Goal: Task Accomplishment & Management: Manage account settings

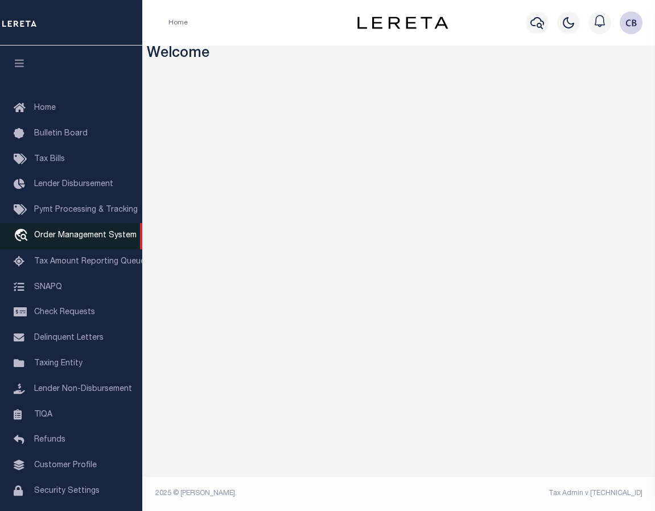
click at [77, 235] on span "Order Management System" at bounding box center [85, 236] width 102 height 8
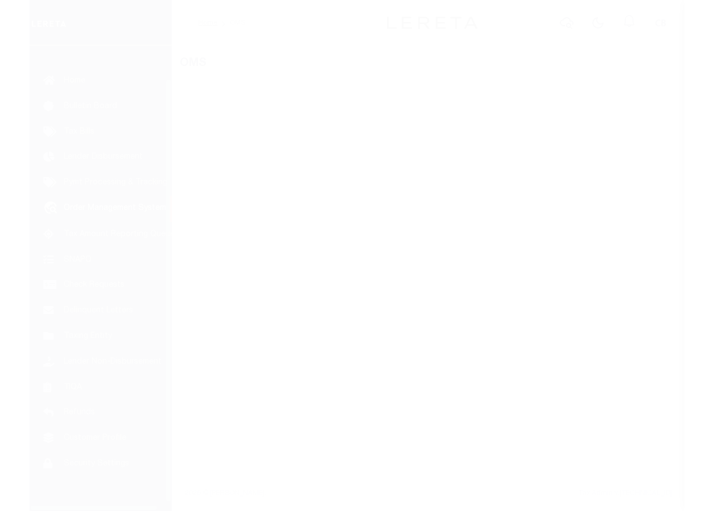
scroll to position [43, 0]
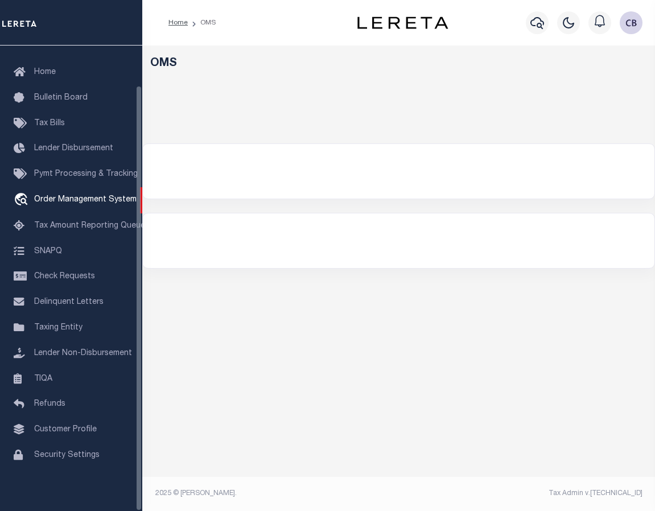
select select "200"
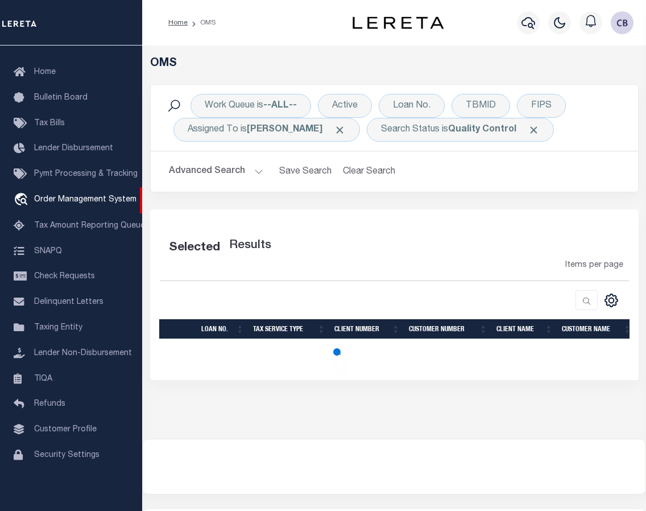
select select "200"
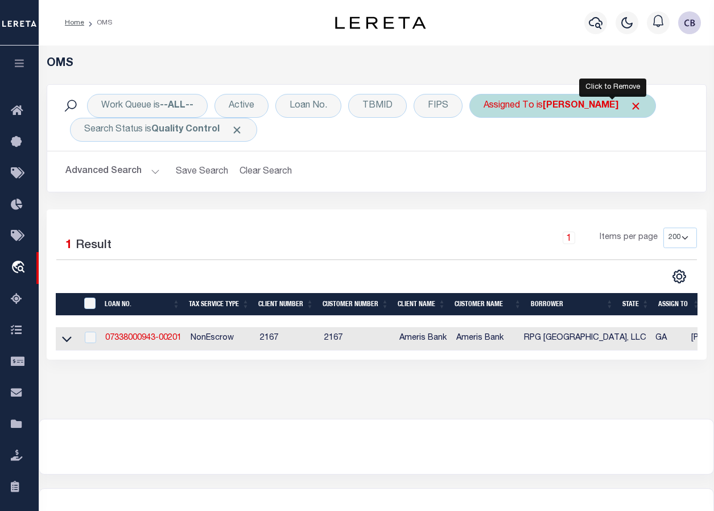
click at [630, 105] on span "Click to Remove" at bounding box center [636, 106] width 12 height 12
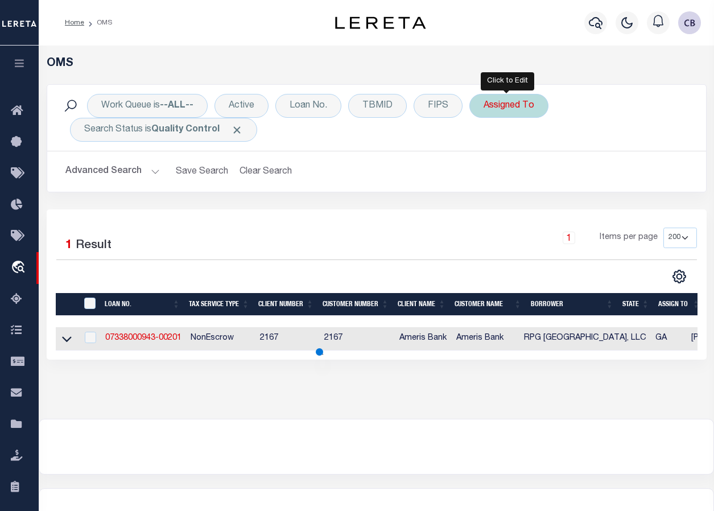
click at [502, 109] on div "Assigned To" at bounding box center [508, 106] width 79 height 24
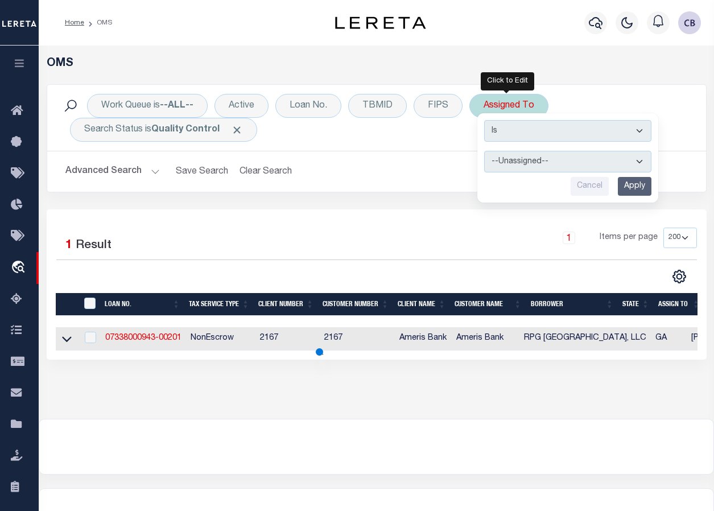
click at [511, 158] on select "--Unassigned-- [PERSON_NAME] [PERSON_NAME] [PERSON_NAME] [PERSON_NAME], [PERSON…" at bounding box center [567, 162] width 167 height 22
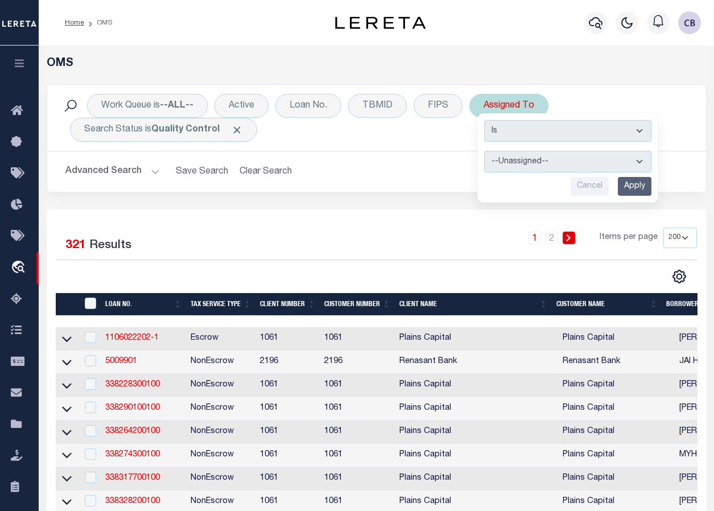
select select "[PERSON_NAME]"
click at [484, 151] on select "--Unassigned-- [PERSON_NAME] [PERSON_NAME] [PERSON_NAME] [PERSON_NAME], [PERSON…" at bounding box center [567, 162] width 167 height 22
click at [630, 190] on input "Apply" at bounding box center [635, 186] width 34 height 19
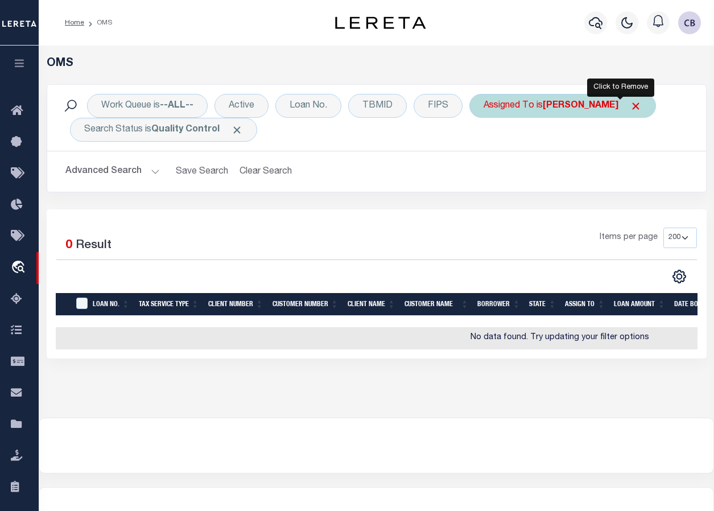
click at [630, 108] on span "Click to Remove" at bounding box center [636, 106] width 12 height 12
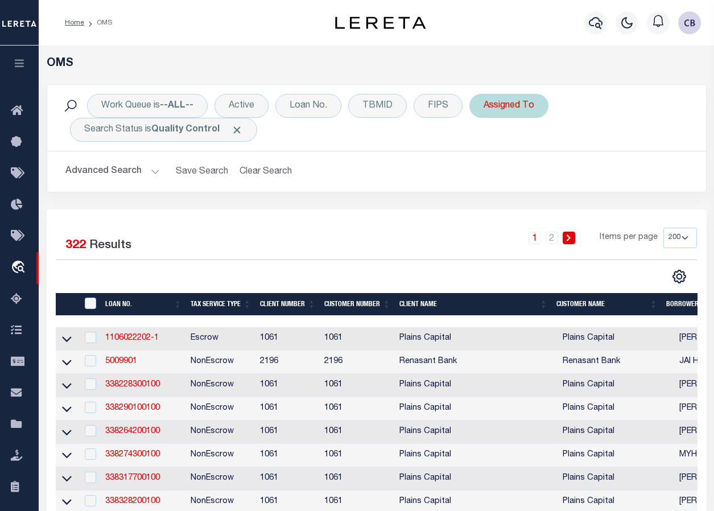
click at [507, 109] on div "Assigned To" at bounding box center [508, 106] width 79 height 24
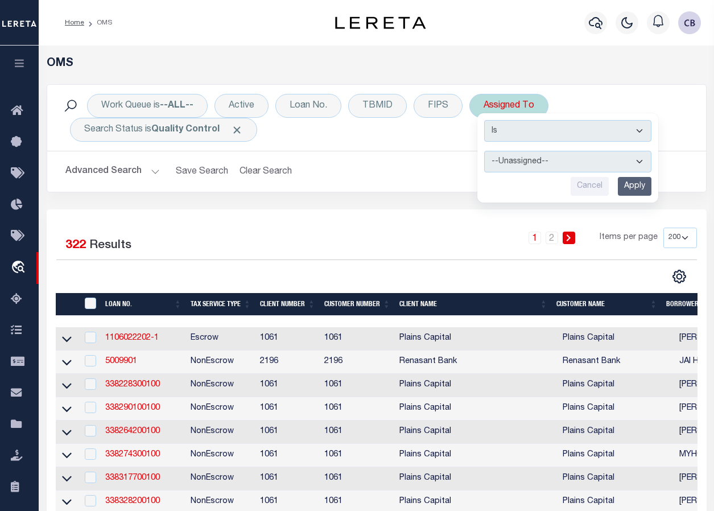
click at [520, 158] on select "--Unassigned-- [PERSON_NAME] [PERSON_NAME] [PERSON_NAME] [PERSON_NAME], [PERSON…" at bounding box center [567, 162] width 167 height 22
select select "[PERSON_NAME]"
click at [484, 151] on select "--Unassigned-- [PERSON_NAME] [PERSON_NAME] [PERSON_NAME] [PERSON_NAME], [PERSON…" at bounding box center [567, 162] width 167 height 22
click at [635, 188] on input "Apply" at bounding box center [635, 186] width 34 height 19
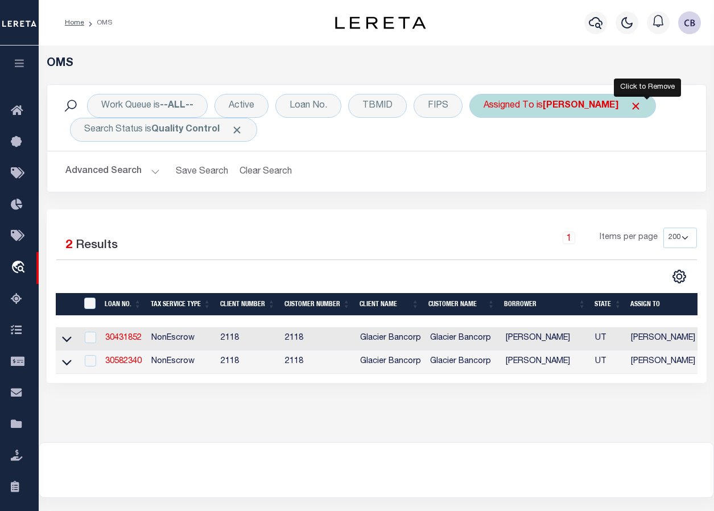
click at [642, 105] on span "Click to Remove" at bounding box center [636, 106] width 12 height 12
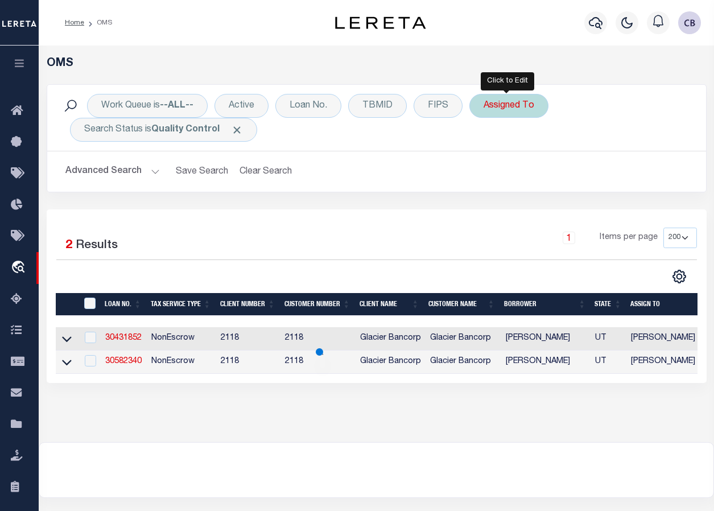
click at [507, 104] on div "Assigned To" at bounding box center [508, 106] width 79 height 24
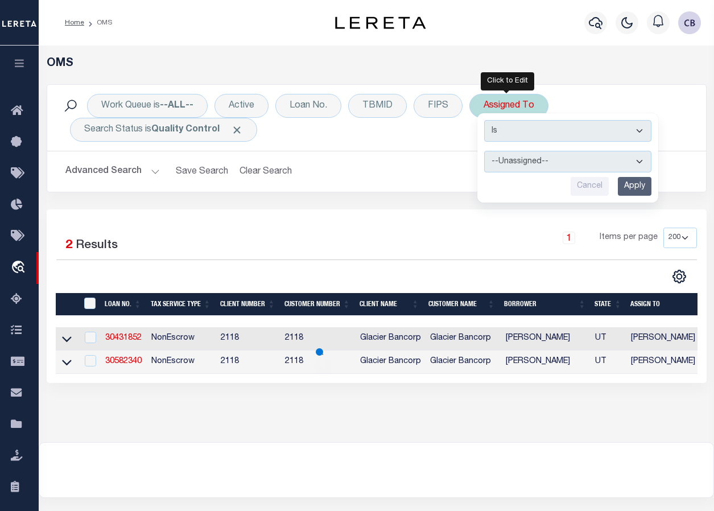
click at [546, 156] on select "--Unassigned-- [PERSON_NAME] [PERSON_NAME] [PERSON_NAME] [PERSON_NAME], [PERSON…" at bounding box center [567, 162] width 167 height 22
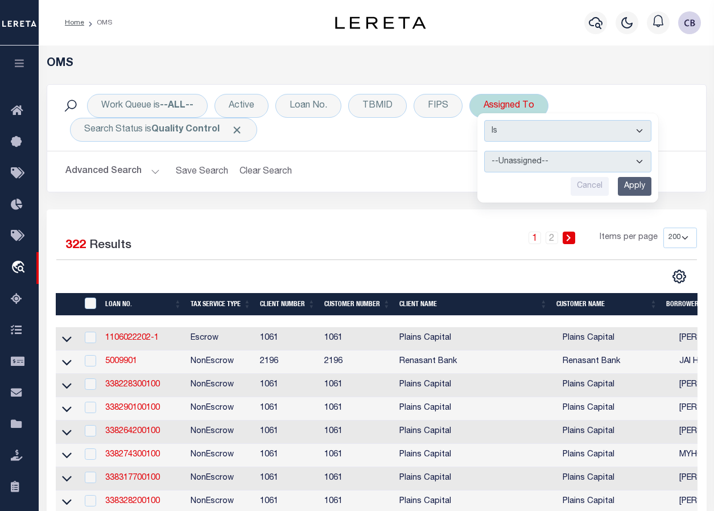
select select "[PERSON_NAME]"
click at [484, 151] on select "--Unassigned-- [PERSON_NAME] [PERSON_NAME] [PERSON_NAME] [PERSON_NAME], [PERSON…" at bounding box center [567, 162] width 167 height 22
click at [635, 188] on input "Apply" at bounding box center [635, 186] width 34 height 19
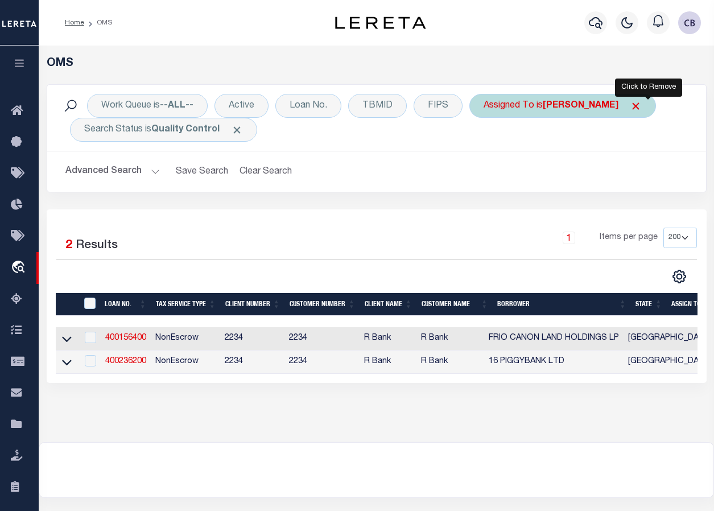
click at [642, 107] on span "Click to Remove" at bounding box center [636, 106] width 12 height 12
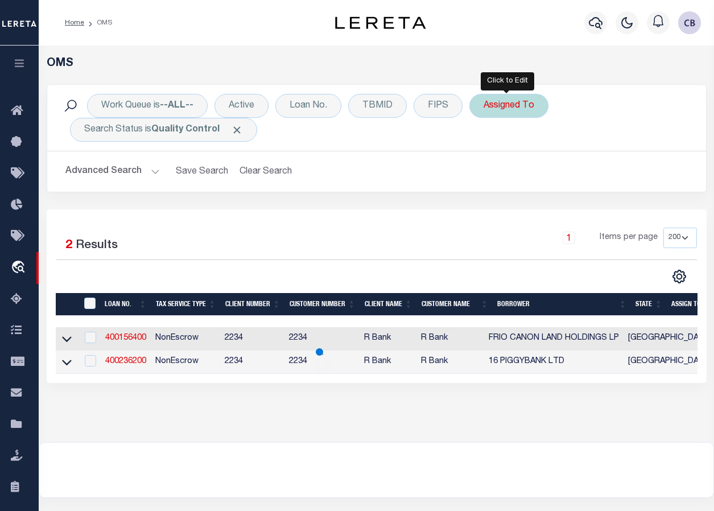
click at [499, 111] on div "Assigned To" at bounding box center [508, 106] width 79 height 24
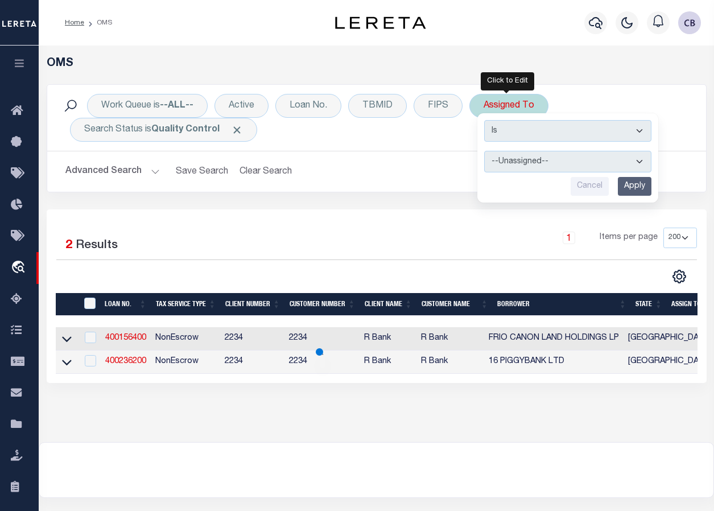
drag, startPoint x: 584, startPoint y: 159, endPoint x: 582, endPoint y: 170, distance: 11.4
click at [584, 159] on select "--Unassigned-- [PERSON_NAME] [PERSON_NAME] [PERSON_NAME] [PERSON_NAME], [PERSON…" at bounding box center [567, 162] width 167 height 22
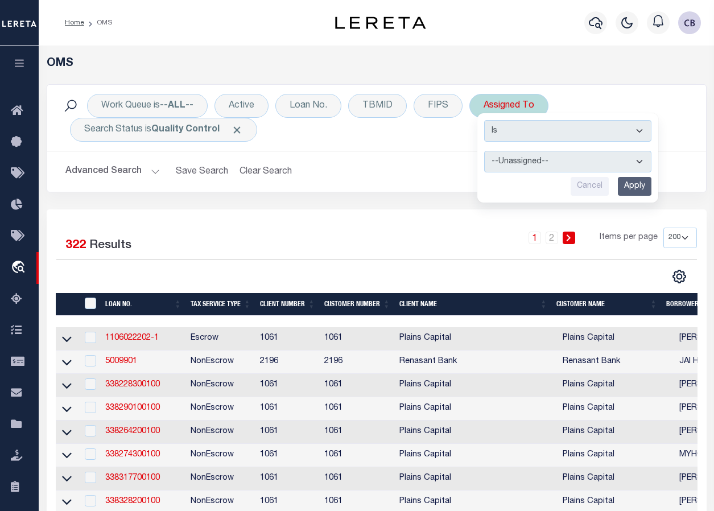
select select "[PERSON_NAME]"
click at [484, 151] on select "--Unassigned-- [PERSON_NAME] [PERSON_NAME] [PERSON_NAME] [PERSON_NAME], [PERSON…" at bounding box center [567, 162] width 167 height 22
click at [629, 188] on input "Apply" at bounding box center [635, 186] width 34 height 19
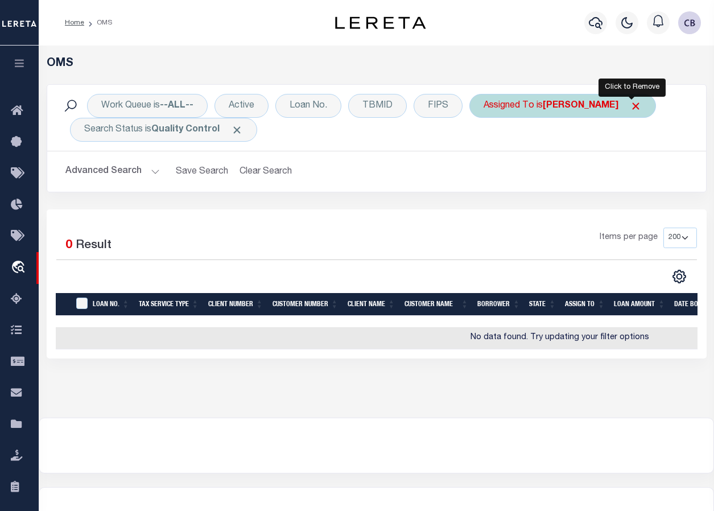
click at [633, 108] on span "Click to Remove" at bounding box center [636, 106] width 12 height 12
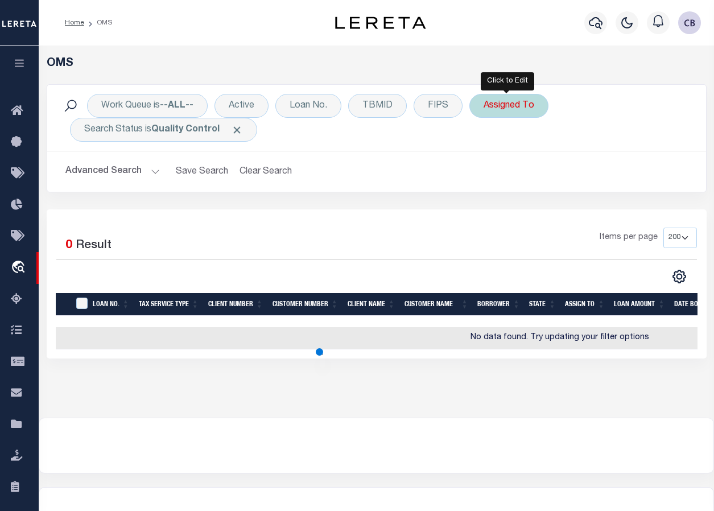
click at [511, 110] on div "Assigned To" at bounding box center [508, 106] width 79 height 24
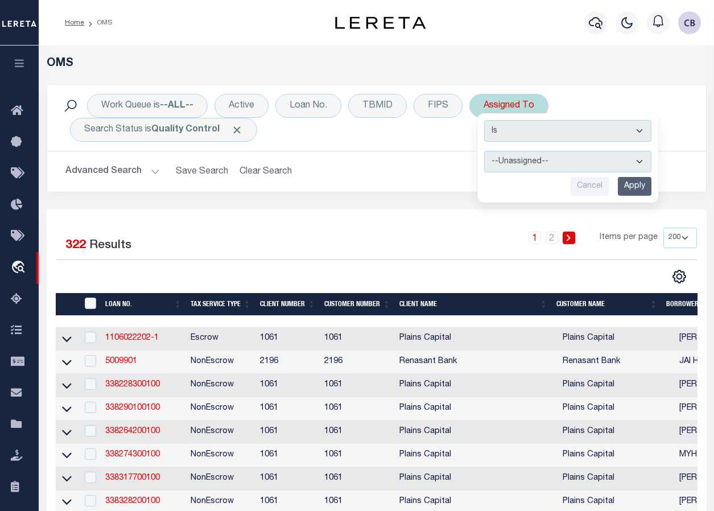
click at [544, 163] on select "--Unassigned-- [PERSON_NAME] [PERSON_NAME] [PERSON_NAME] [PERSON_NAME], [PERSON…" at bounding box center [567, 162] width 167 height 22
select select "[PERSON_NAME]"
click at [484, 151] on select "--Unassigned-- [PERSON_NAME] [PERSON_NAME] [PERSON_NAME] [PERSON_NAME], [PERSON…" at bounding box center [567, 162] width 167 height 22
click at [637, 197] on div "Is Contains --Unassigned-- [PERSON_NAME] [PERSON_NAME] [PERSON_NAME] [PERSON_NA…" at bounding box center [567, 157] width 181 height 89
click at [634, 189] on input "Apply" at bounding box center [635, 186] width 34 height 19
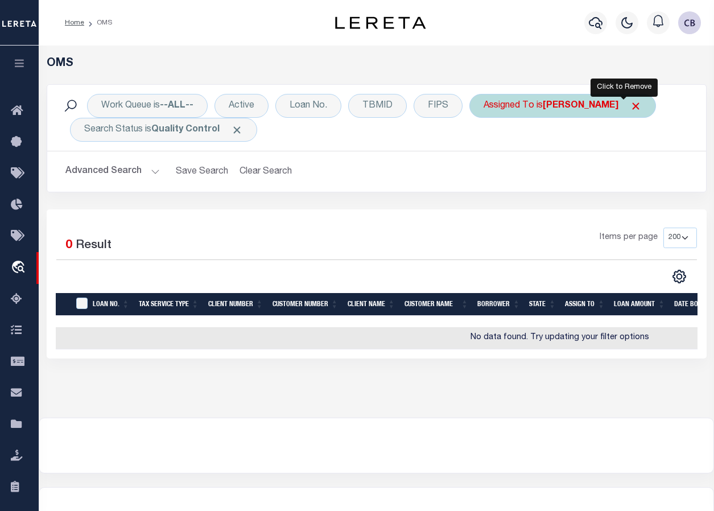
click at [630, 106] on span "Click to Remove" at bounding box center [636, 106] width 12 height 12
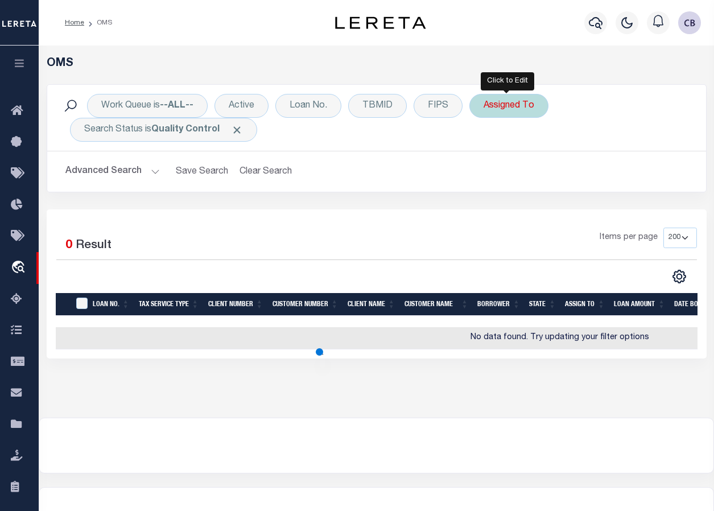
click at [493, 108] on div "Assigned To" at bounding box center [508, 106] width 79 height 24
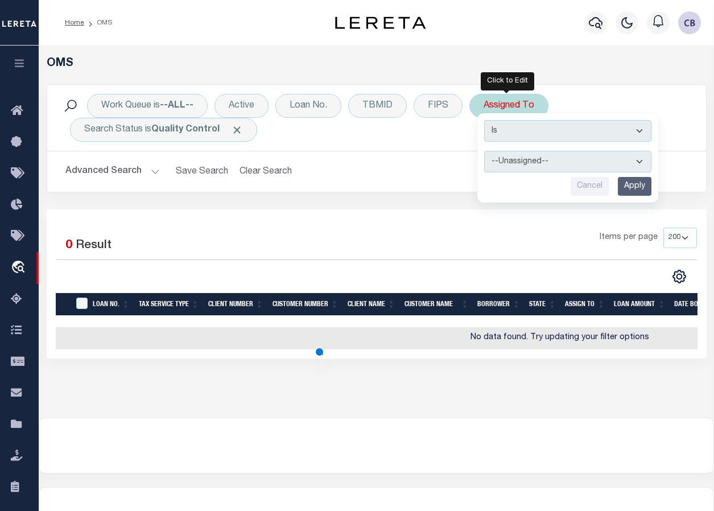
click at [548, 164] on select "--Unassigned-- [PERSON_NAME] [PERSON_NAME] [PERSON_NAME] [PERSON_NAME], [PERSON…" at bounding box center [567, 162] width 167 height 22
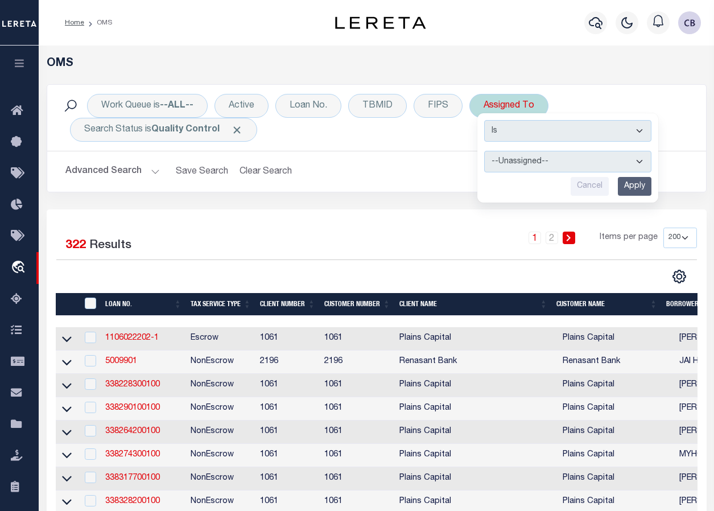
select select "[PERSON_NAME]"
click at [484, 151] on select "--Unassigned-- [PERSON_NAME] [PERSON_NAME] [PERSON_NAME] [PERSON_NAME], [PERSON…" at bounding box center [567, 162] width 167 height 22
click at [635, 180] on input "Apply" at bounding box center [635, 186] width 34 height 19
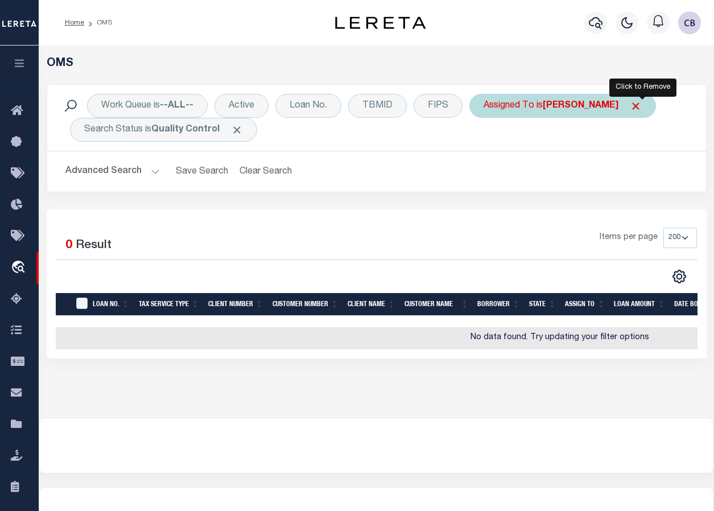
click at [642, 104] on span "Click to Remove" at bounding box center [636, 106] width 12 height 12
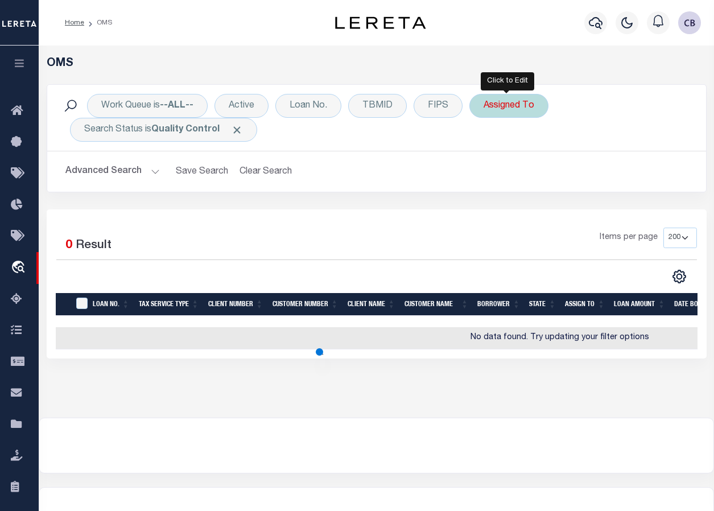
click at [528, 104] on div "Assigned To" at bounding box center [508, 106] width 79 height 24
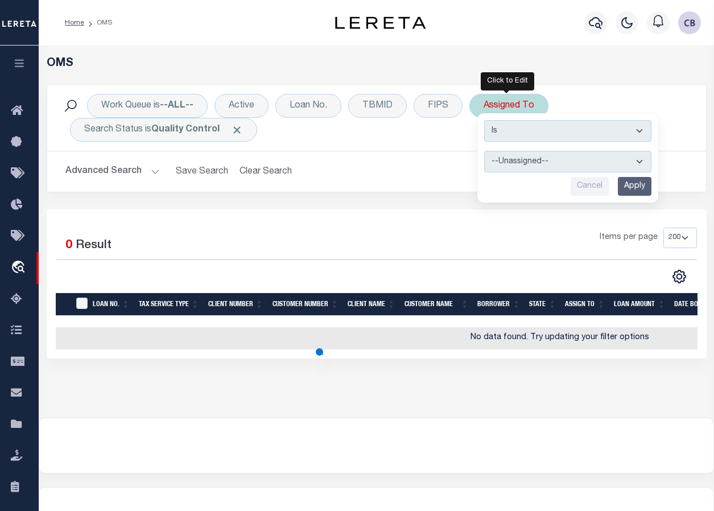
click at [530, 163] on select "--Unassigned-- [PERSON_NAME] [PERSON_NAME] [PERSON_NAME] [PERSON_NAME], [PERSON…" at bounding box center [567, 162] width 167 height 22
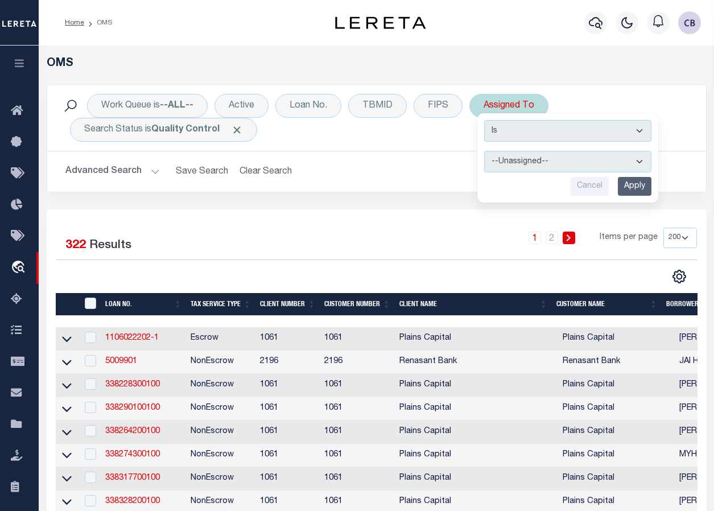
select select "[PERSON_NAME]"
click at [484, 151] on select "--Unassigned-- [PERSON_NAME] [PERSON_NAME] [PERSON_NAME] [PERSON_NAME], [PERSON…" at bounding box center [567, 162] width 167 height 22
click at [631, 185] on input "Apply" at bounding box center [635, 186] width 34 height 19
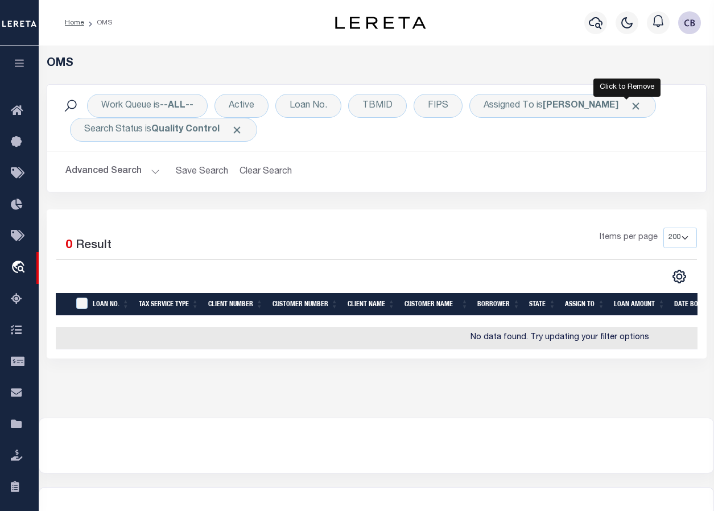
click at [630, 106] on span "Click to Remove" at bounding box center [636, 106] width 12 height 12
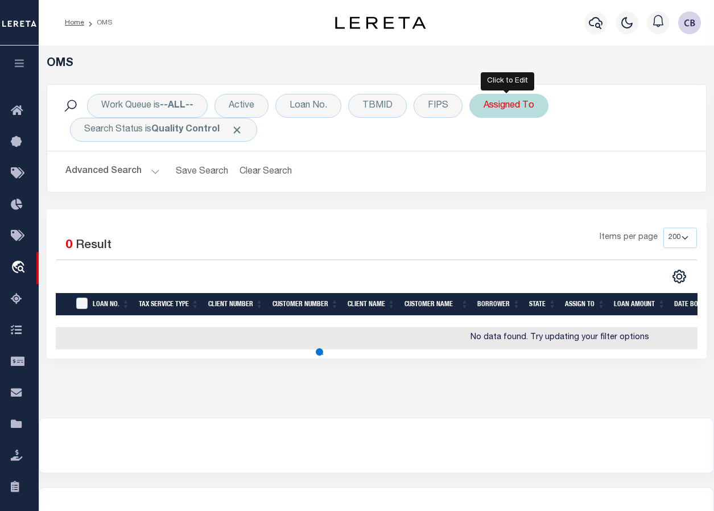
click at [518, 111] on div "Assigned To" at bounding box center [508, 106] width 79 height 24
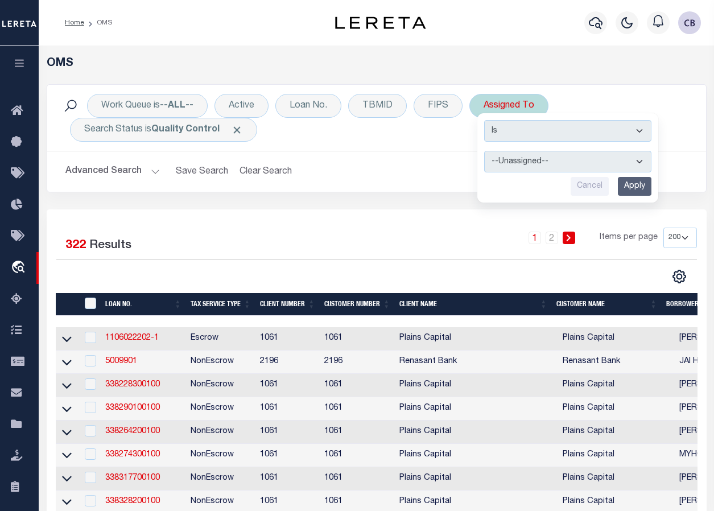
click at [549, 158] on select "--Unassigned-- [PERSON_NAME] [PERSON_NAME] [PERSON_NAME] [PERSON_NAME], [PERSON…" at bounding box center [567, 162] width 167 height 22
select select "[PERSON_NAME]"
click at [484, 151] on select "--Unassigned-- [PERSON_NAME] [PERSON_NAME] [PERSON_NAME] [PERSON_NAME], [PERSON…" at bounding box center [567, 162] width 167 height 22
click at [639, 183] on input "Apply" at bounding box center [635, 186] width 34 height 19
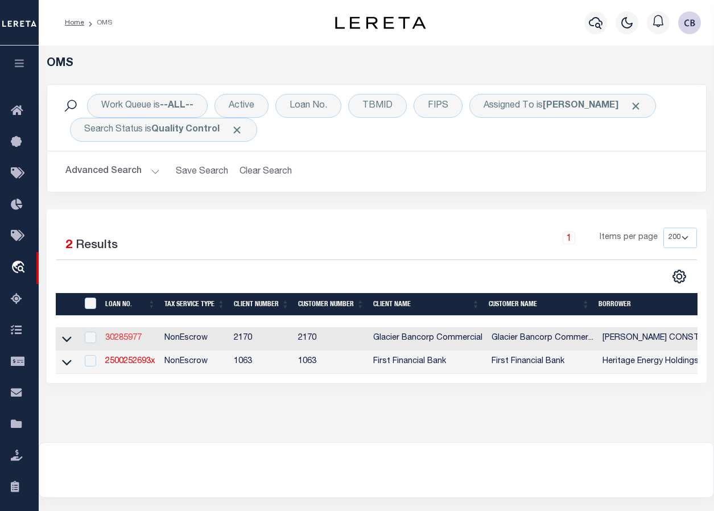
click at [122, 340] on link "30285977" at bounding box center [123, 338] width 36 height 8
type input "30285977"
type input "[PERSON_NAME] CONSTRUCTION, INC."
select select
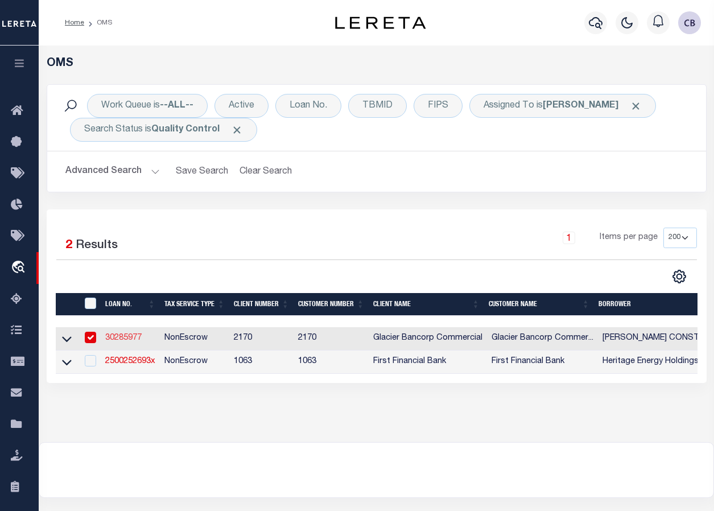
type input "[STREET_ADDRESS]"
type input "HIGHLAND UT 84003-3786"
select select
select select "NonEscrow"
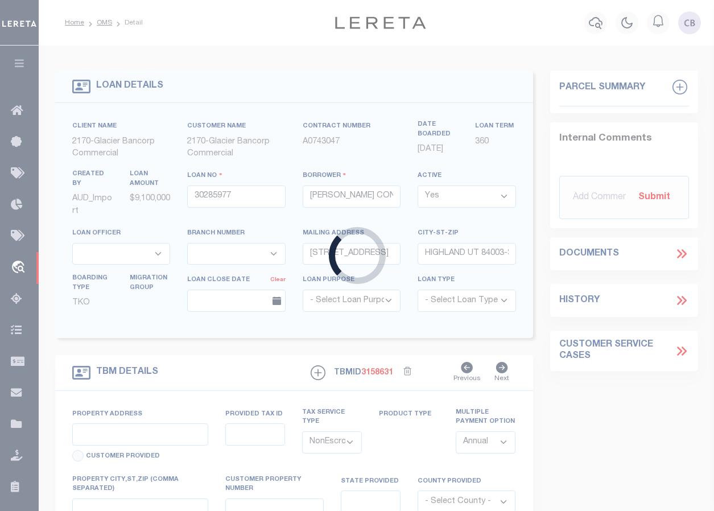
type input "6200 W 11000 N"
select select
type input "HIGHLAND UT 840030000"
type input "516"
type input "UT"
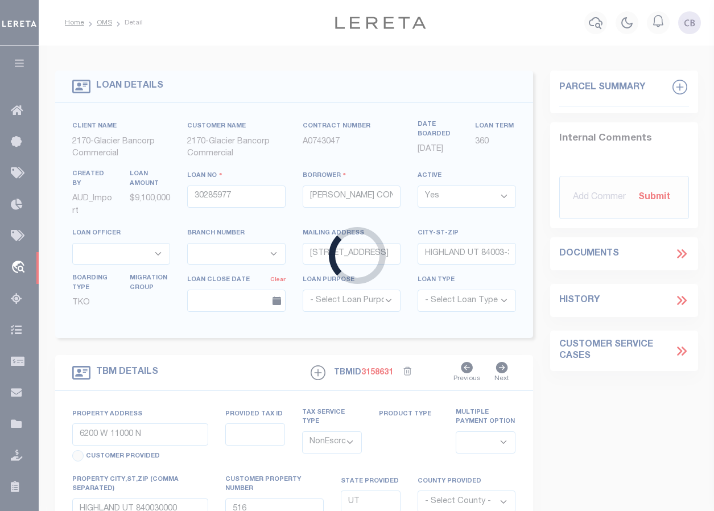
select select
select select "5655"
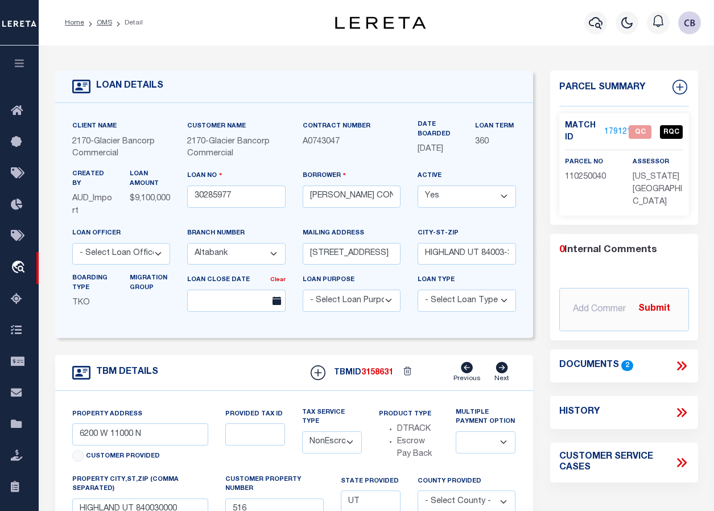
click at [613, 129] on link "1791211" at bounding box center [620, 132] width 32 height 12
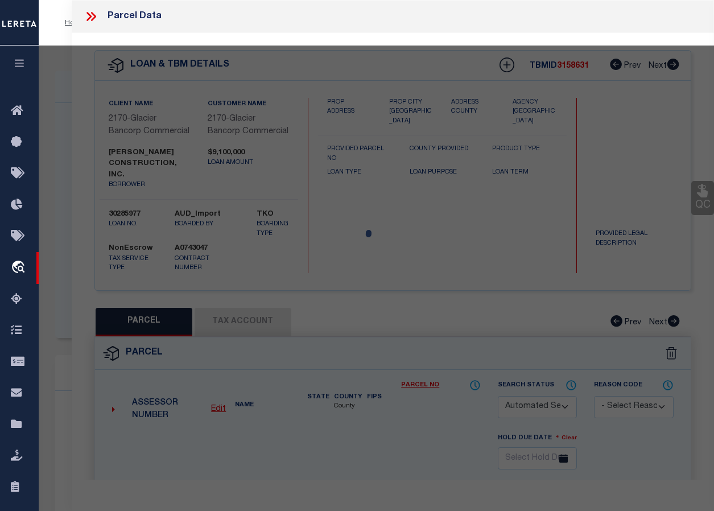
checkbox input "false"
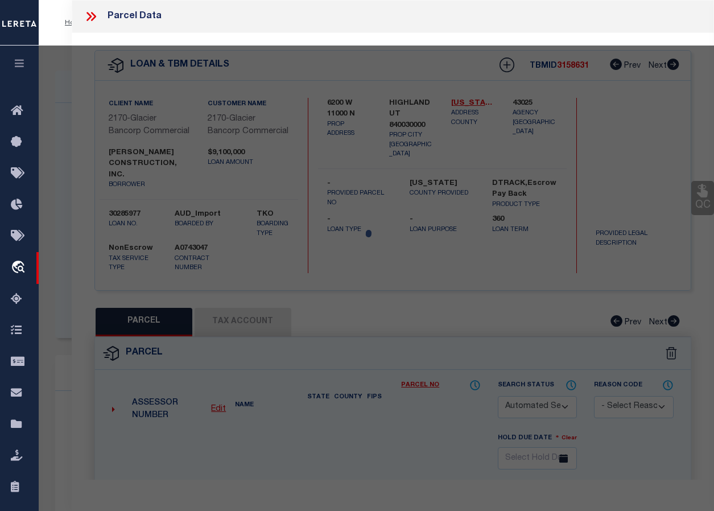
select select "QC"
type input "[PERSON_NAME] DEVELOPMENT LLC (2023) MEADOWBROOK PROPERTIES LIMITED PARTNERSHIP…"
select select "AGF"
select select "ADD"
type input "[GEOGRAPHIC_DATA]"
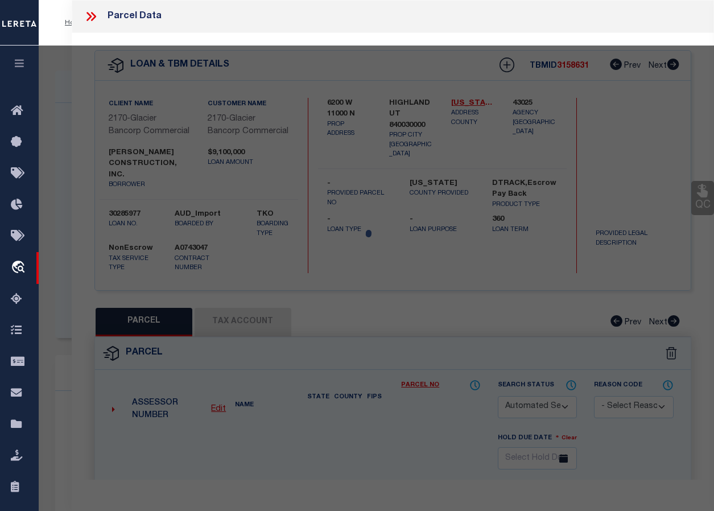
type textarea "COM N 89 DEG 59' 4" W 37.34 FT FR S 1/4 COR. SEC. 26, T4S, R1E, SLB&M.; N 89 DE…"
type textarea "Bad Parcel"
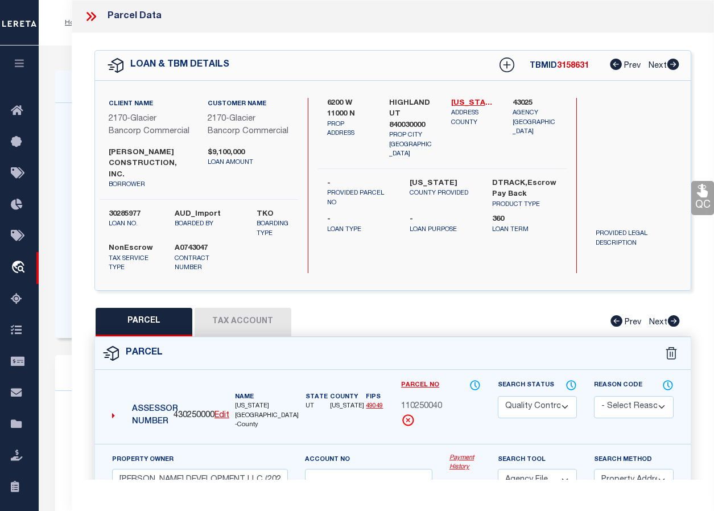
click at [88, 13] on icon at bounding box center [88, 16] width 5 height 9
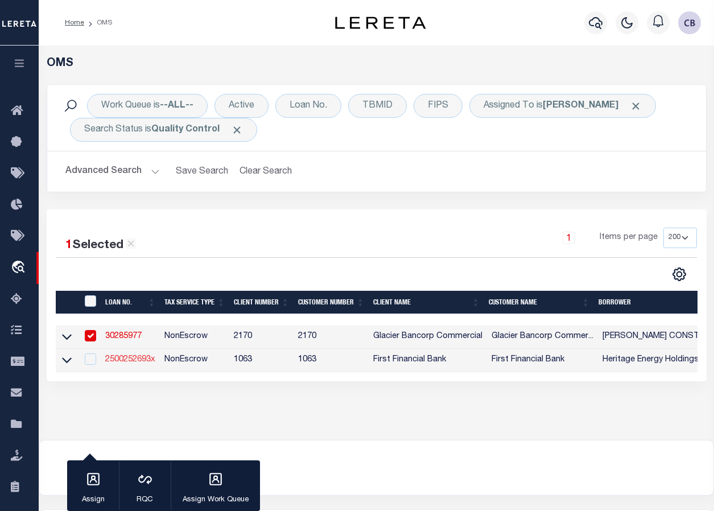
click at [138, 356] on link "2500252693x" at bounding box center [130, 360] width 50 height 8
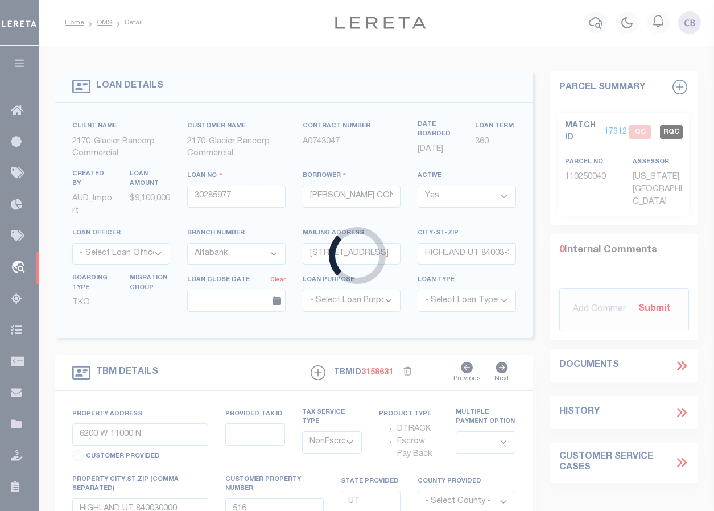
type input "2500252693x"
type input "Heritage Energy Holdings LLC"
select select "False"
select select
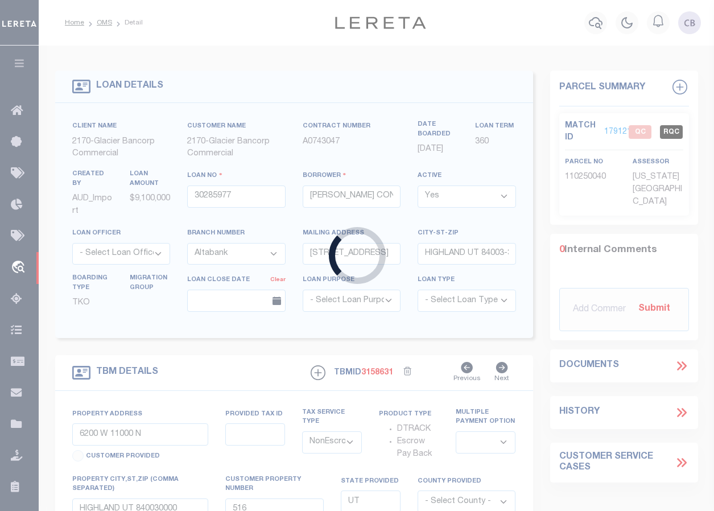
select select "10"
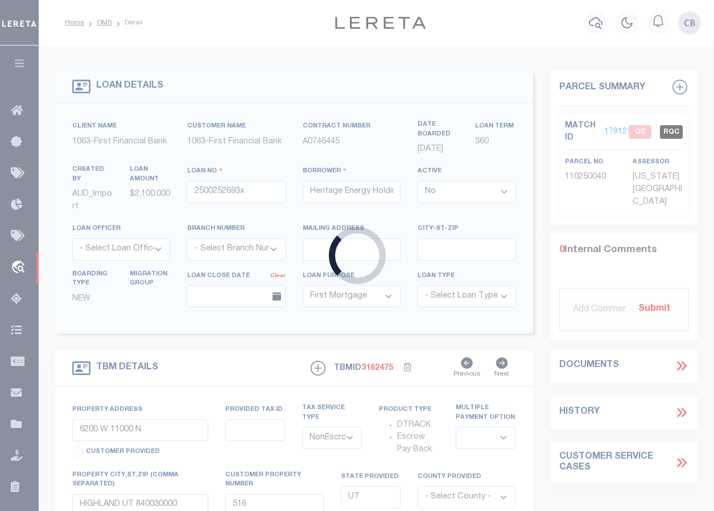
type input "134.21 ACRES OF LAND OUT OF TH"
select select
type input "[GEOGRAPHIC_DATA] [GEOGRAPHIC_DATA]"
type input "[GEOGRAPHIC_DATA]"
select select "773"
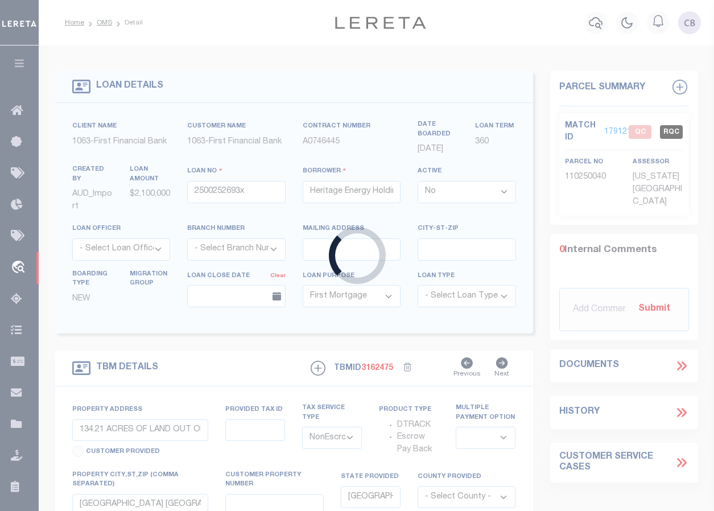
select select "490"
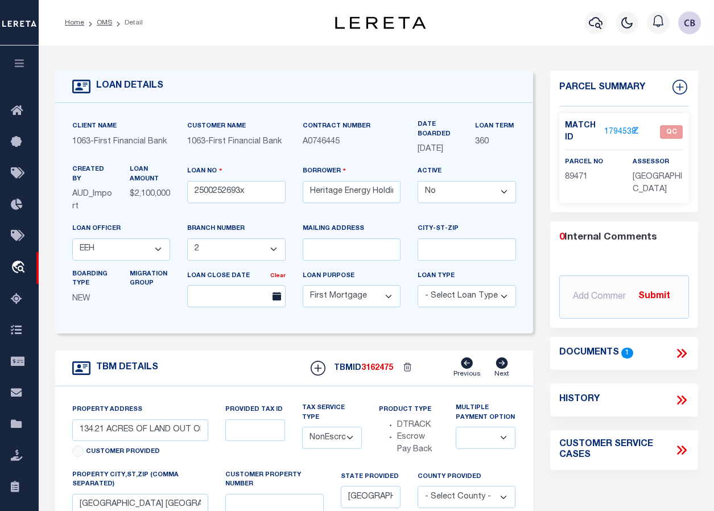
click at [622, 129] on link "1794538" at bounding box center [620, 132] width 32 height 12
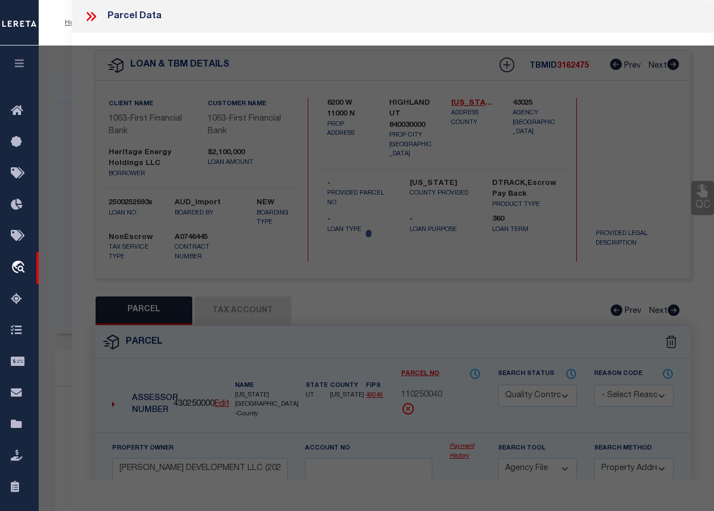
select select "AS"
select select
checkbox input "false"
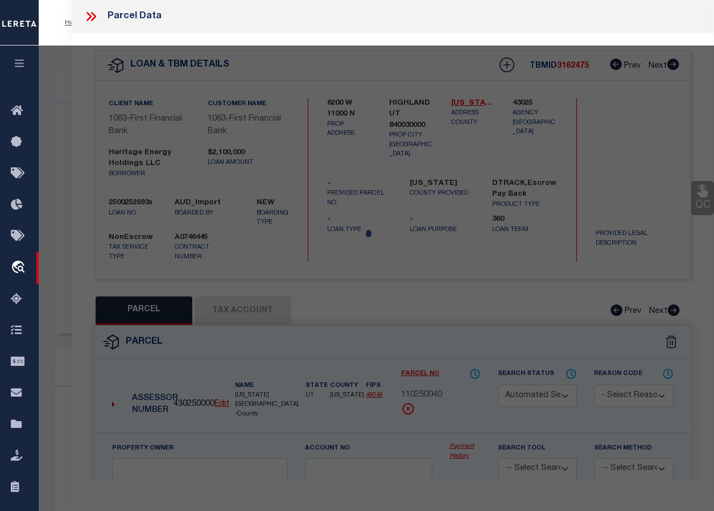
select select "QC"
type input "HERITAGE ENERGY HOLDINGS LLC"
select select
type textarea "ABST 712 BLK 25 T&P SEC 58 E/2 E/134.21 AC"
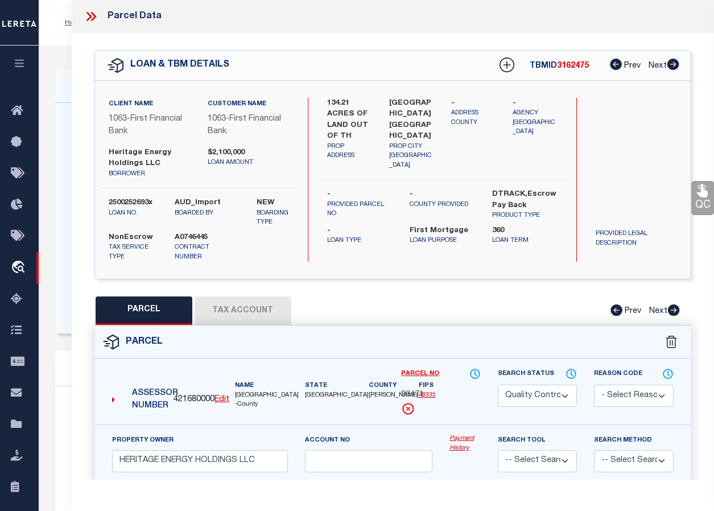
click at [96, 20] on icon at bounding box center [91, 16] width 15 height 15
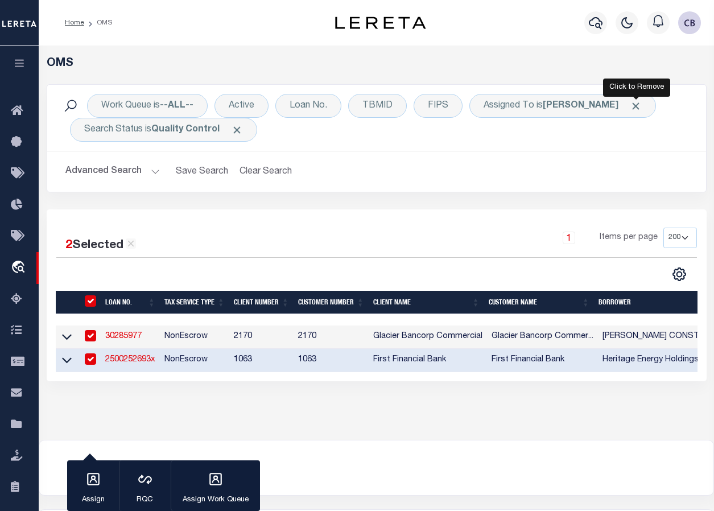
click at [642, 106] on span "Click to Remove" at bounding box center [636, 106] width 12 height 12
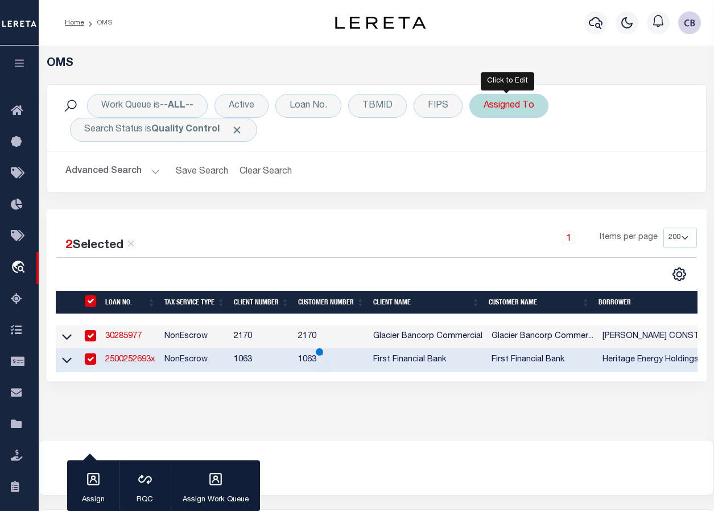
click at [523, 109] on div "Assigned To" at bounding box center [508, 106] width 79 height 24
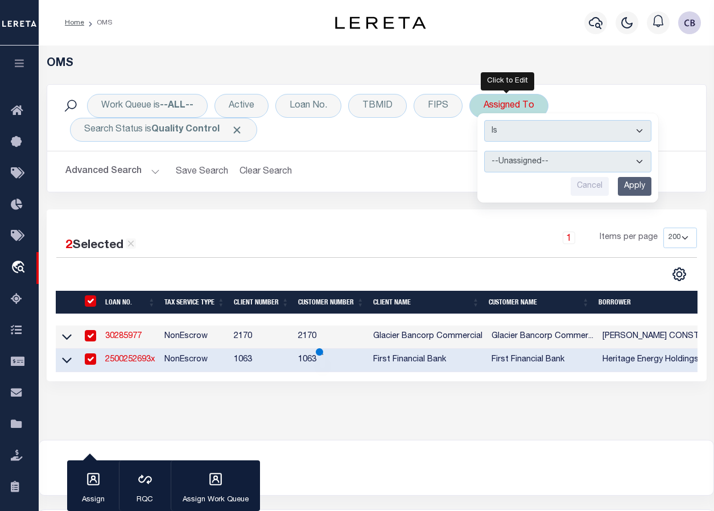
click at [537, 162] on select "--Unassigned-- [PERSON_NAME] [PERSON_NAME] [PERSON_NAME] [PERSON_NAME], [PERSON…" at bounding box center [567, 162] width 167 height 22
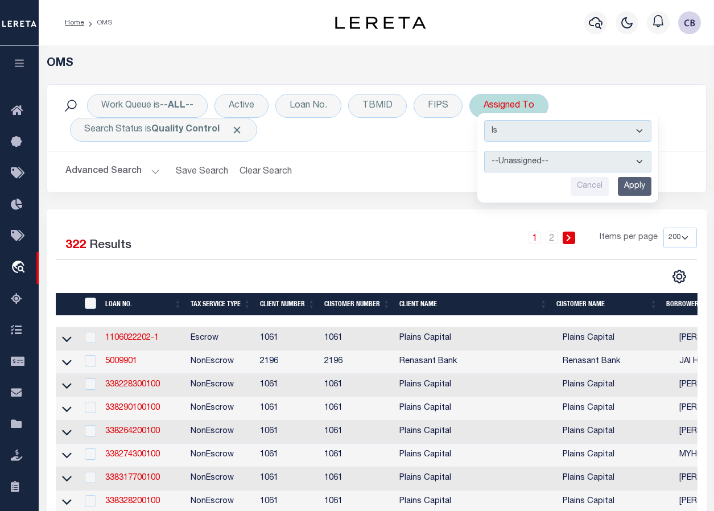
select select "[PERSON_NAME]"
click at [484, 151] on select "--Unassigned-- [PERSON_NAME] [PERSON_NAME] [PERSON_NAME] [PERSON_NAME], [PERSON…" at bounding box center [567, 162] width 167 height 22
click at [627, 189] on input "Apply" at bounding box center [635, 186] width 34 height 19
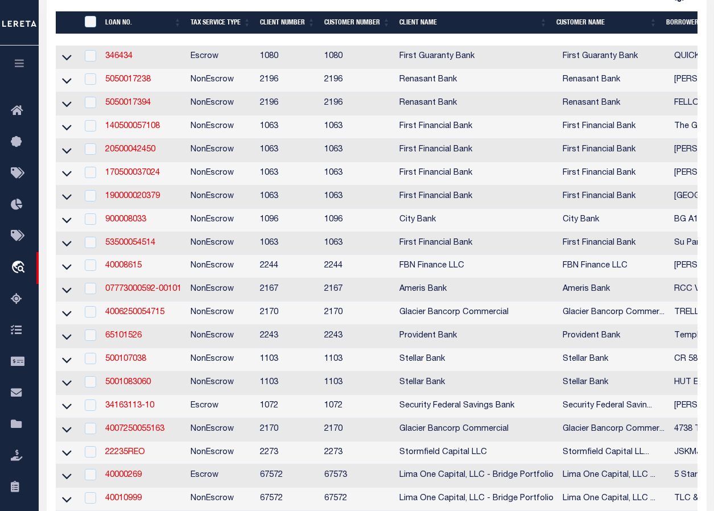
scroll to position [284, 0]
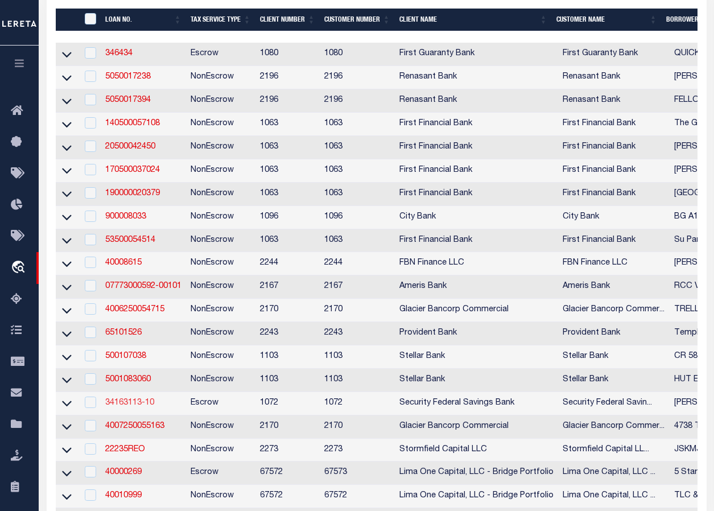
click at [130, 407] on link "34163113-10" at bounding box center [129, 403] width 49 height 8
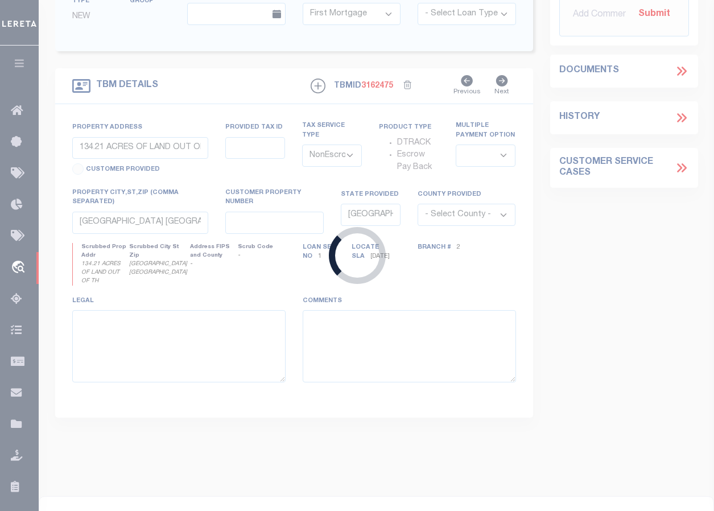
type input "34163113-10"
type input "[PERSON_NAME]"
select select "True"
select select
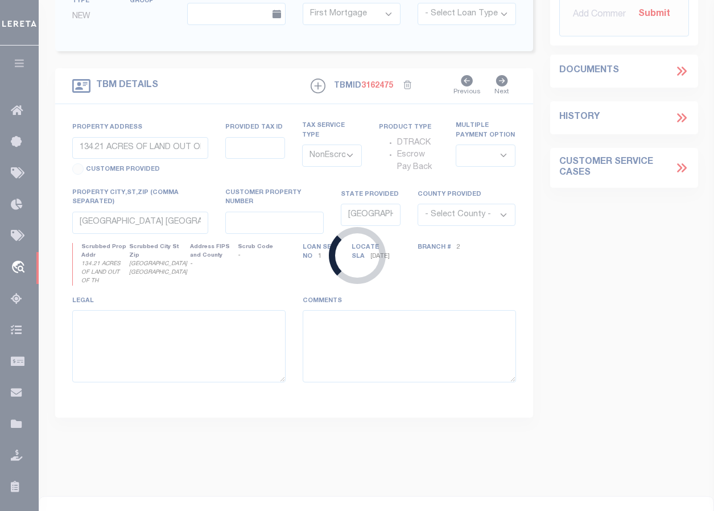
type input "[DATE]"
select select "10"
select select "Escrow"
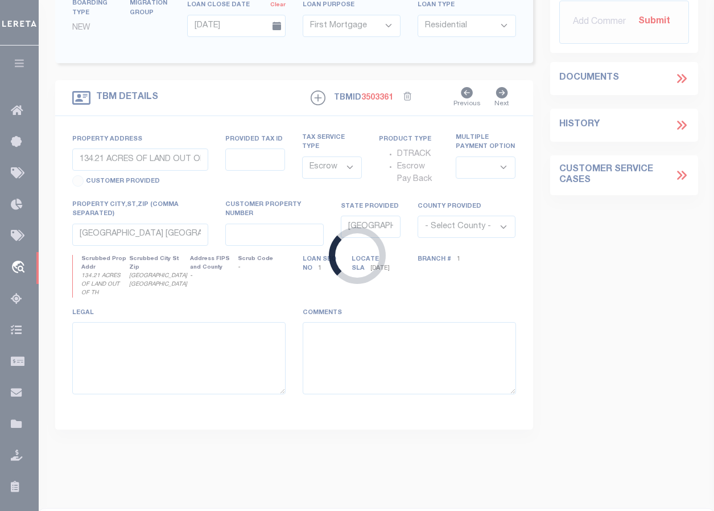
select select "378"
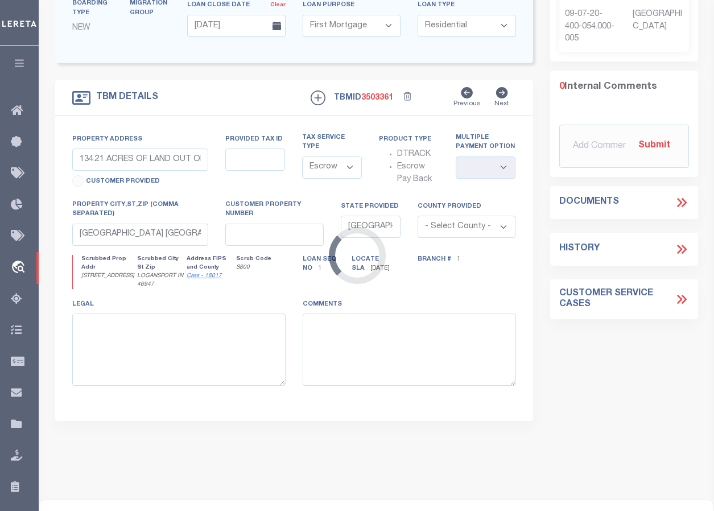
type input "[STREET_ADDRESS]"
select select
type input "LOGANSPORT IN 46947-1340"
type input "IN"
select select
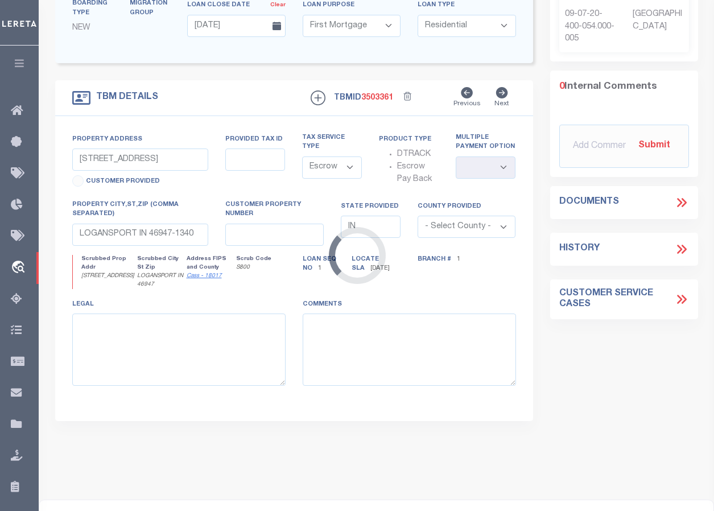
type textarea "SEE ATTACHED"
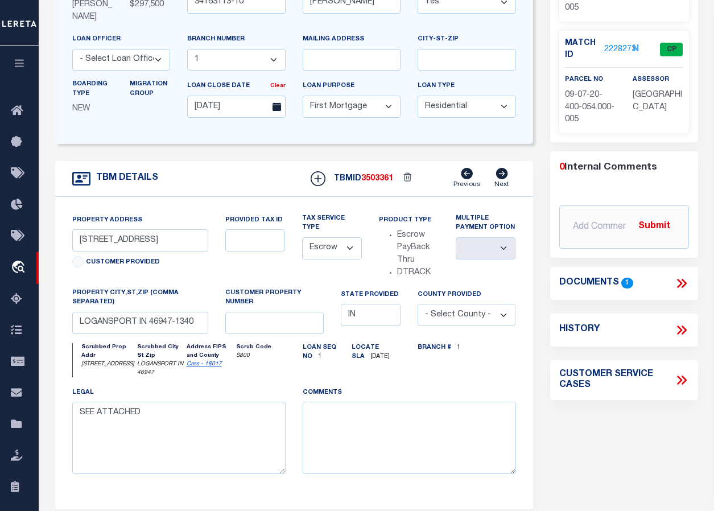
scroll to position [228, 0]
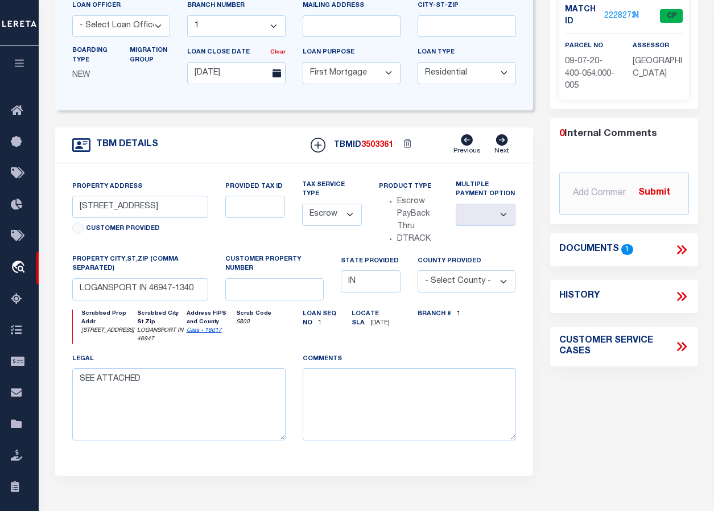
click at [646, 248] on icon at bounding box center [681, 249] width 15 height 15
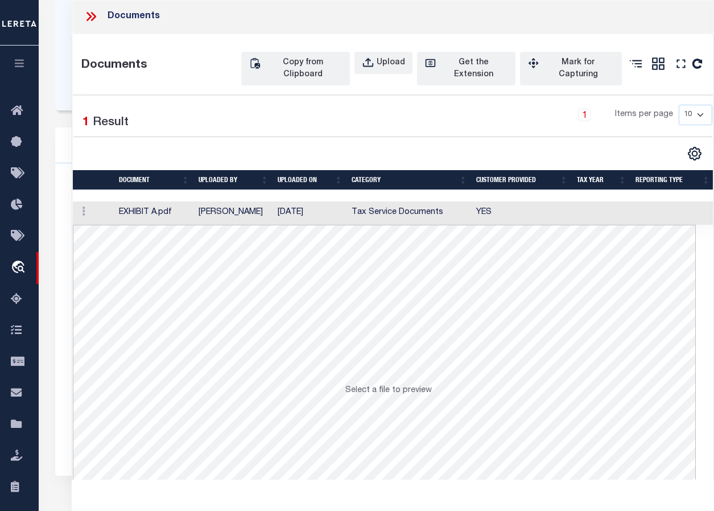
click at [100, 206] on td at bounding box center [94, 212] width 42 height 23
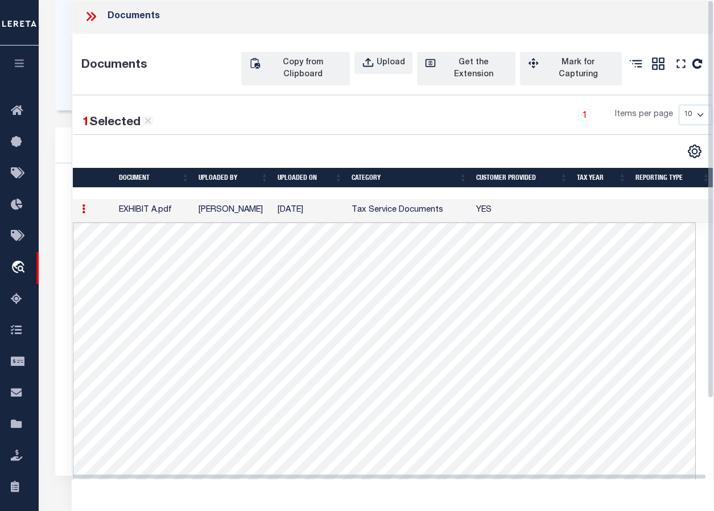
click at [86, 15] on icon at bounding box center [91, 16] width 15 height 15
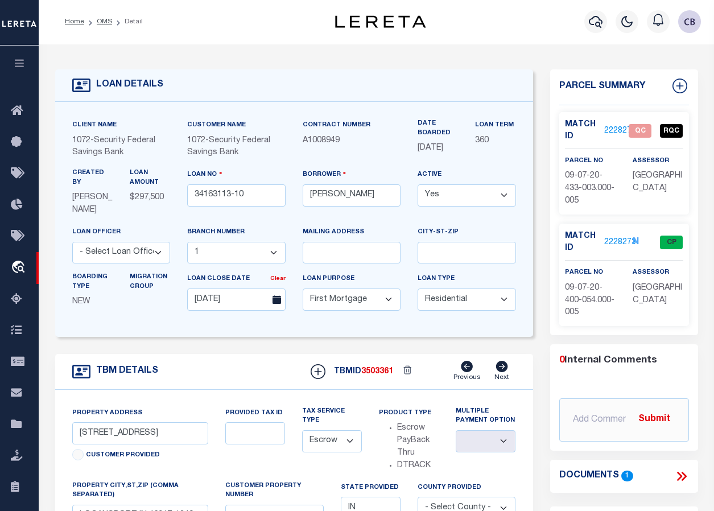
scroll to position [0, 0]
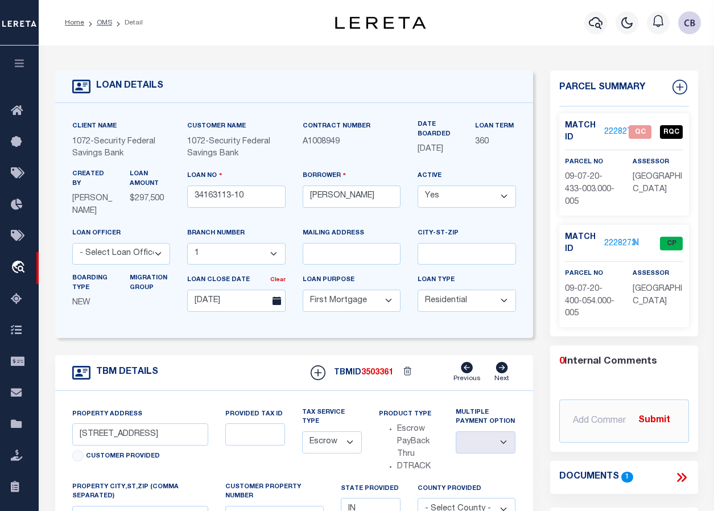
click at [613, 130] on link "2228272" at bounding box center [620, 132] width 32 height 12
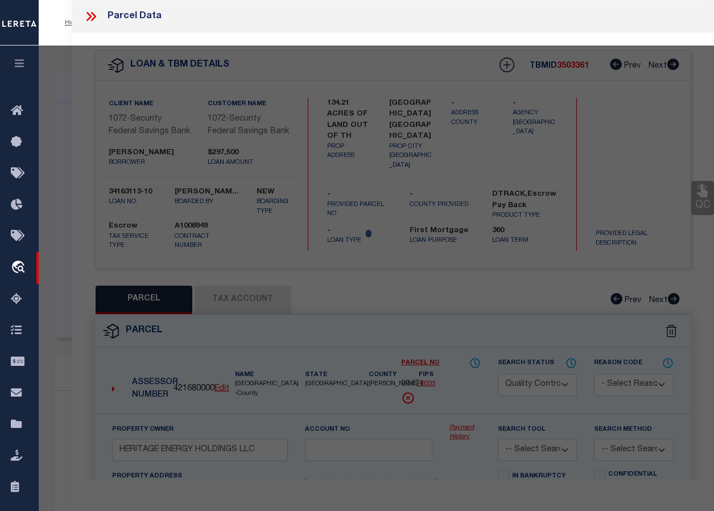
select select "AS"
checkbox input "false"
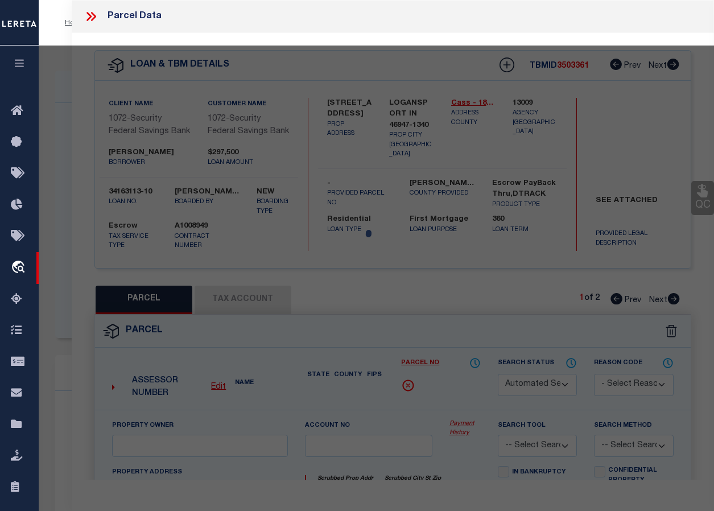
select select "QC"
type input "[PERSON_NAME] C [PERSON_NAME]"
select select "AGW"
select select "LEG"
type input "[STREET_ADDRESS]"
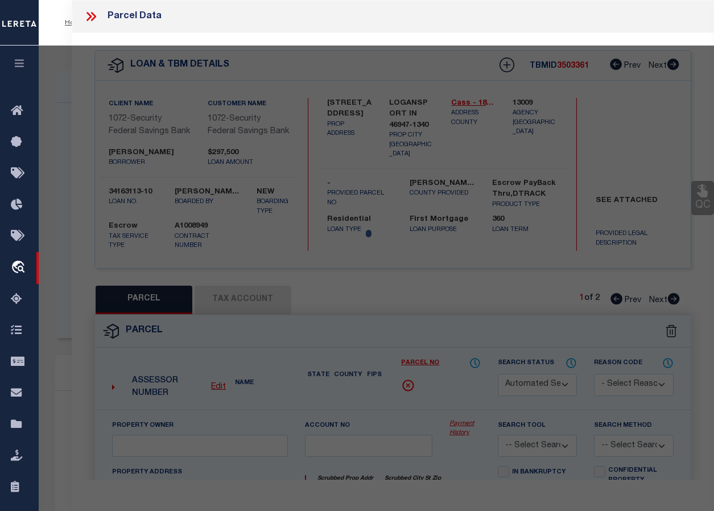
type input "LOGANSPORT IN 46947"
type textarea "MEADOW VIEW LOT 3 MEADOW VIEW LOT 2 Total Acreage 0.713"
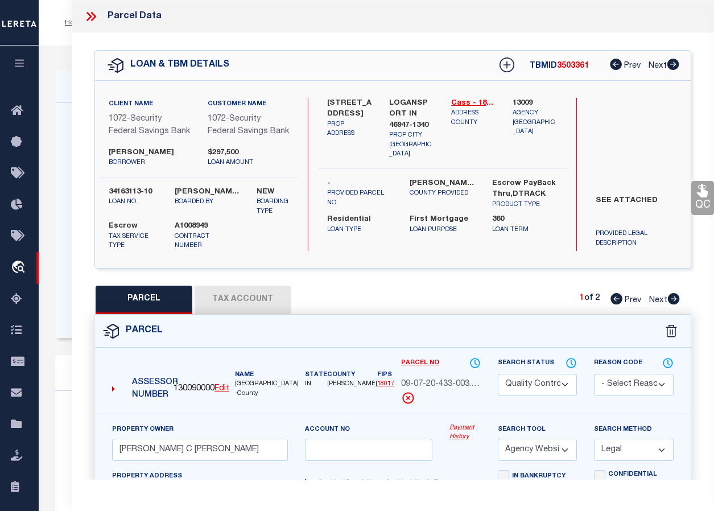
click at [646, 299] on icon at bounding box center [674, 298] width 12 height 11
select select "AS"
select select
checkbox input "false"
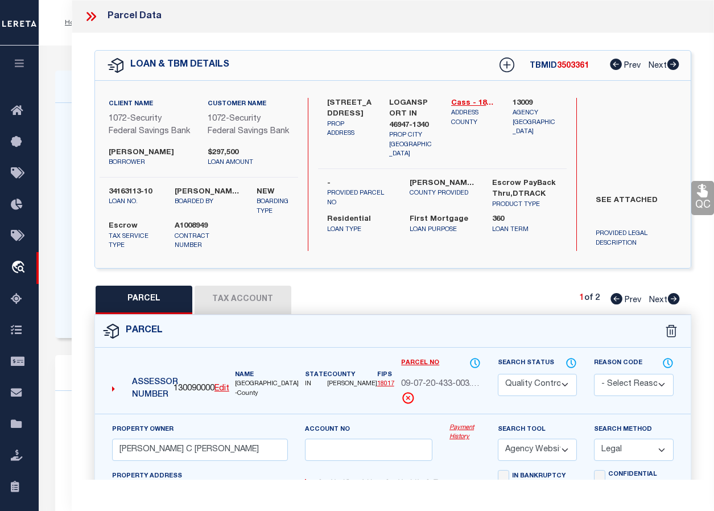
checkbox input "false"
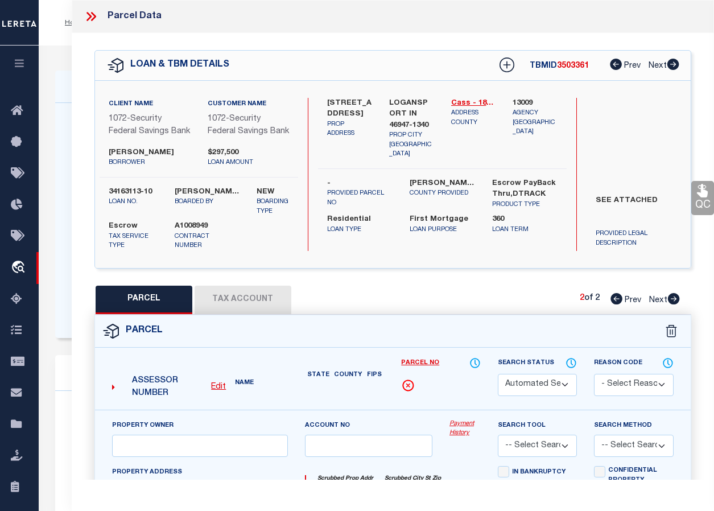
select select "CP"
type input "[PERSON_NAME] & [PERSON_NAME]"
select select "AGW"
select select
type input "[GEOGRAPHIC_DATA]"
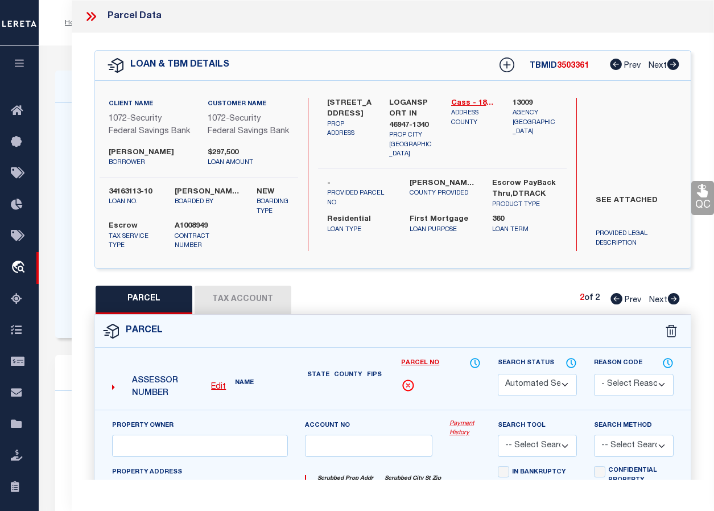
type input "LOGANSPORT, IN 46947"
type textarea "PT E 1/2 NER& SRR 29 27 2E .855A Total Acreage 0.677"
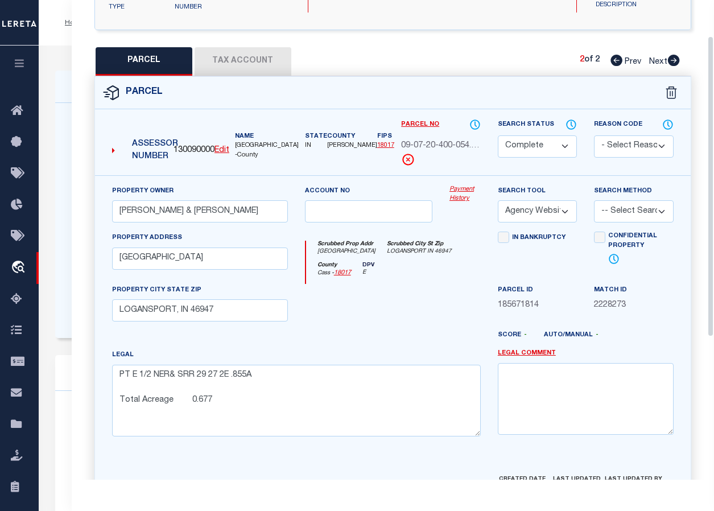
scroll to position [56, 0]
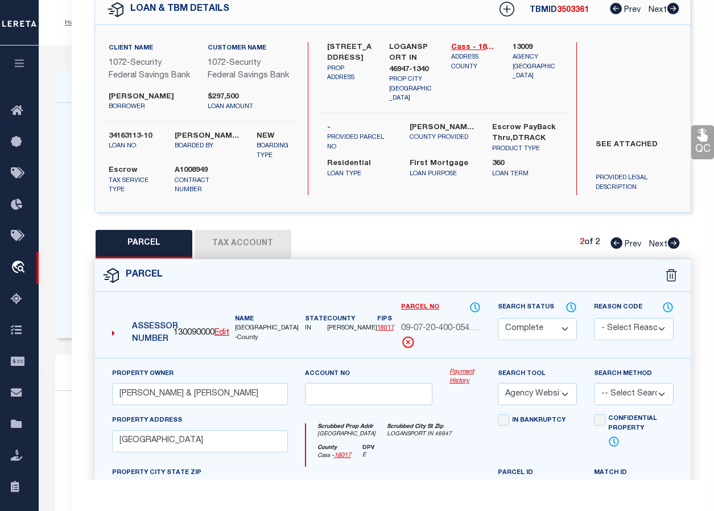
click at [615, 245] on icon at bounding box center [616, 242] width 12 height 11
select select "AS"
select select
checkbox input "false"
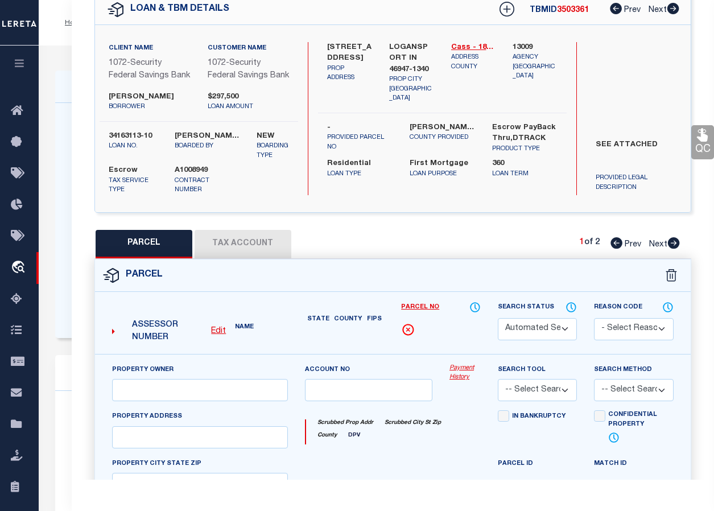
select select "QC"
type input "[PERSON_NAME] C [PERSON_NAME]"
select select "AGW"
select select "LEG"
type input "[STREET_ADDRESS]"
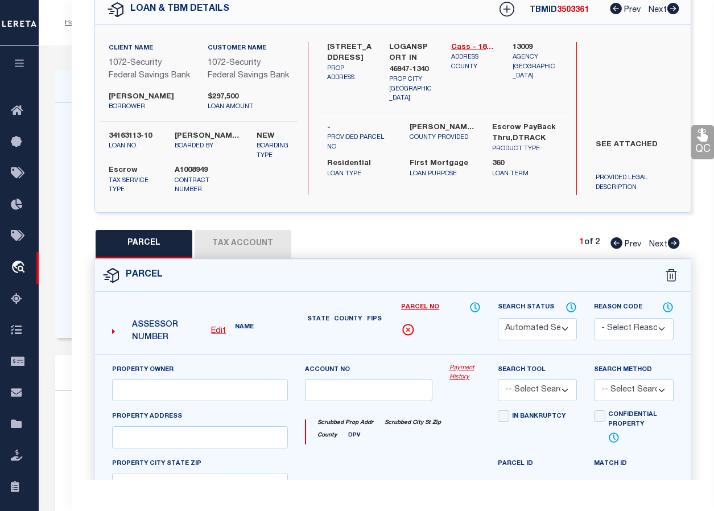
type input "LOGANSPORT IN 46947"
type textarea "MEADOW VIEW LOT 3 MEADOW VIEW LOT 2 Total Acreage 0.713"
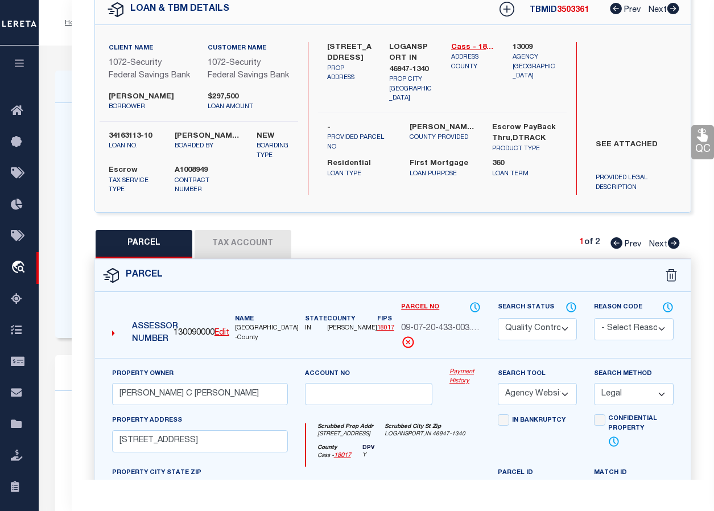
click at [646, 242] on icon at bounding box center [674, 242] width 12 height 11
select select "AS"
select select
checkbox input "false"
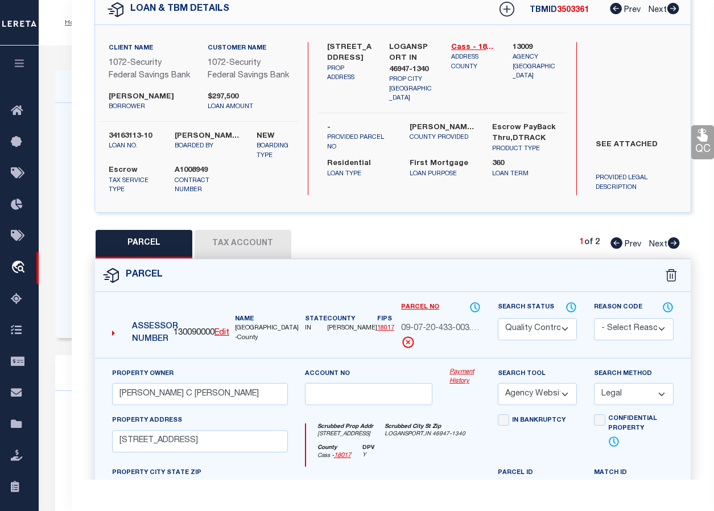
checkbox input "false"
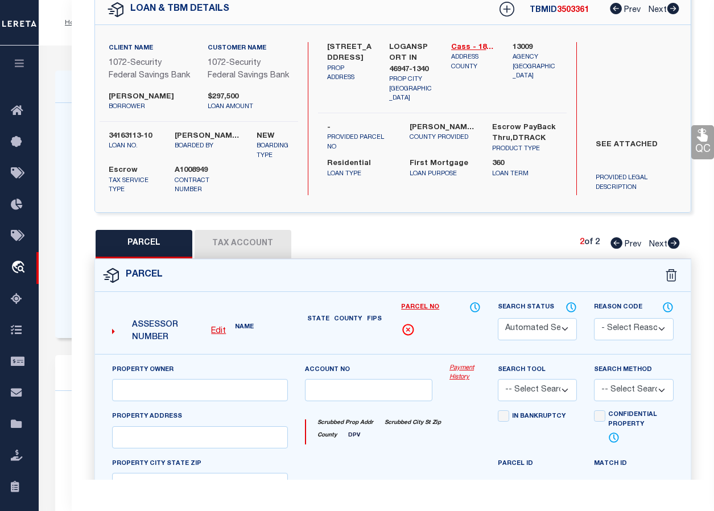
select select "CP"
type input "[PERSON_NAME] & [PERSON_NAME]"
select select "AGW"
select select
type input "[GEOGRAPHIC_DATA]"
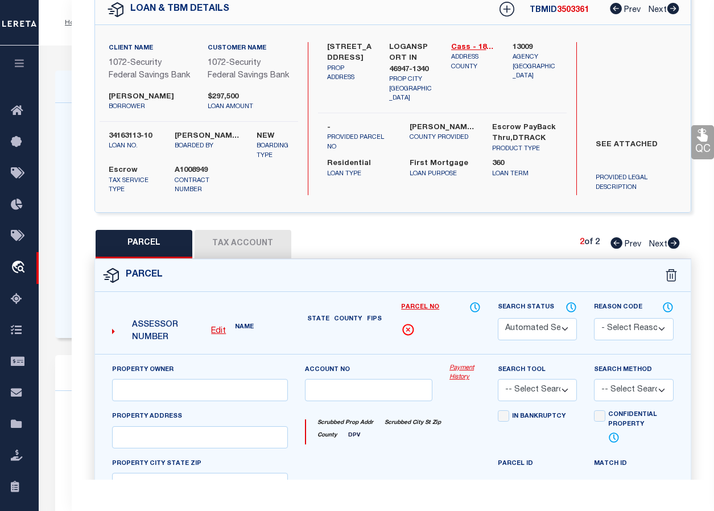
type input "LOGANSPORT, IN 46947"
type textarea "PT E 1/2 NER& SRR 29 27 2E .855A Total Acreage 0.677"
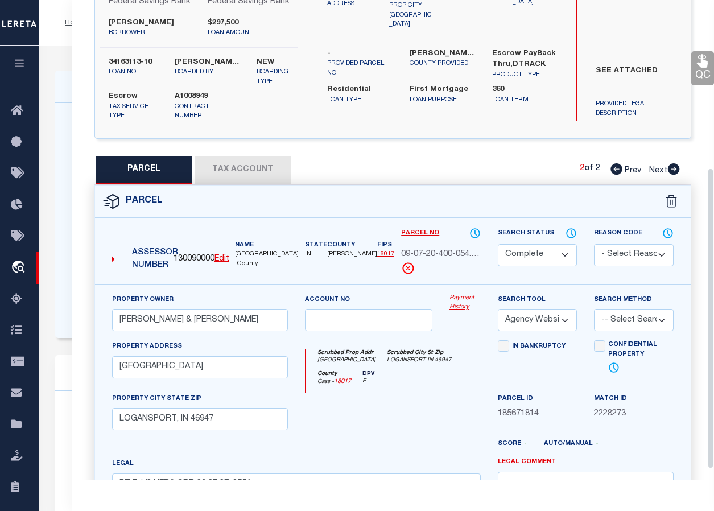
scroll to position [0, 0]
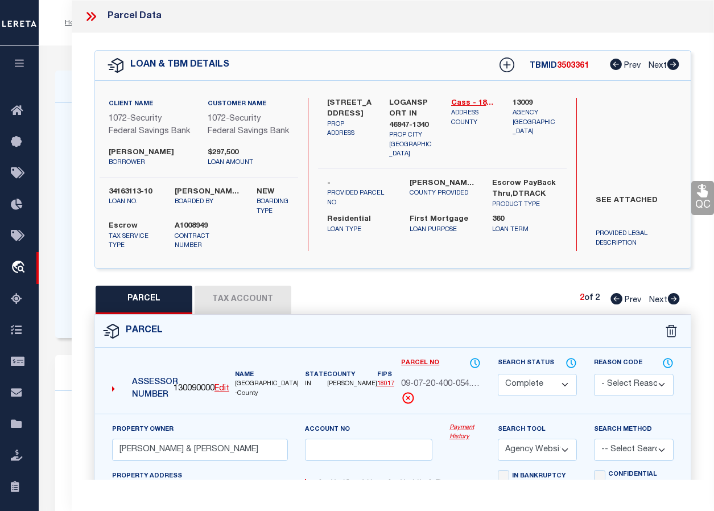
click at [86, 15] on icon at bounding box center [91, 16] width 15 height 15
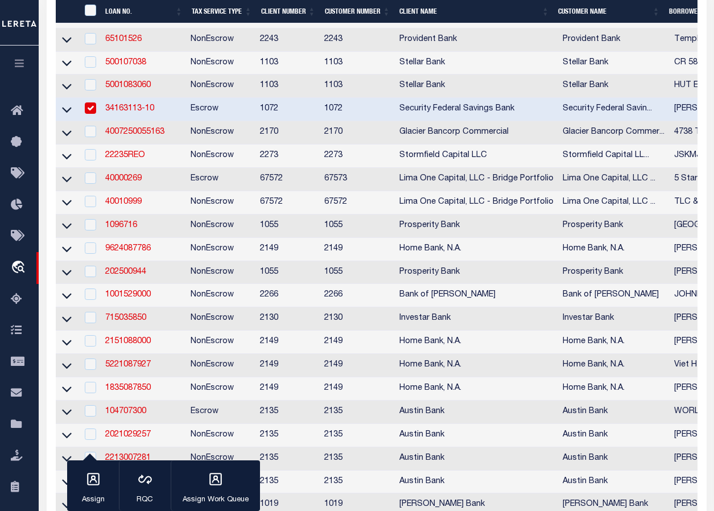
scroll to position [567, 0]
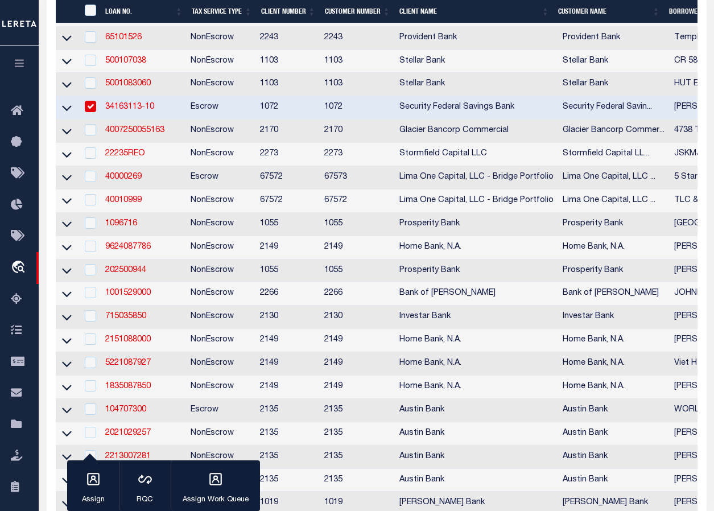
click at [90, 112] on input "checkbox" at bounding box center [90, 106] width 11 height 11
checkbox input "false"
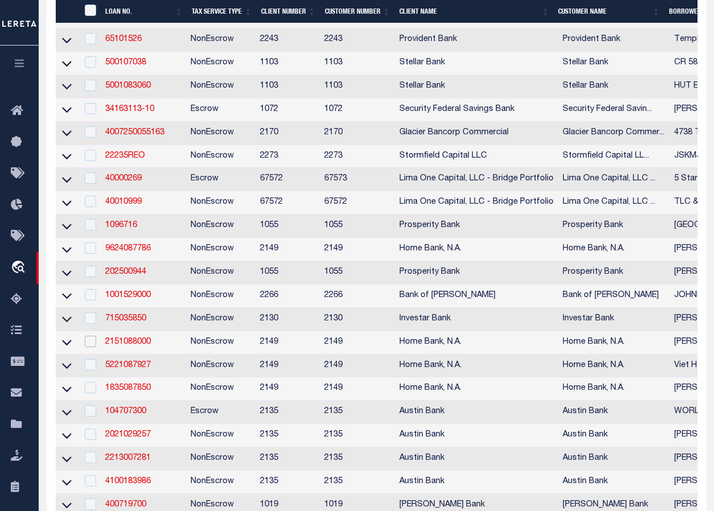
click at [88, 347] on input "checkbox" at bounding box center [90, 341] width 11 height 11
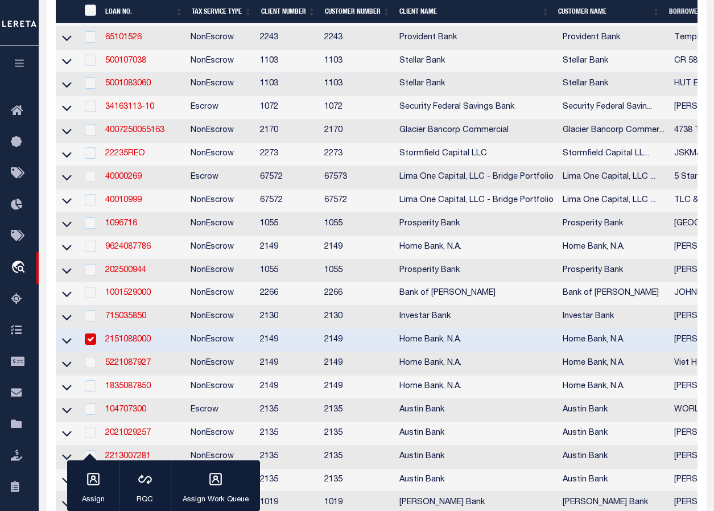
click at [88, 345] on input "checkbox" at bounding box center [90, 338] width 11 height 11
checkbox input "false"
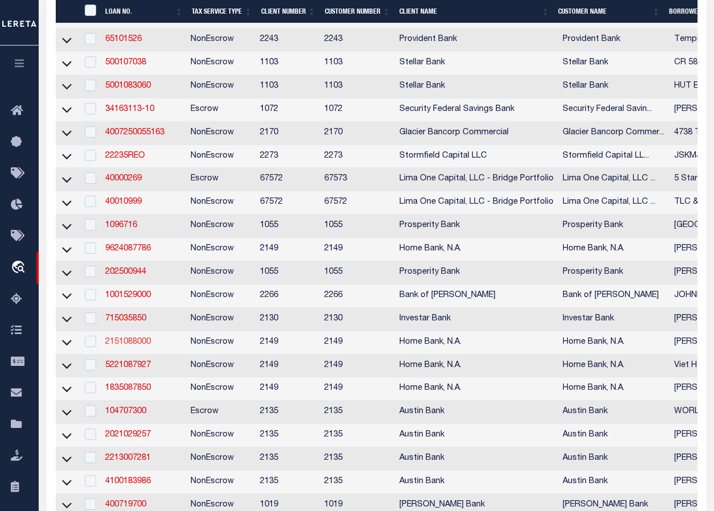
click at [129, 346] on link "2151088000" at bounding box center [128, 342] width 46 height 8
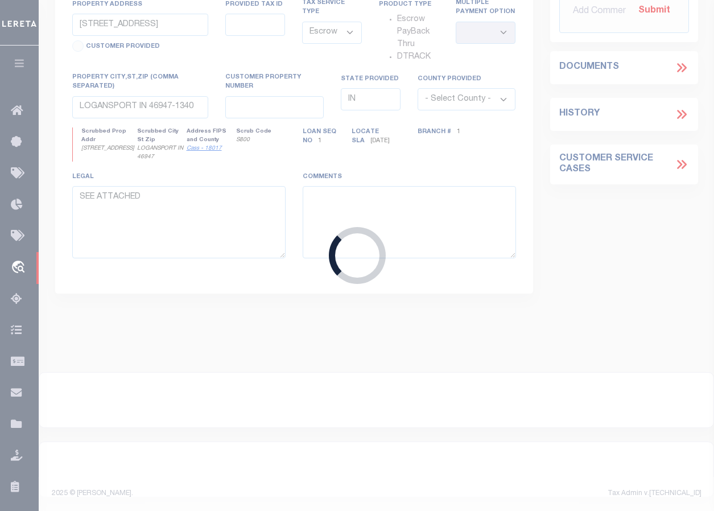
type input "2151088000"
type input "[PERSON_NAME] Properties LLC"
select select
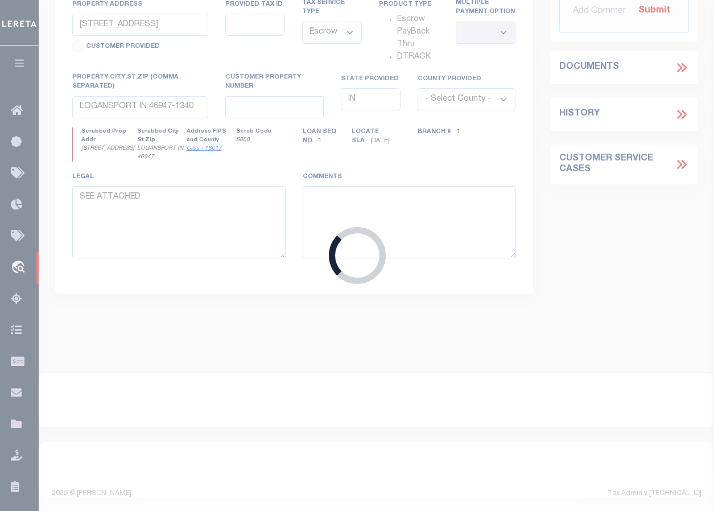
select select "20"
select select "NonEscrow"
type input "[STREET_ADDRESS]"
select select
type input "LAFAYETTE LA 70506-2720"
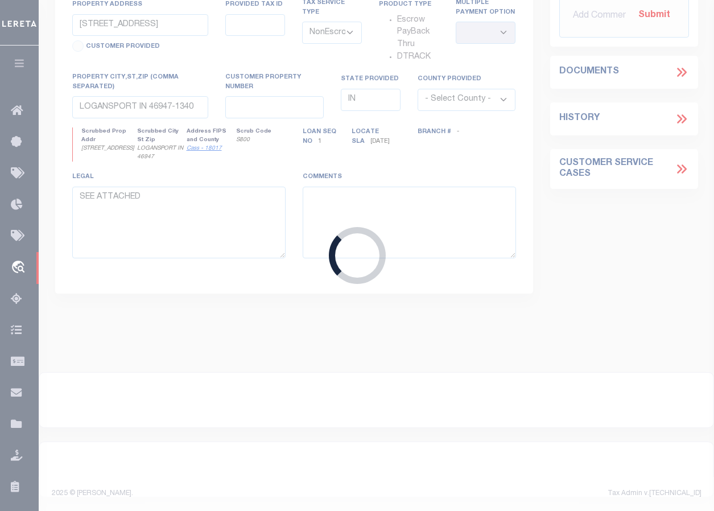
type input "LA"
select select "9096"
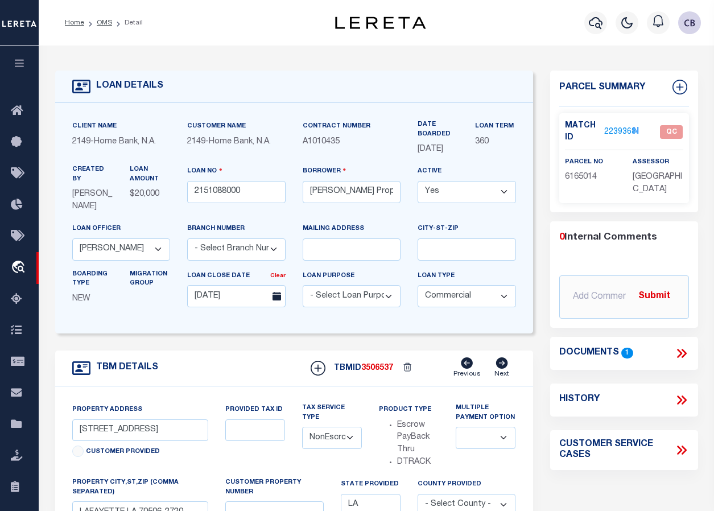
click at [616, 131] on link "2239368" at bounding box center [620, 132] width 32 height 12
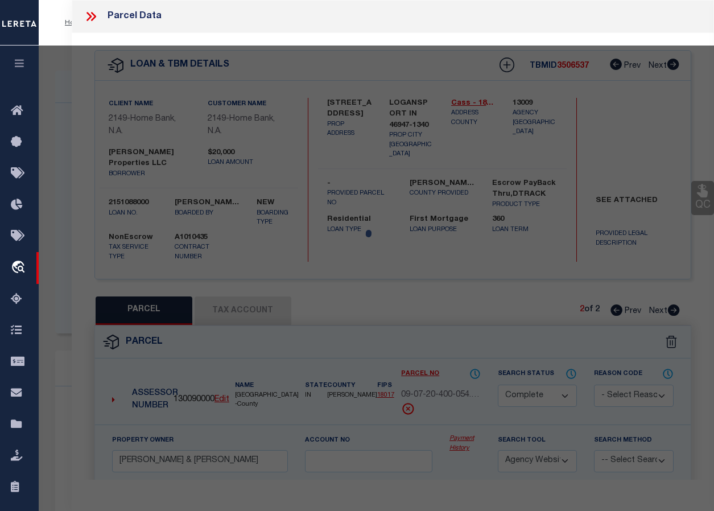
select select "AS"
select select
checkbox input "false"
select select "QC"
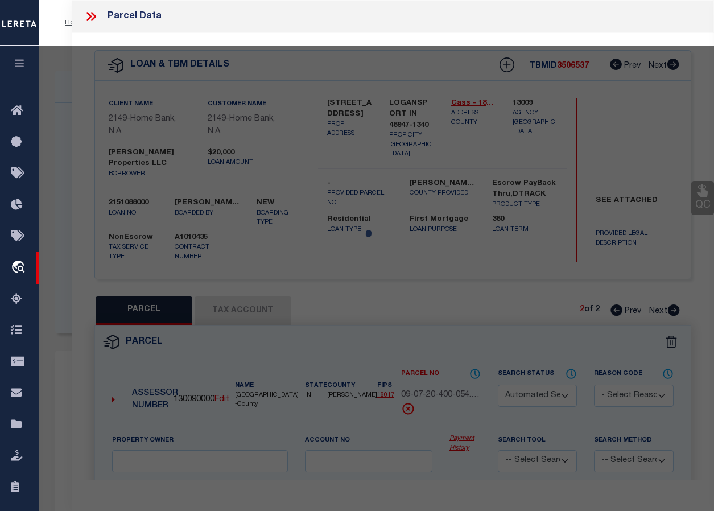
type input "[PERSON_NAME] PROPERTIES LLC"
select select "AGW"
select select "LEG"
type input "[STREET_ADDRESS]"
type input "[PERSON_NAME] LA"
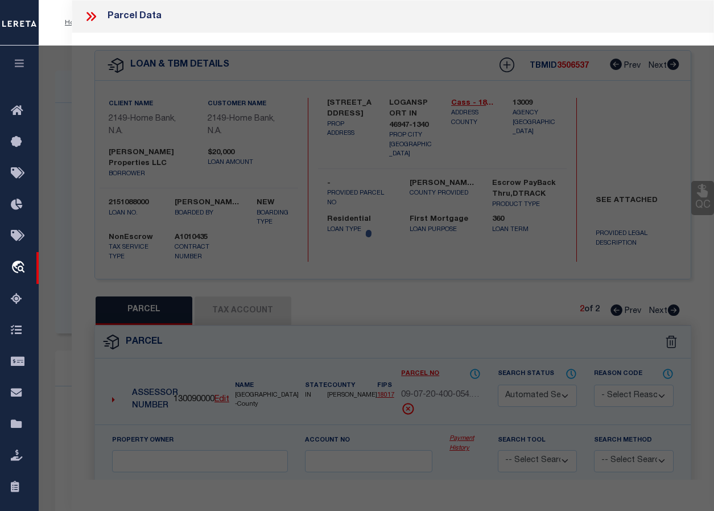
type textarea "LOT 9-A [PERSON_NAME] [PERSON_NAME] SUBDV (129.25X97.41)"
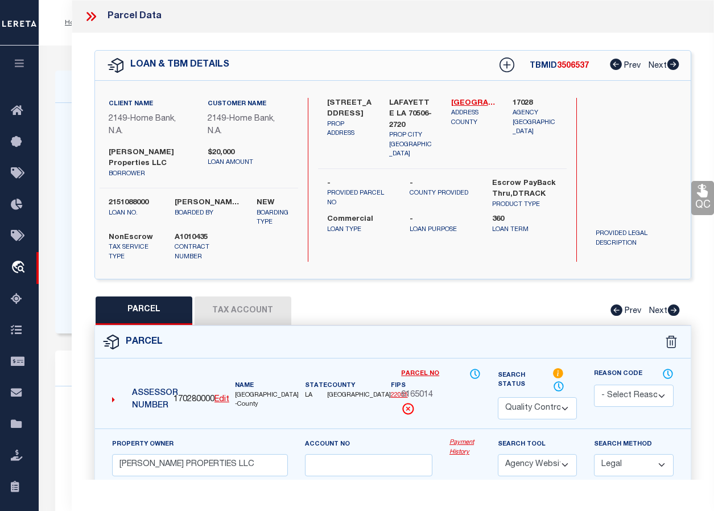
click at [89, 16] on icon at bounding box center [91, 16] width 15 height 15
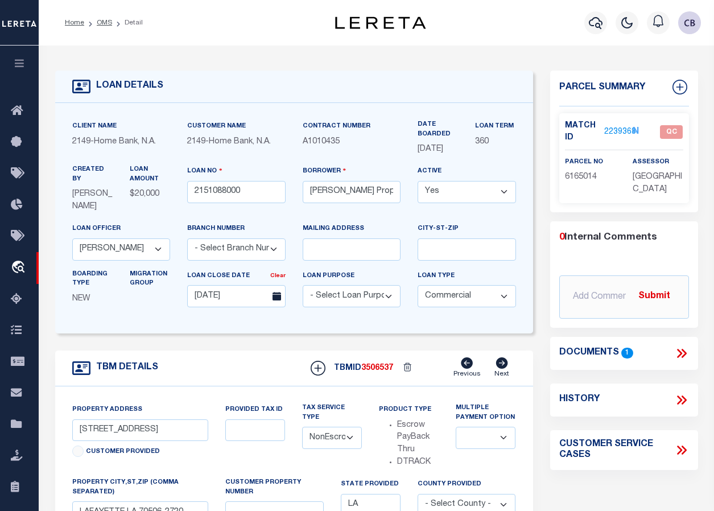
click at [646, 349] on icon at bounding box center [683, 353] width 5 height 9
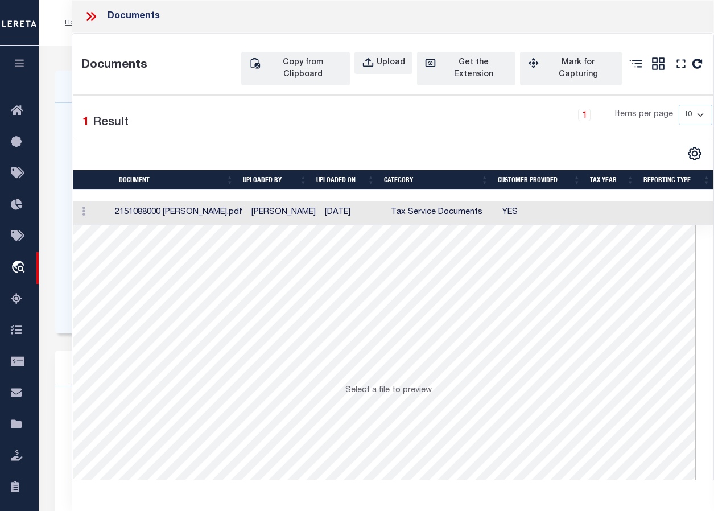
click at [105, 207] on td at bounding box center [92, 212] width 38 height 23
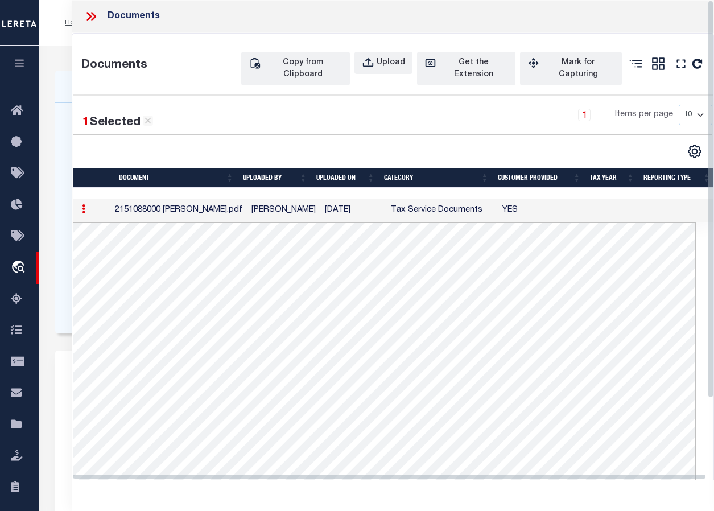
click at [92, 18] on icon at bounding box center [91, 16] width 15 height 15
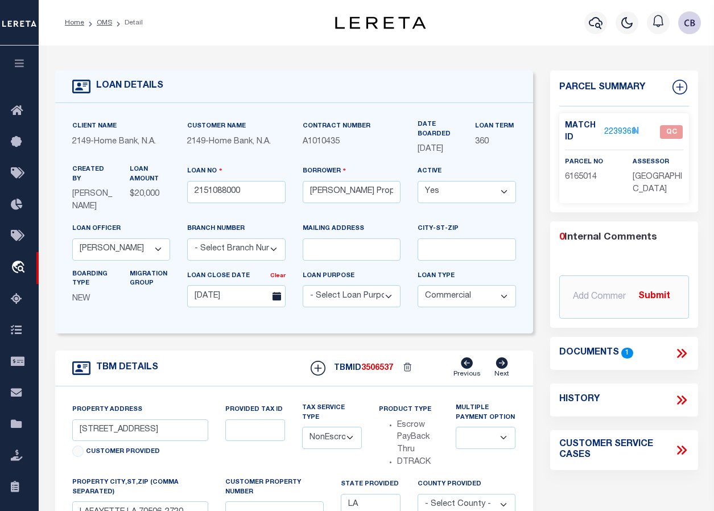
click at [615, 127] on link "2239368" at bounding box center [620, 132] width 32 height 12
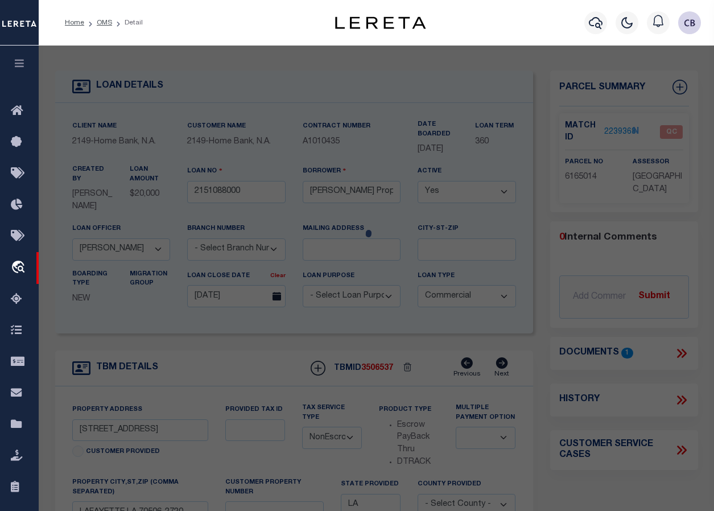
select select "AS"
select select
checkbox input "false"
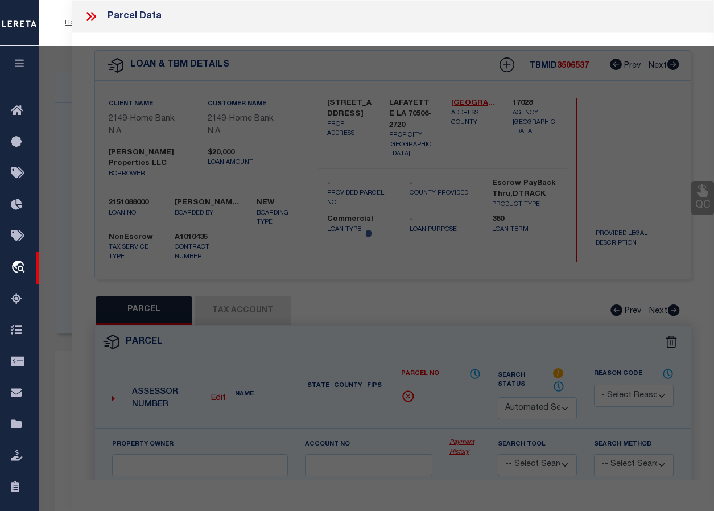
select select "QC"
type input "[PERSON_NAME] PROPERTIES LLC"
select select "AGW"
select select "LEG"
type input "[STREET_ADDRESS]"
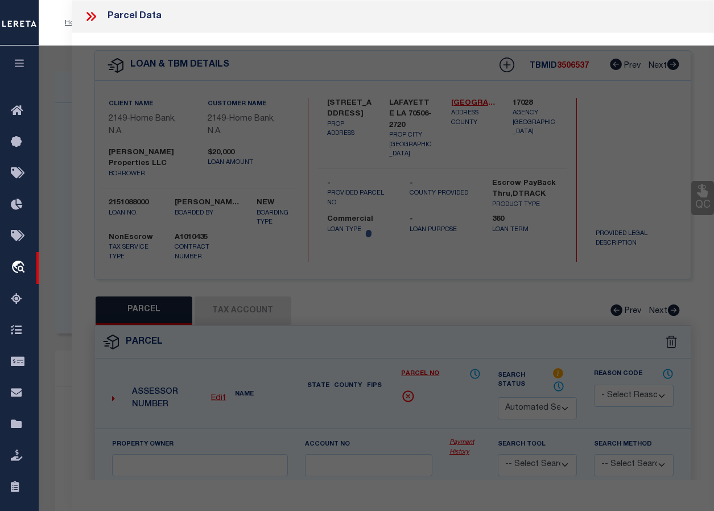
type input "[PERSON_NAME] LA"
type textarea "LOT 9-A [PERSON_NAME] [PERSON_NAME] SUBDV (129.25X97.41)"
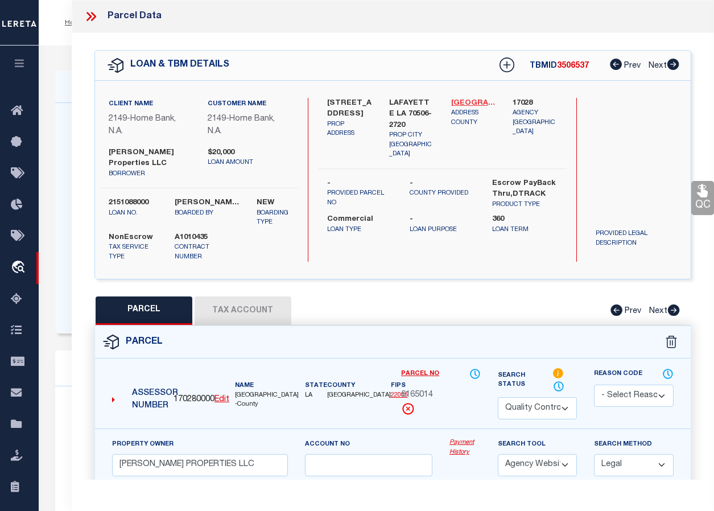
click at [466, 100] on link "[GEOGRAPHIC_DATA] - 22055" at bounding box center [473, 103] width 45 height 11
drag, startPoint x: 435, startPoint y: 392, endPoint x: 403, endPoint y: 392, distance: 31.9
click at [403, 392] on div "6165014" at bounding box center [441, 395] width 80 height 13
copy span "6165014"
click at [428, 260] on div "[STREET_ADDRESS] PROP ADDRESS [GEOGRAPHIC_DATA] LA 70506-[STREET_ADDRESS] [GEOG…" at bounding box center [442, 180] width 248 height 164
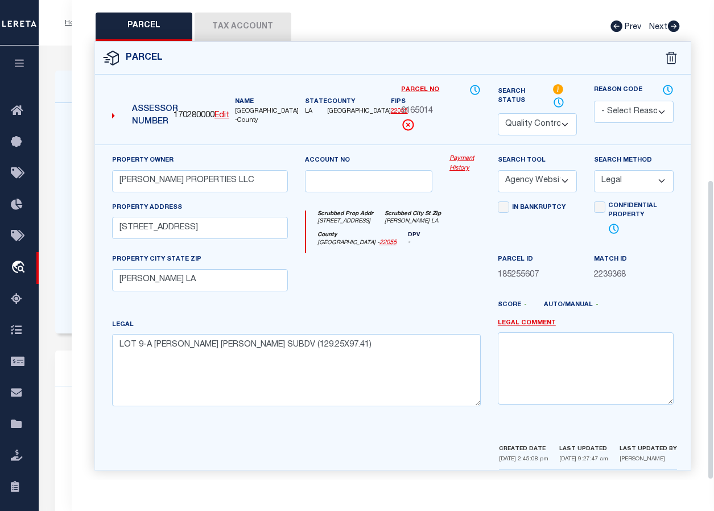
scroll to position [286, 0]
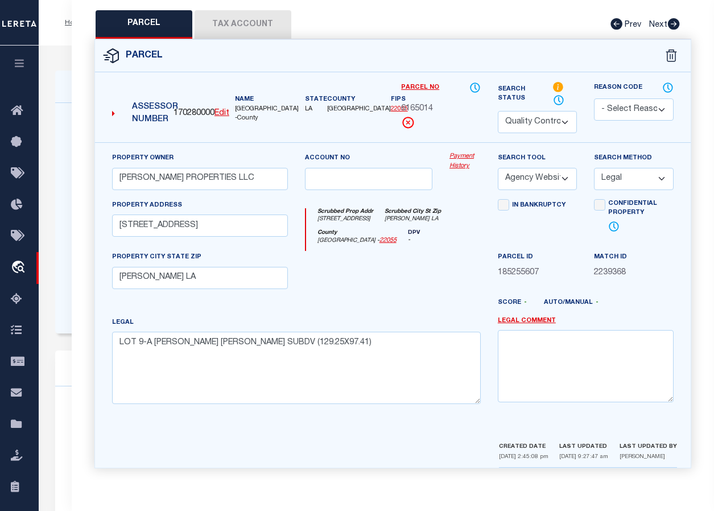
click at [567, 111] on select "Automated Search Bad Parcel Complete Duplicate Parcel High Dollar Reporting In …" at bounding box center [538, 122] width 80 height 22
click at [498, 111] on select "Automated Search Bad Parcel Complete Duplicate Parcel High Dollar Reporting In …" at bounding box center [538, 122] width 80 height 22
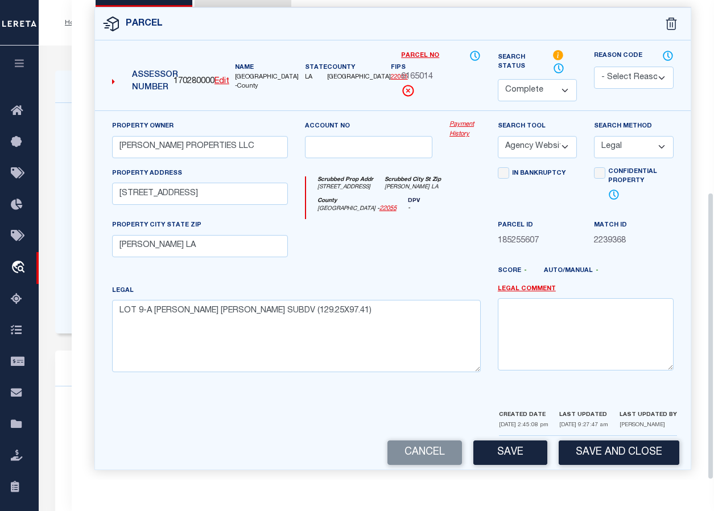
scroll to position [320, 0]
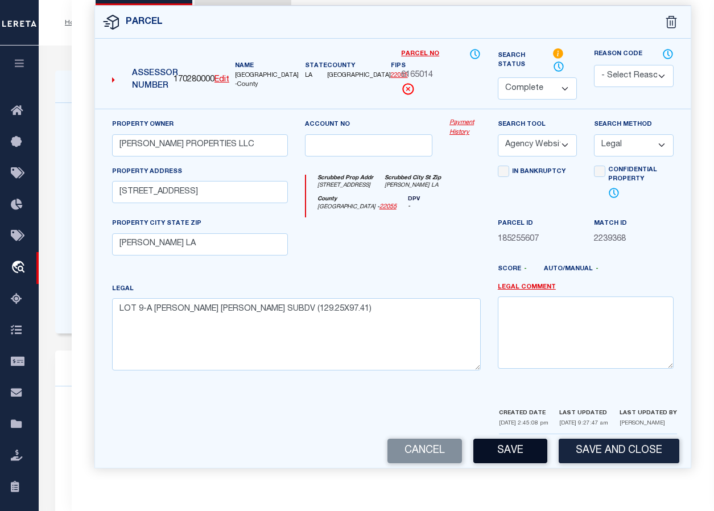
click at [513, 444] on button "Save" at bounding box center [510, 451] width 74 height 24
select select "AS"
select select
checkbox input "false"
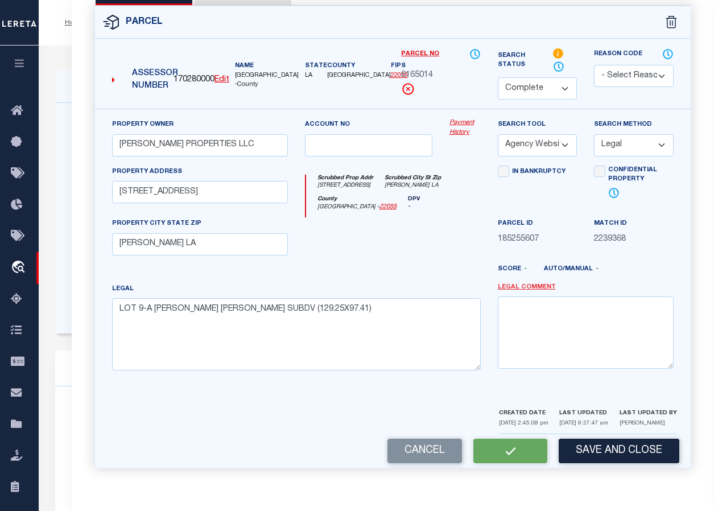
checkbox input "false"
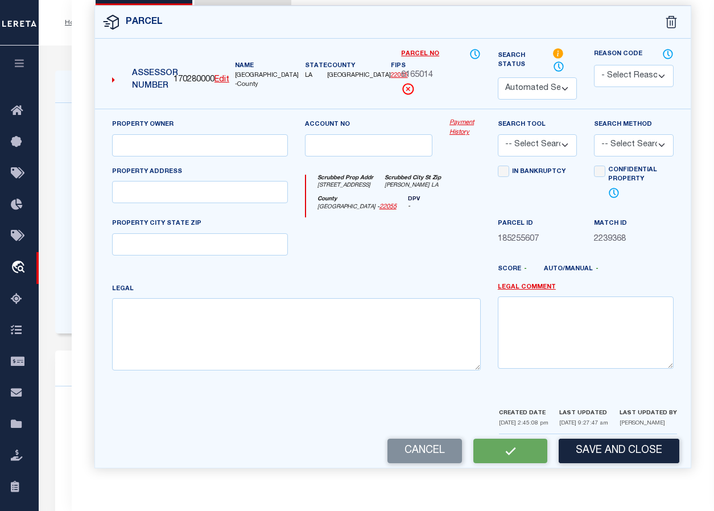
select select "CP"
type input "[PERSON_NAME] PROPERTIES LLC"
select select "AGW"
select select "LEG"
type input "[STREET_ADDRESS]"
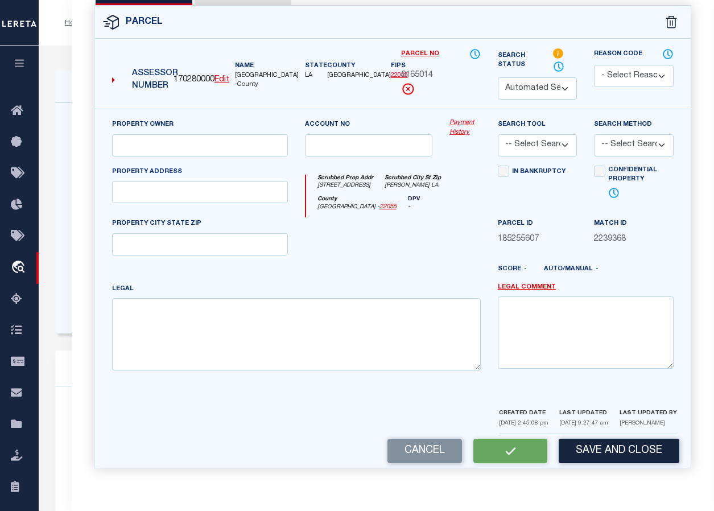
type input "[PERSON_NAME] LA"
type textarea "LOT 9-A [PERSON_NAME] [PERSON_NAME] SUBDV (129.25X97.41)"
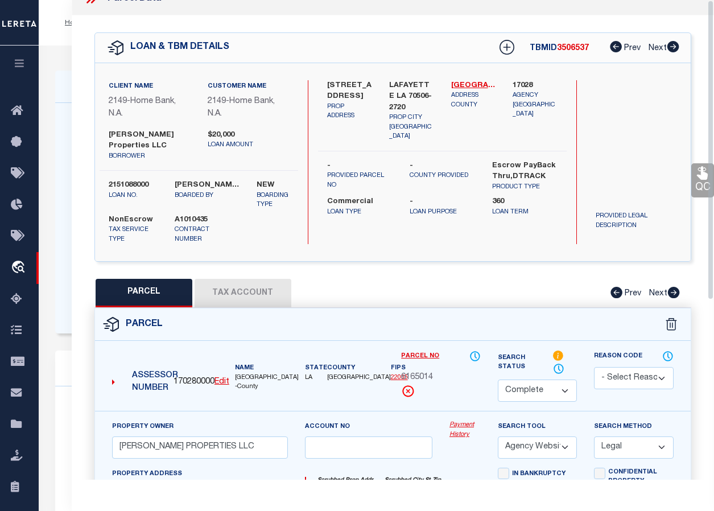
scroll to position [0, 0]
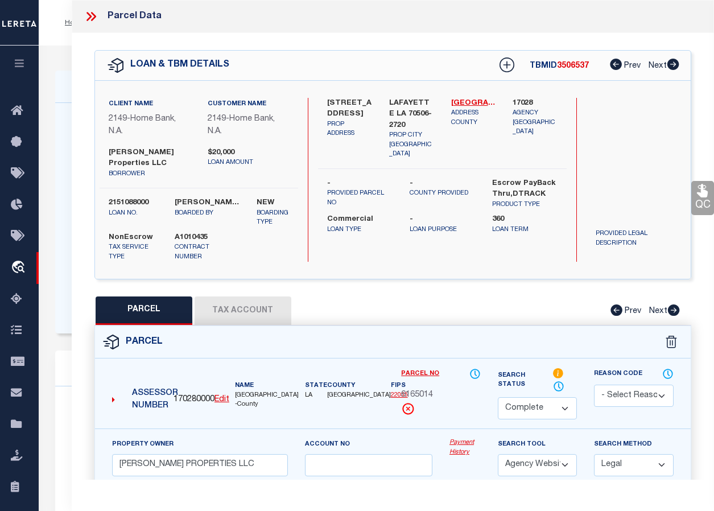
click at [646, 197] on icon at bounding box center [702, 190] width 11 height 13
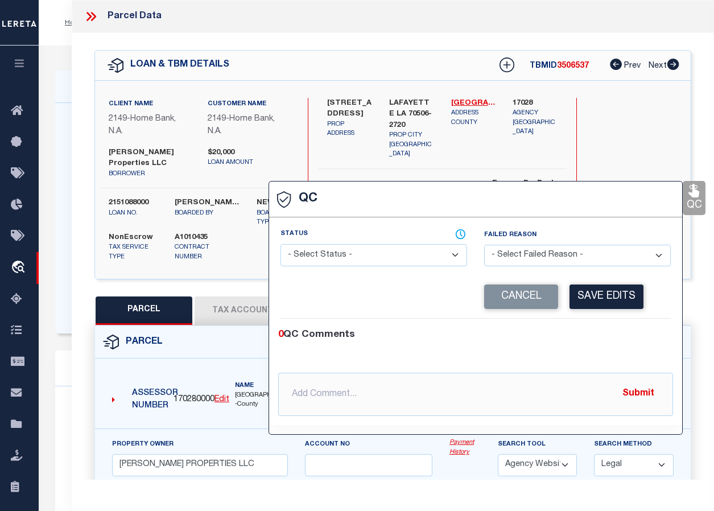
click at [370, 257] on select "- Select Status - Ready to QC Correct Incorrect" at bounding box center [373, 255] width 187 height 22
select select "COR"
click at [280, 245] on select "- Select Status - Ready to QC Correct Incorrect" at bounding box center [373, 255] width 187 height 22
click at [593, 297] on button "Save Edits" at bounding box center [606, 296] width 74 height 24
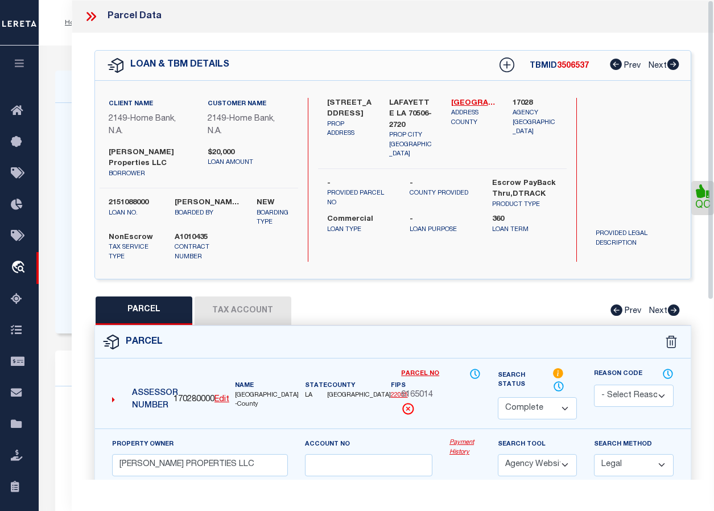
click at [94, 15] on icon at bounding box center [92, 16] width 5 height 9
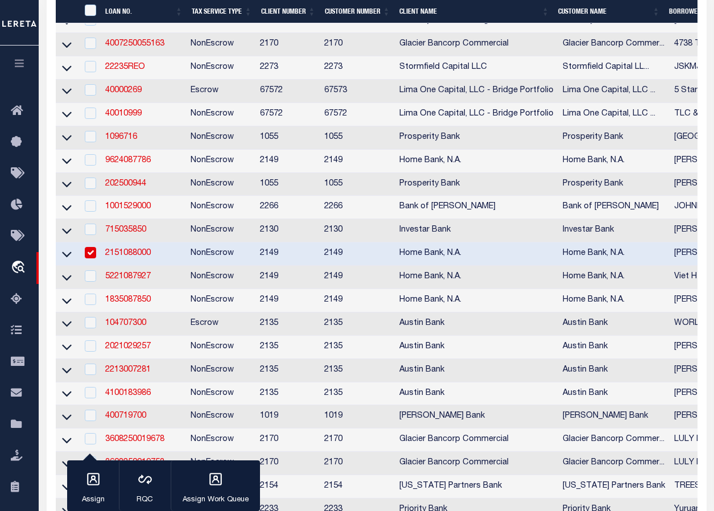
scroll to position [659, 0]
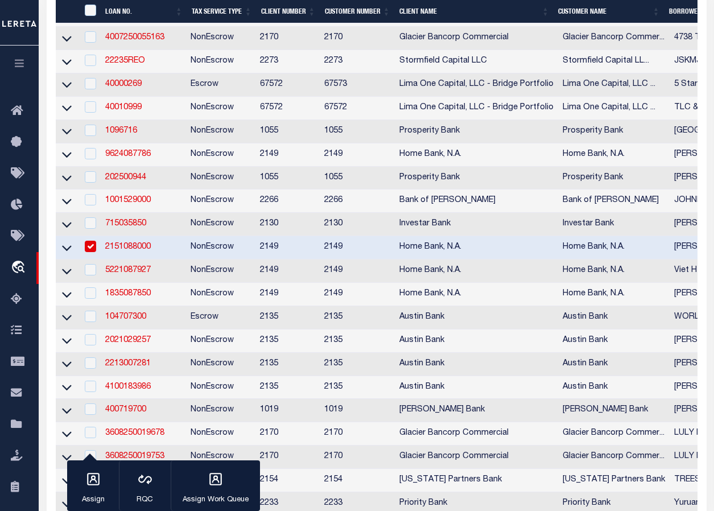
click at [134, 251] on link "2151088000" at bounding box center [128, 247] width 46 height 8
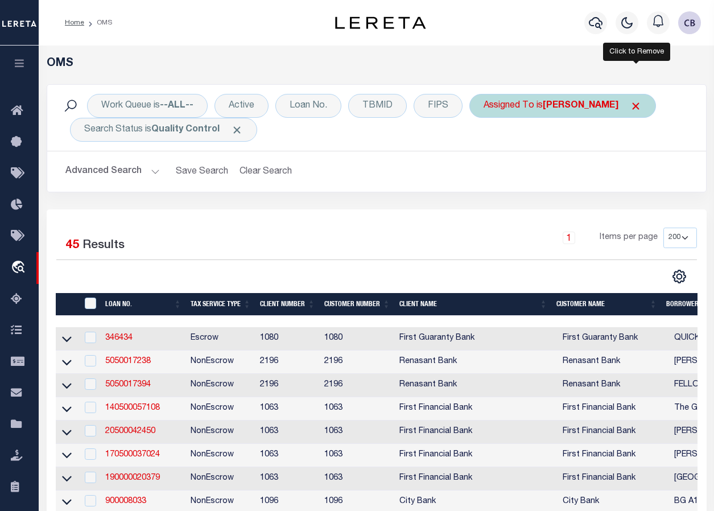
click at [636, 106] on span "Click to Remove" at bounding box center [636, 106] width 12 height 12
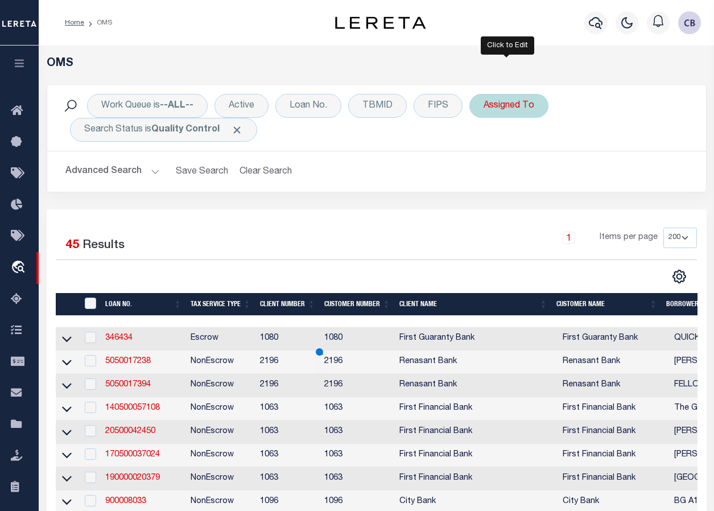
click at [509, 105] on div "Assigned To" at bounding box center [508, 106] width 79 height 24
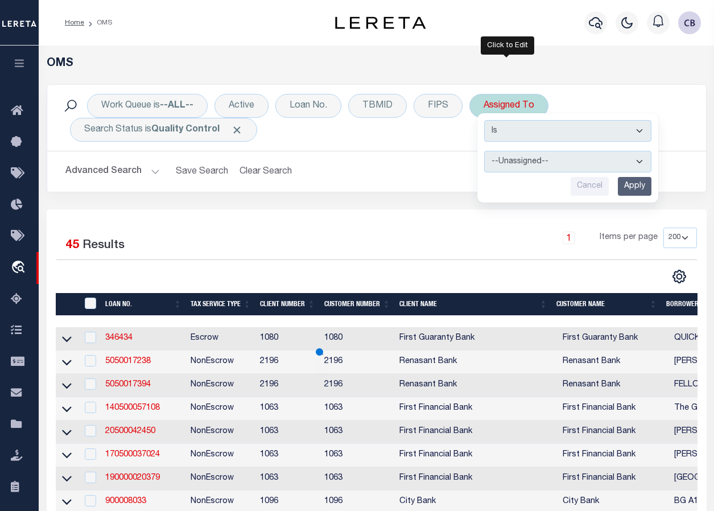
click at [536, 155] on select "--Unassigned-- [PERSON_NAME] [PERSON_NAME] [PERSON_NAME] [PERSON_NAME], [PERSON…" at bounding box center [567, 162] width 167 height 22
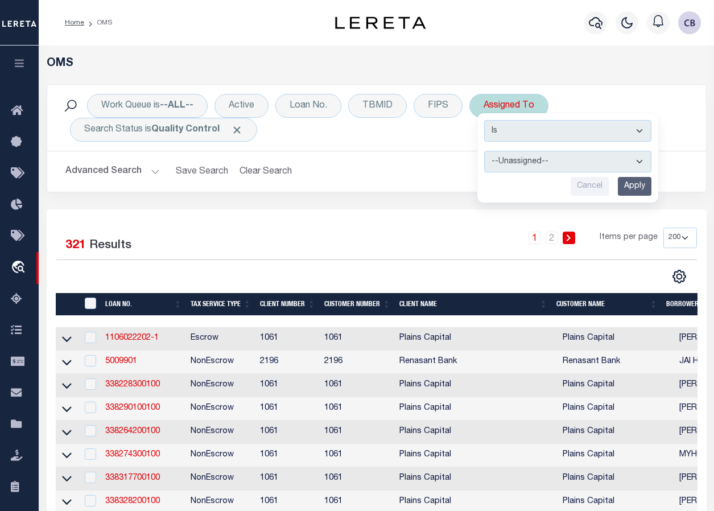
click at [484, 151] on select "--Unassigned-- [PERSON_NAME] [PERSON_NAME] [PERSON_NAME] [PERSON_NAME], [PERSON…" at bounding box center [567, 162] width 167 height 22
click at [637, 191] on input "Apply" at bounding box center [635, 186] width 34 height 19
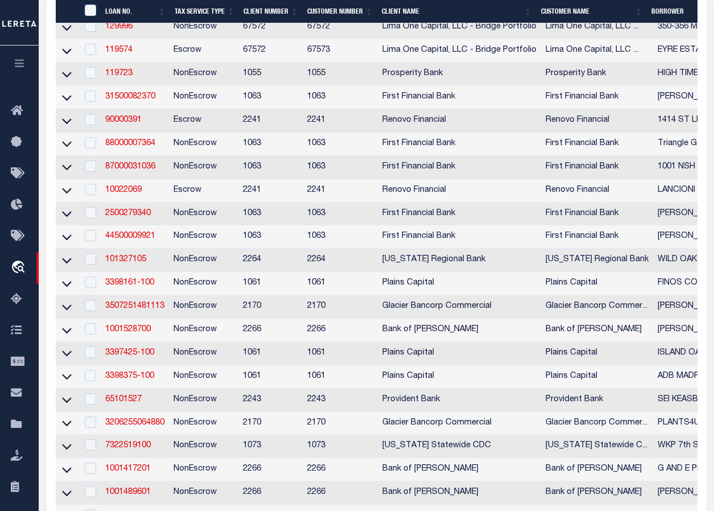
scroll to position [341, 0]
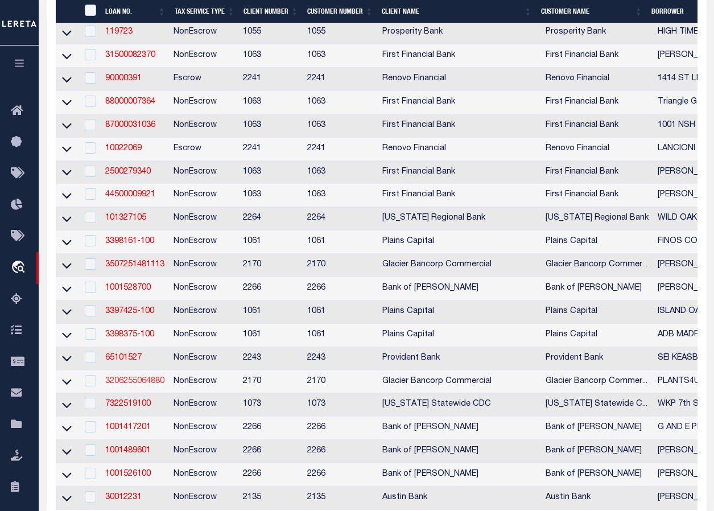
click at [131, 385] on link "3206255064880" at bounding box center [134, 381] width 59 height 8
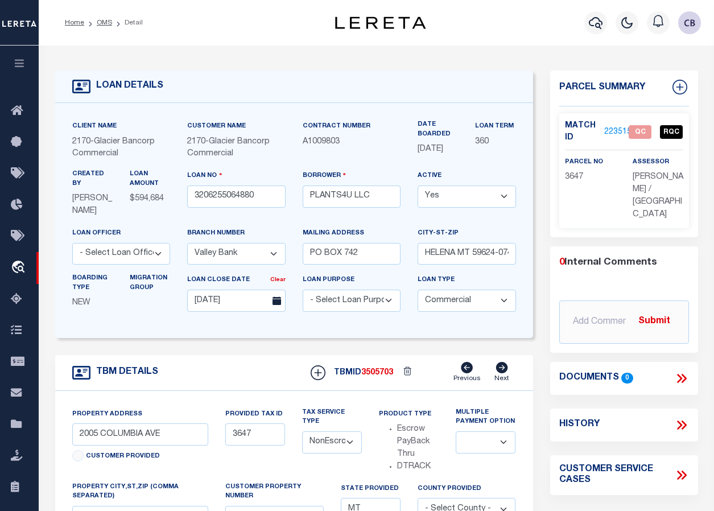
click at [617, 130] on link "2235152" at bounding box center [620, 132] width 32 height 12
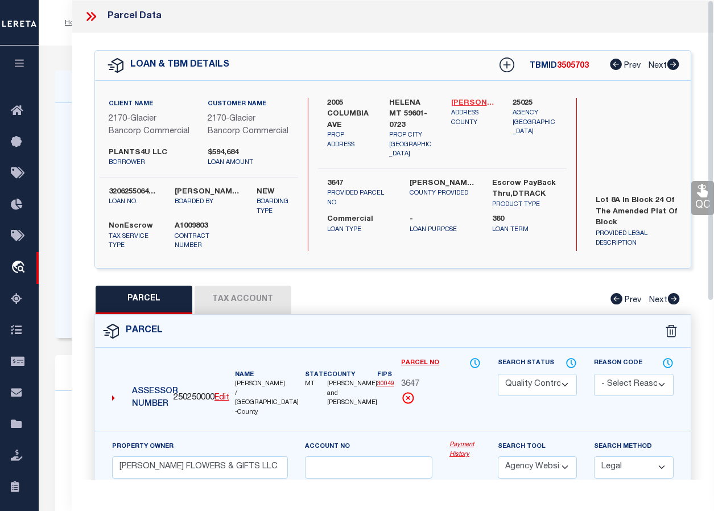
click at [469, 102] on link "[PERSON_NAME] and [PERSON_NAME] - 30049" at bounding box center [473, 103] width 45 height 11
click at [402, 384] on span "3647" at bounding box center [410, 384] width 18 height 13
drag, startPoint x: 402, startPoint y: 384, endPoint x: 412, endPoint y: 383, distance: 10.3
click at [412, 383] on span "3647" at bounding box center [410, 384] width 18 height 13
copy span "3647"
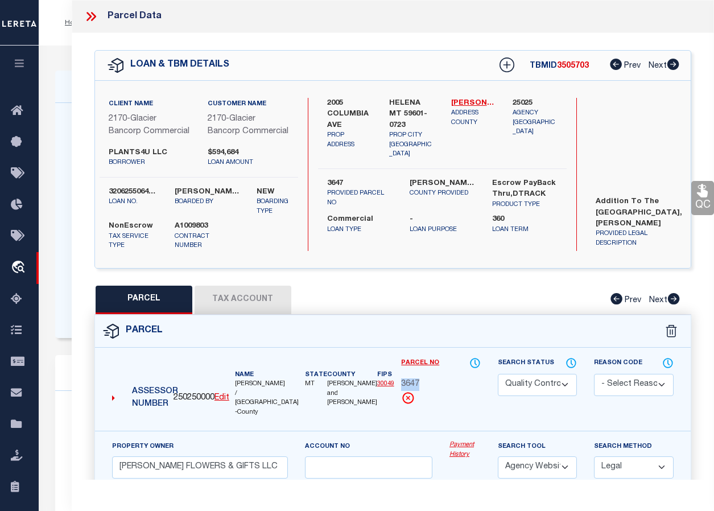
scroll to position [46, 0]
click at [92, 16] on icon at bounding box center [91, 16] width 15 height 15
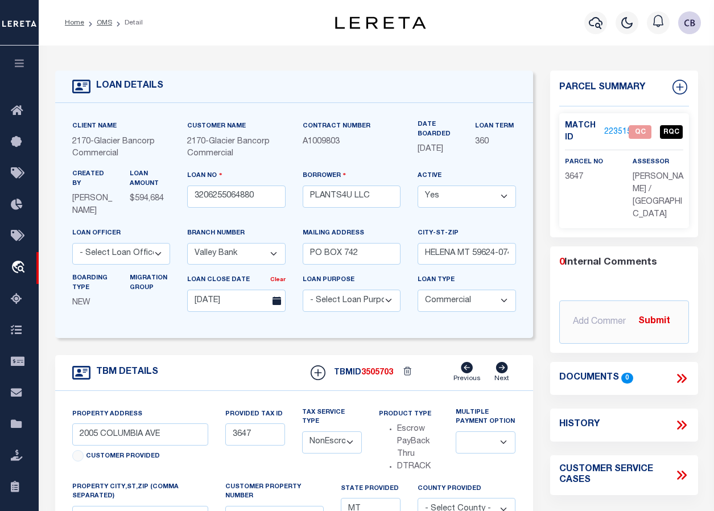
click at [610, 130] on link "2235152" at bounding box center [620, 132] width 32 height 12
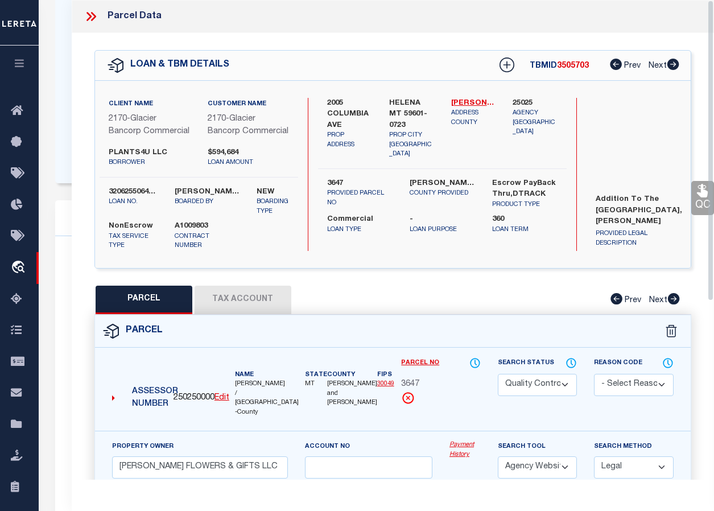
scroll to position [71, 0]
drag, startPoint x: 92, startPoint y: 19, endPoint x: 141, endPoint y: 31, distance: 50.4
click at [92, 19] on icon at bounding box center [91, 16] width 15 height 15
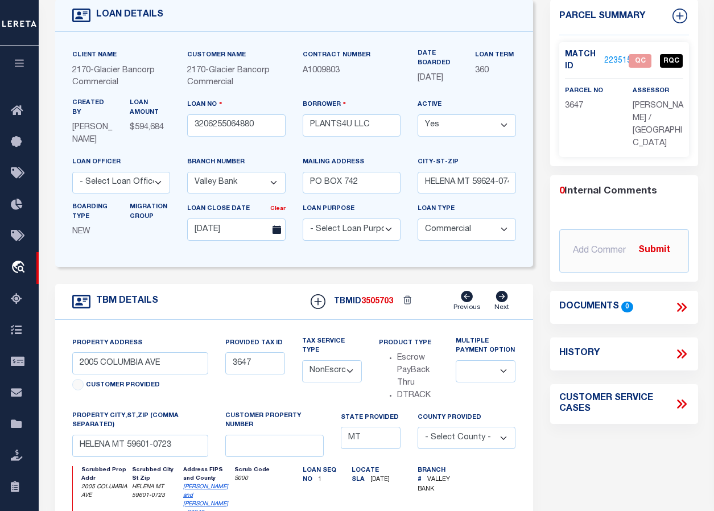
click at [612, 59] on link "2235152" at bounding box center [620, 61] width 32 height 12
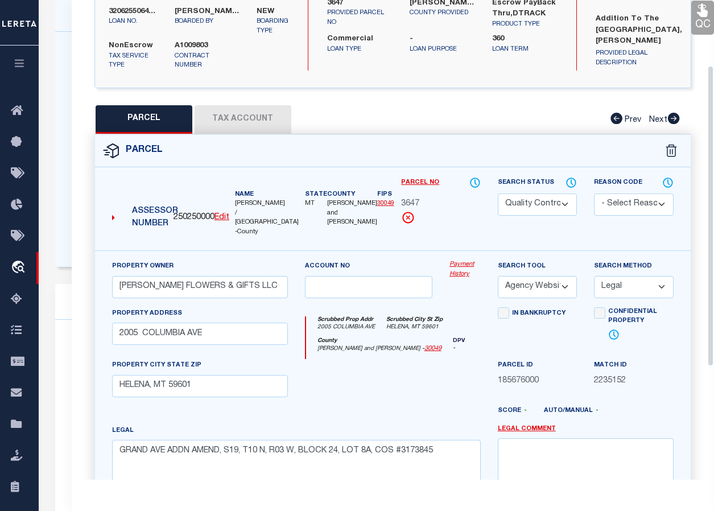
scroll to position [283, 0]
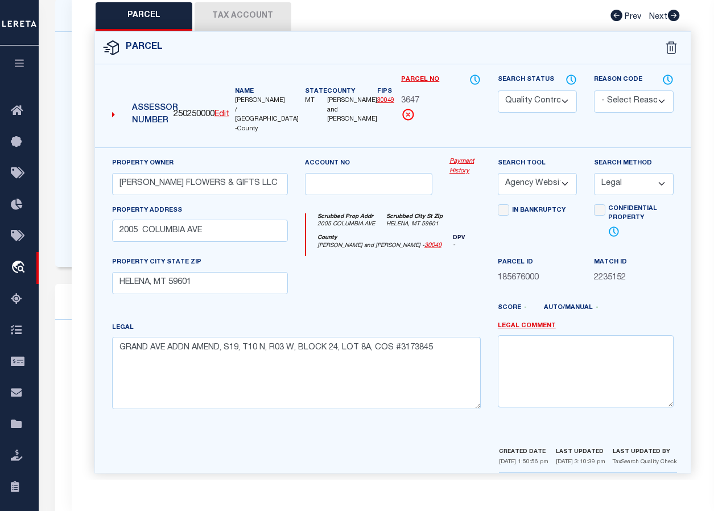
click at [567, 100] on select "Automated Search Bad Parcel Complete Duplicate Parcel High Dollar Reporting In …" at bounding box center [538, 101] width 80 height 22
click at [498, 90] on select "Automated Search Bad Parcel Complete Duplicate Parcel High Dollar Reporting In …" at bounding box center [538, 101] width 80 height 22
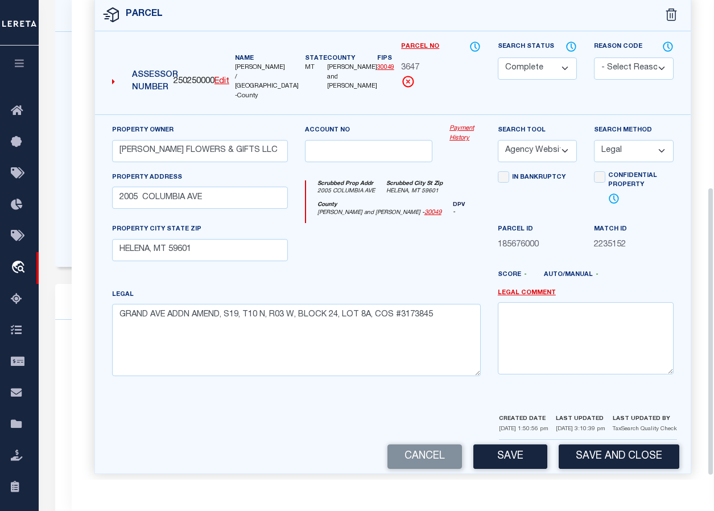
scroll to position [317, 0]
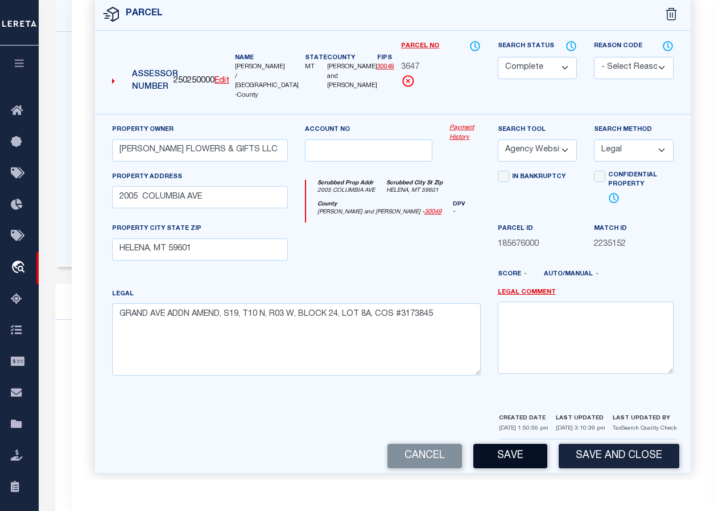
click at [506, 449] on button "Save" at bounding box center [510, 456] width 74 height 24
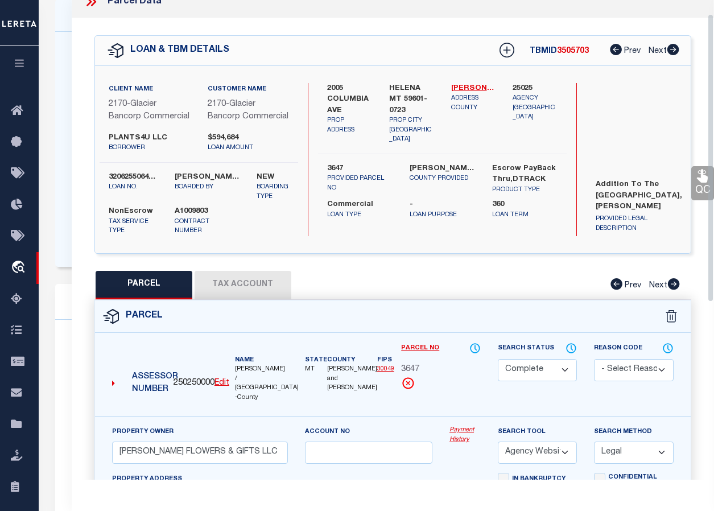
scroll to position [0, 0]
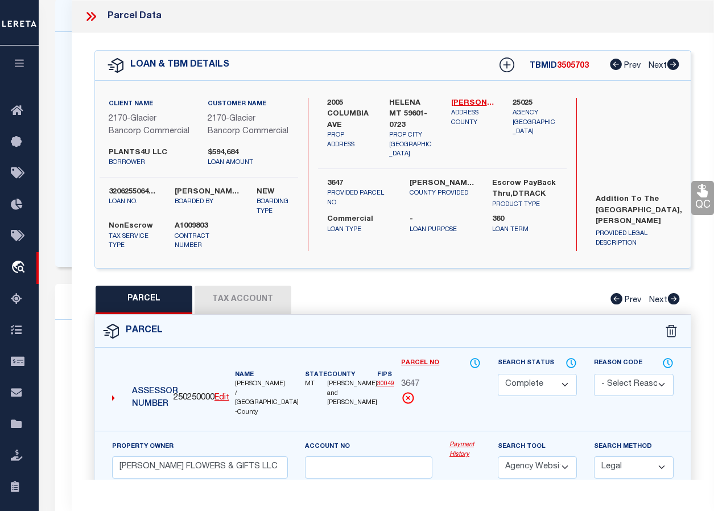
click at [646, 201] on link "QC" at bounding box center [702, 198] width 23 height 34
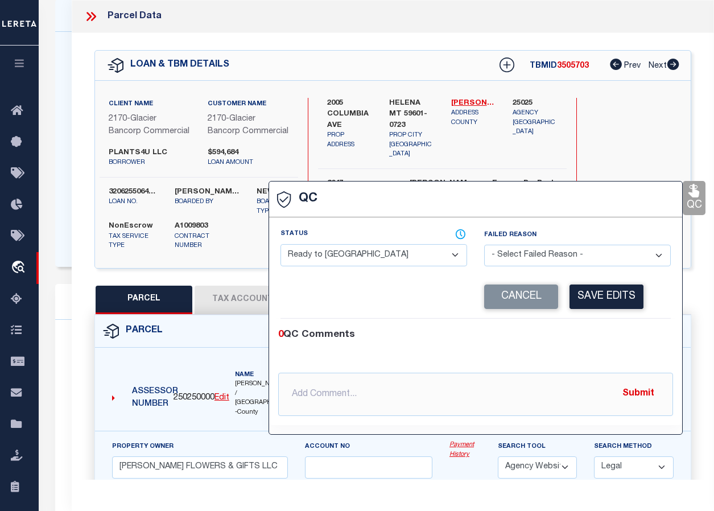
click at [392, 252] on select "- Select Status - Ready to QC Correct Incorrect" at bounding box center [373, 255] width 187 height 22
click at [280, 245] on select "- Select Status - Ready to QC Correct Incorrect" at bounding box center [373, 255] width 187 height 22
click at [603, 302] on button "Save Edits" at bounding box center [606, 296] width 74 height 24
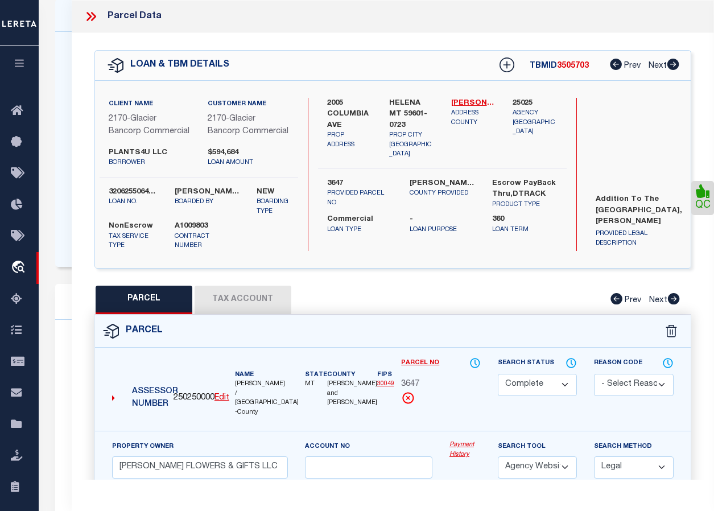
click at [88, 16] on icon at bounding box center [91, 16] width 15 height 15
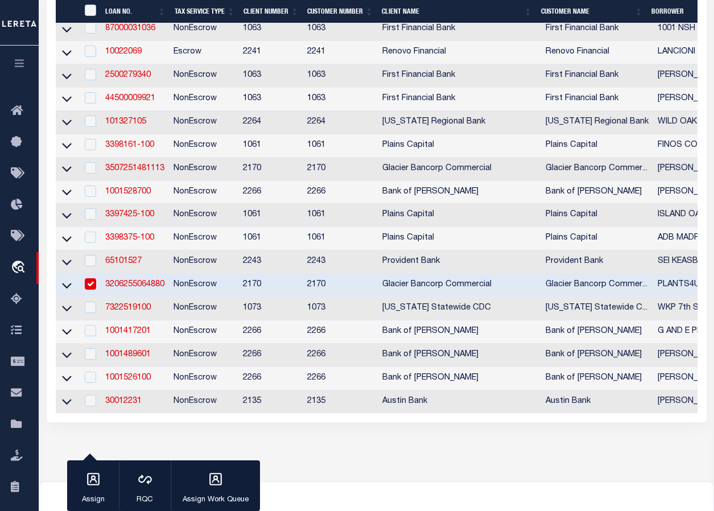
scroll to position [455, 0]
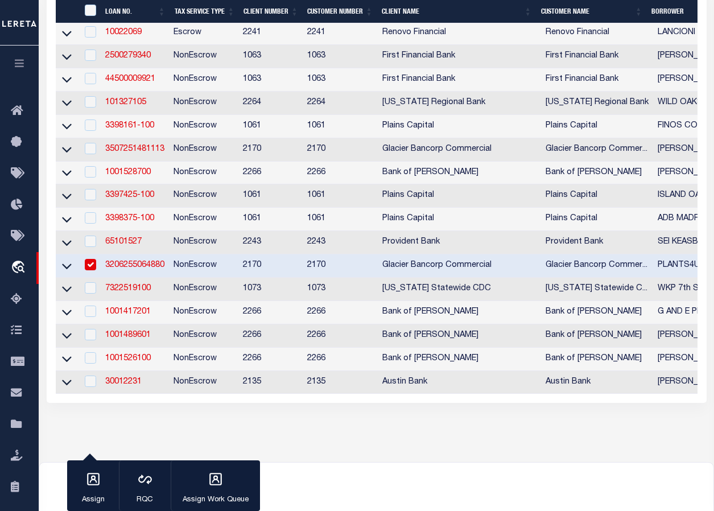
click at [125, 269] on link "3206255064880" at bounding box center [134, 265] width 59 height 8
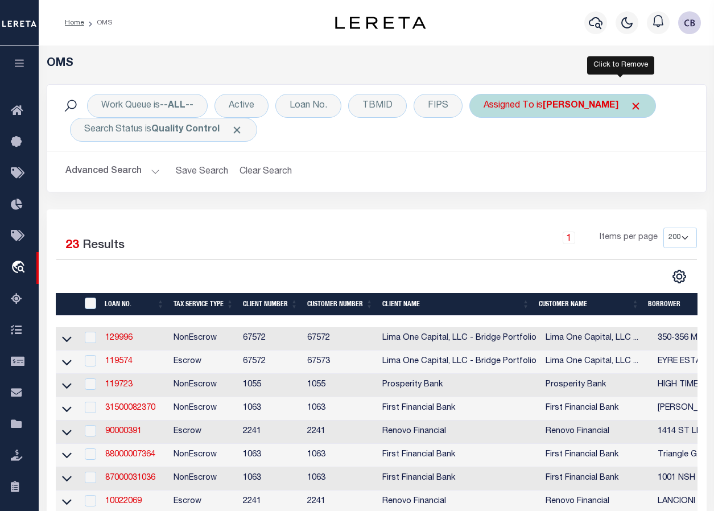
click at [630, 105] on span "Click to Remove" at bounding box center [636, 106] width 12 height 12
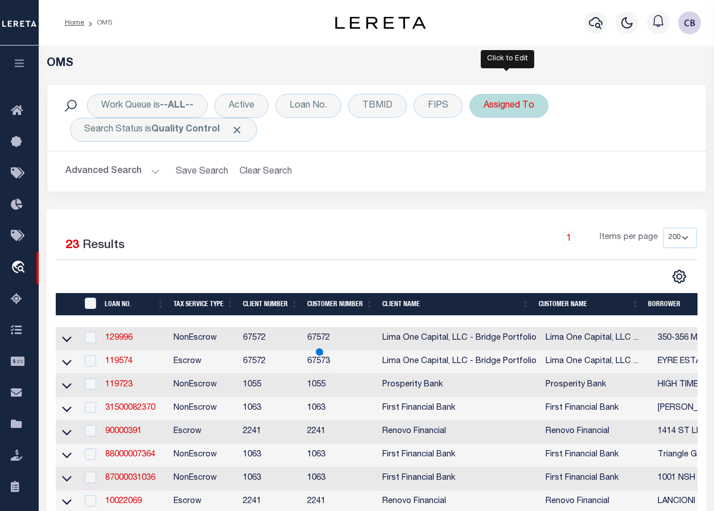
click at [517, 108] on div "Assigned To" at bounding box center [508, 106] width 79 height 24
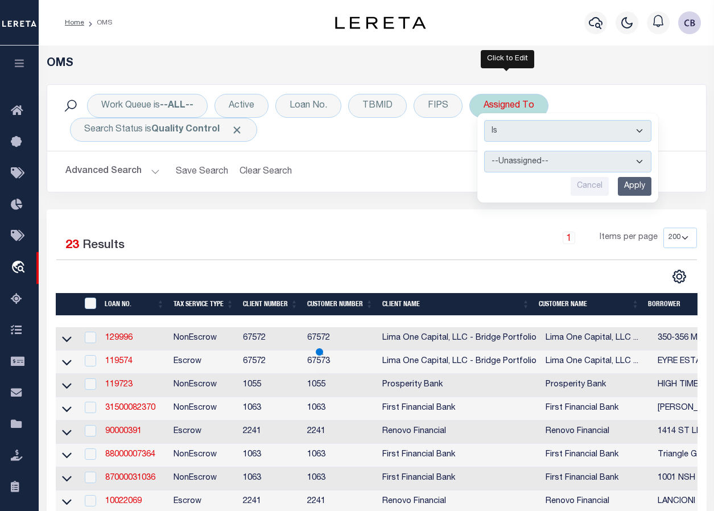
click at [545, 160] on select "--Unassigned-- [PERSON_NAME] [PERSON_NAME] [PERSON_NAME] [PERSON_NAME], [PERSON…" at bounding box center [567, 162] width 167 height 22
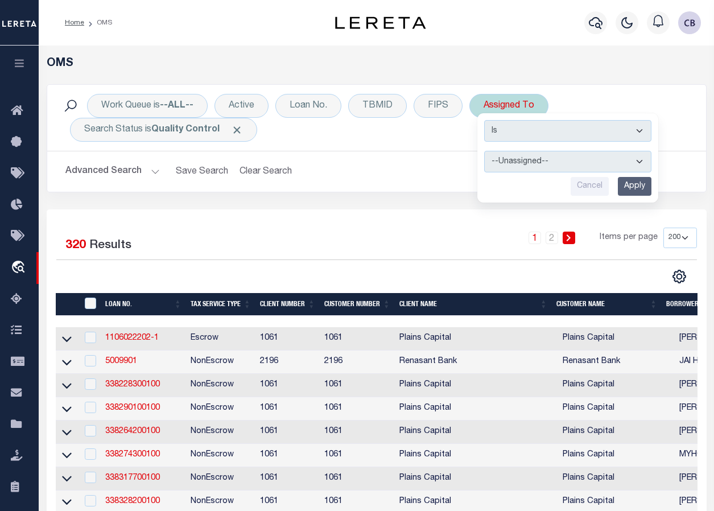
click at [484, 151] on select "--Unassigned-- [PERSON_NAME] [PERSON_NAME] [PERSON_NAME] [PERSON_NAME], [PERSON…" at bounding box center [567, 162] width 167 height 22
drag, startPoint x: 627, startPoint y: 185, endPoint x: 635, endPoint y: 189, distance: 8.7
click at [629, 187] on input "Apply" at bounding box center [635, 186] width 34 height 19
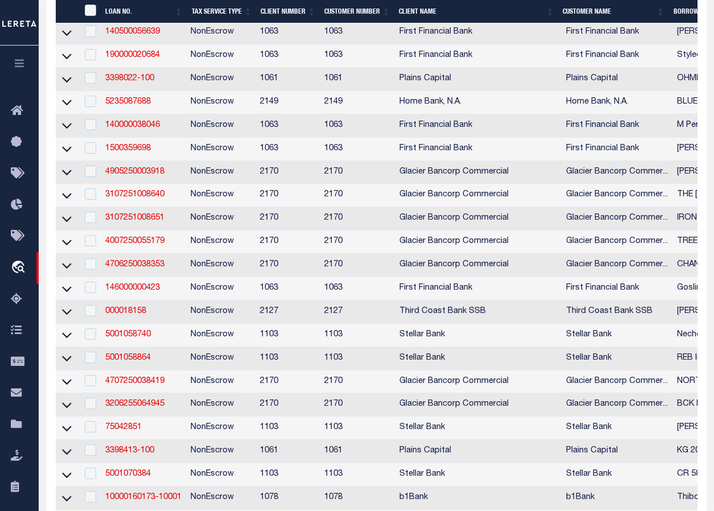
scroll to position [569, 0]
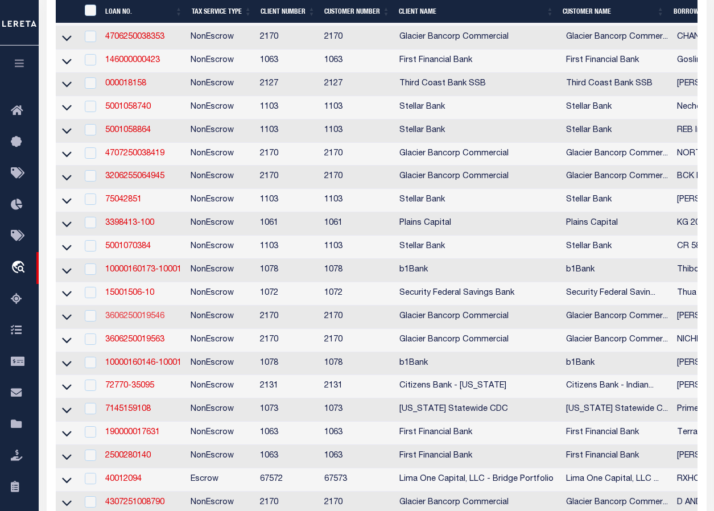
click at [124, 320] on link "3606250019546" at bounding box center [134, 316] width 59 height 8
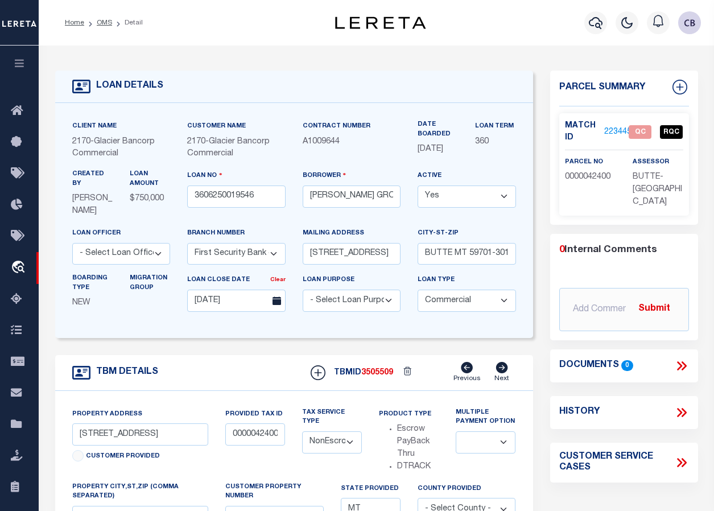
click at [615, 129] on link "2234451" at bounding box center [620, 132] width 32 height 12
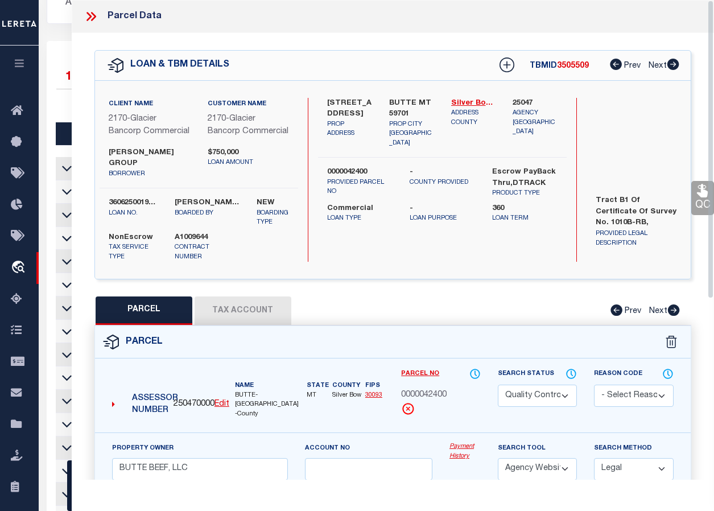
scroll to position [363, 0]
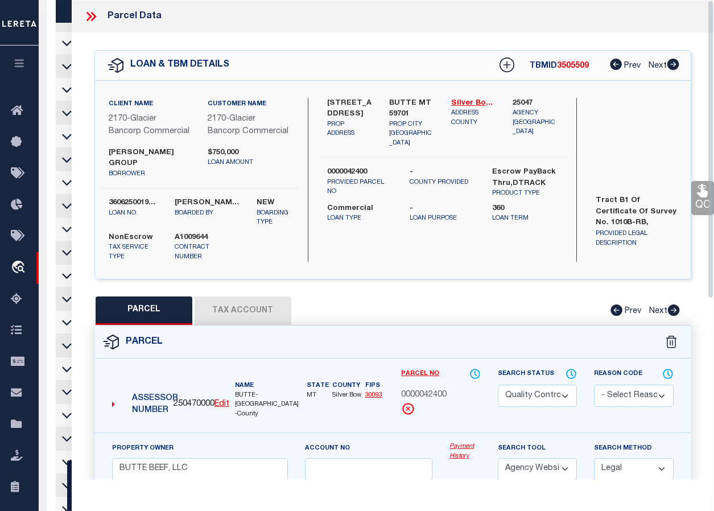
click at [89, 16] on icon at bounding box center [88, 16] width 5 height 9
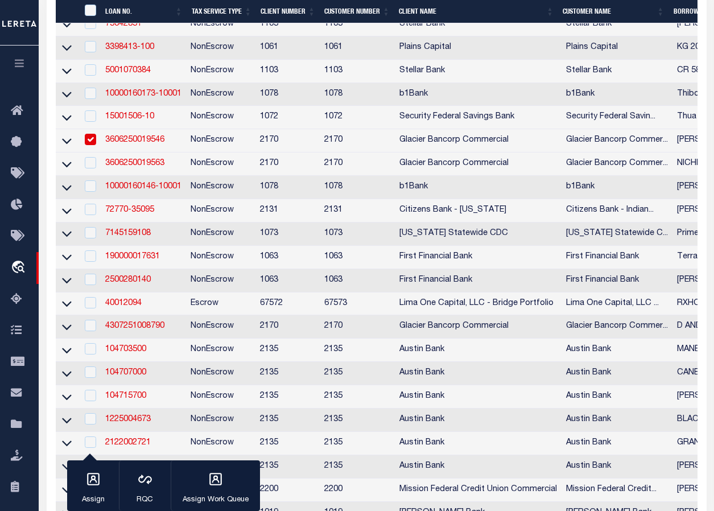
scroll to position [762, 0]
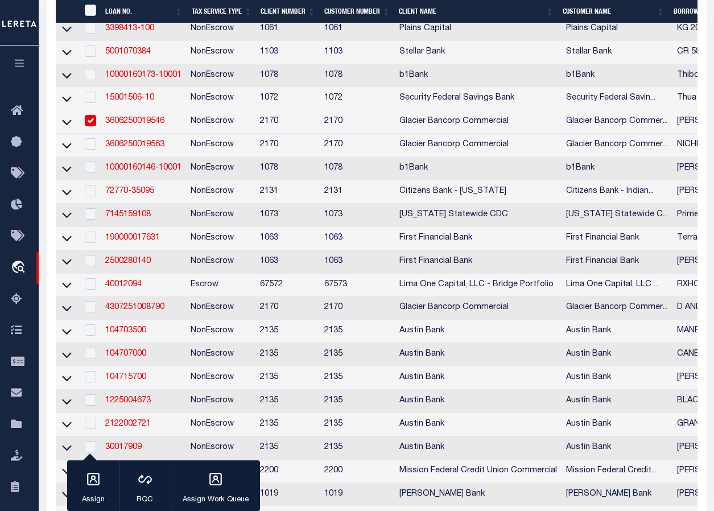
click at [134, 125] on link "3606250019546" at bounding box center [134, 121] width 59 height 8
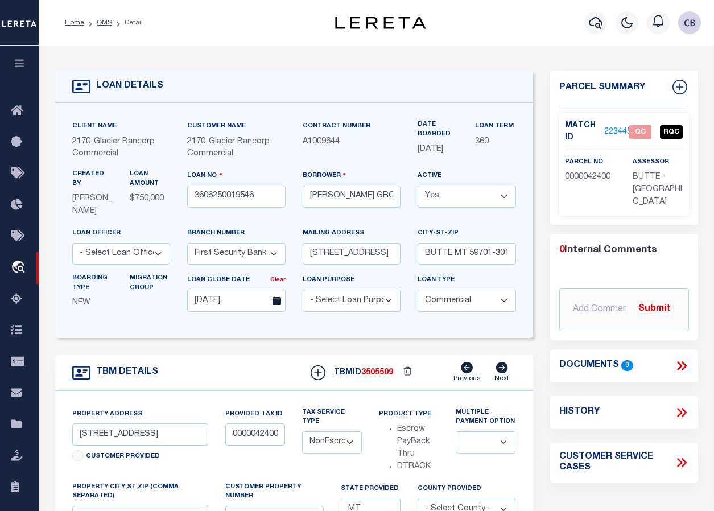
click at [614, 128] on link "2234451" at bounding box center [620, 132] width 32 height 12
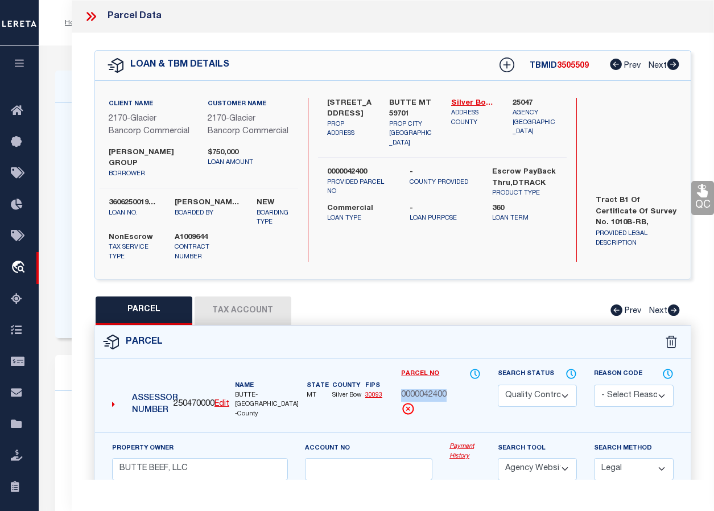
drag, startPoint x: 402, startPoint y: 383, endPoint x: 441, endPoint y: 385, distance: 38.7
click at [445, 389] on span "0000042400" at bounding box center [424, 395] width 46 height 13
drag, startPoint x: 441, startPoint y: 385, endPoint x: 403, endPoint y: 385, distance: 38.1
click at [403, 389] on span "0000042400" at bounding box center [424, 395] width 46 height 13
drag, startPoint x: 402, startPoint y: 385, endPoint x: 454, endPoint y: 386, distance: 51.8
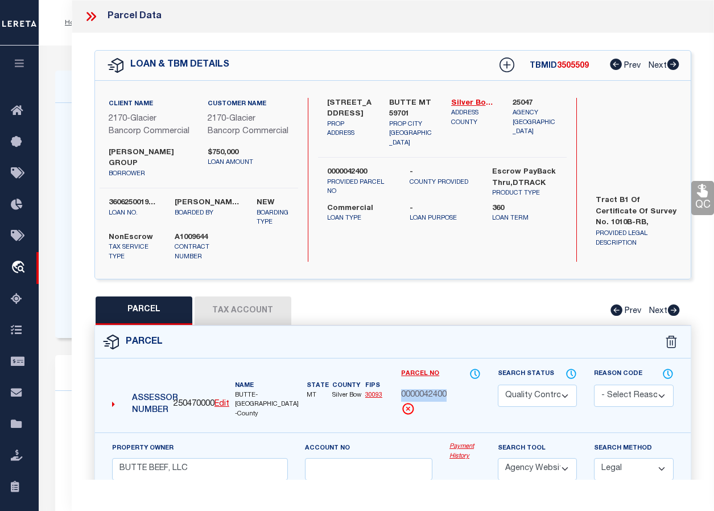
click at [454, 389] on div "0000042400" at bounding box center [441, 395] width 80 height 13
copy span "0000042400"
click at [90, 14] on icon at bounding box center [91, 16] width 15 height 15
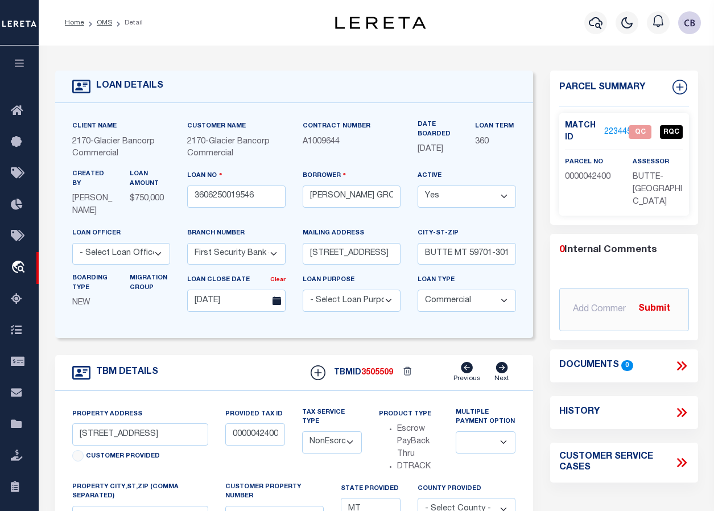
click at [613, 131] on link "2234451" at bounding box center [620, 132] width 32 height 12
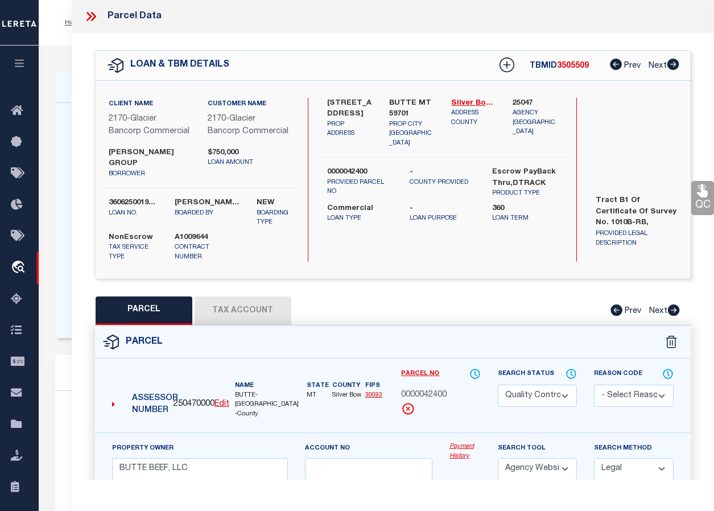
click at [528, 385] on select "Automated Search Bad Parcel Complete Duplicate Parcel High Dollar Reporting In …" at bounding box center [538, 396] width 80 height 22
click at [498, 385] on select "Automated Search Bad Parcel Complete Duplicate Parcel High Dollar Reporting In …" at bounding box center [538, 396] width 80 height 22
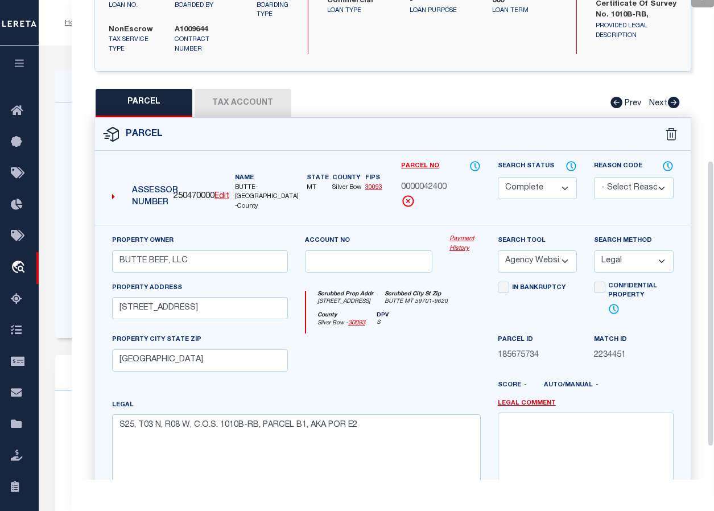
scroll to position [324, 0]
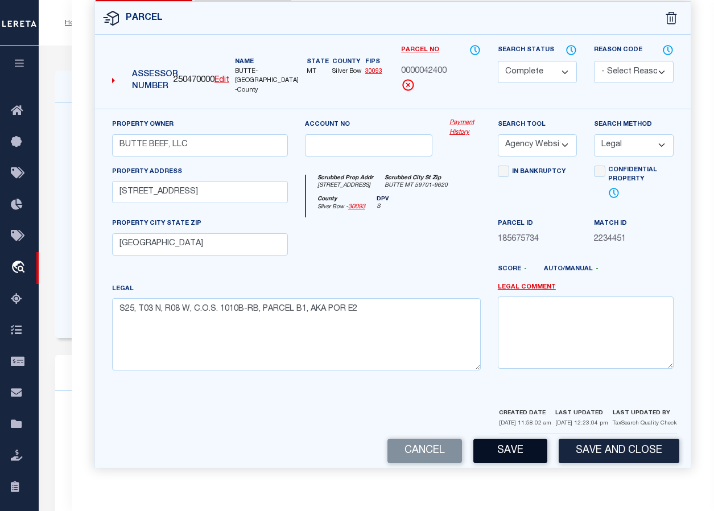
click at [506, 451] on button "Save" at bounding box center [510, 451] width 74 height 24
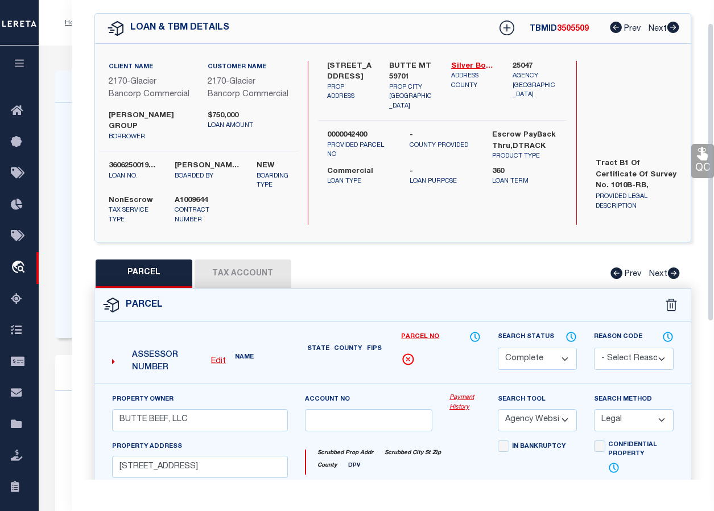
scroll to position [0, 0]
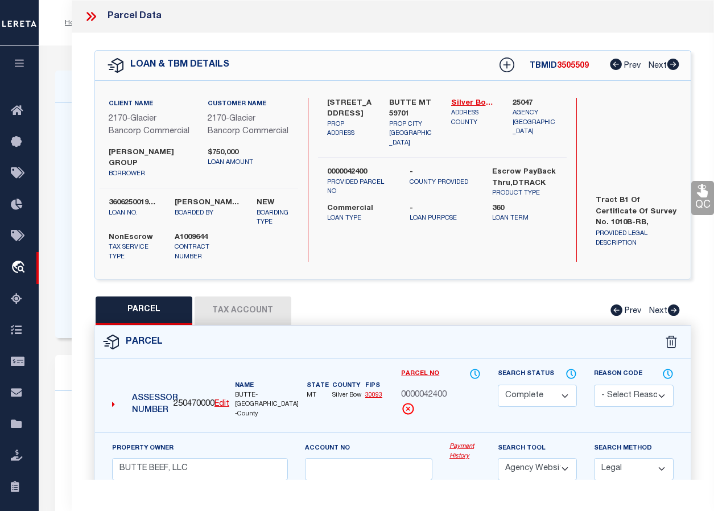
click at [646, 195] on icon at bounding box center [702, 190] width 11 height 13
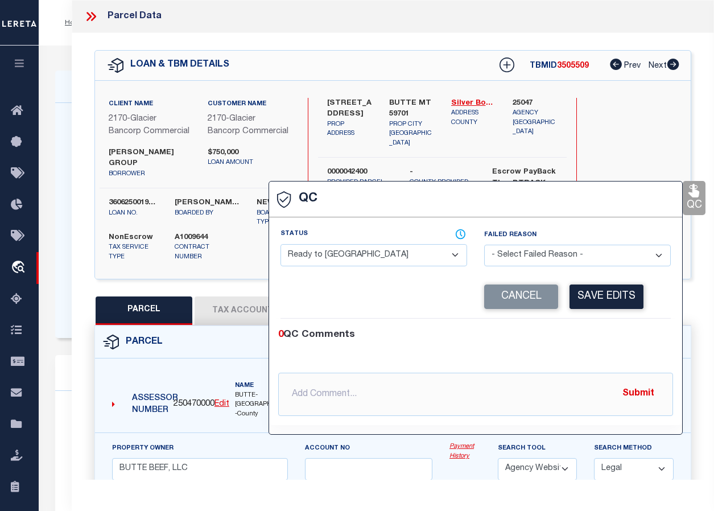
click at [374, 255] on select "- Select Status - Ready to QC Correct Incorrect" at bounding box center [373, 255] width 187 height 22
click at [280, 245] on select "- Select Status - Ready to QC Correct Incorrect" at bounding box center [373, 255] width 187 height 22
click at [608, 301] on button "Save Edits" at bounding box center [606, 296] width 74 height 24
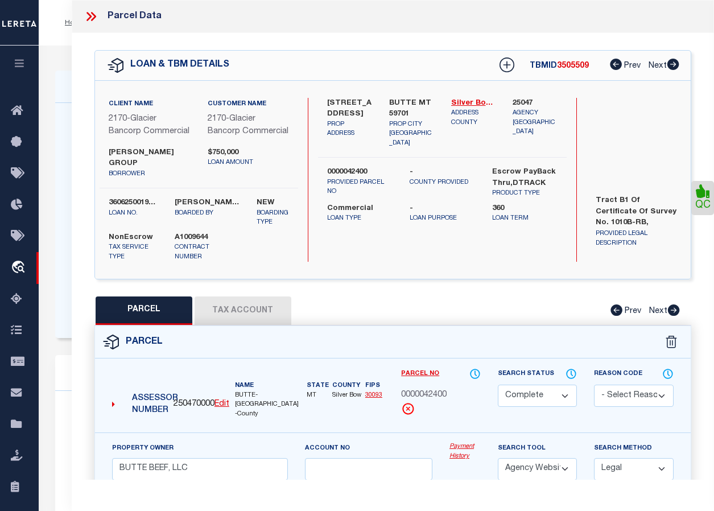
click at [92, 15] on icon at bounding box center [91, 16] width 15 height 15
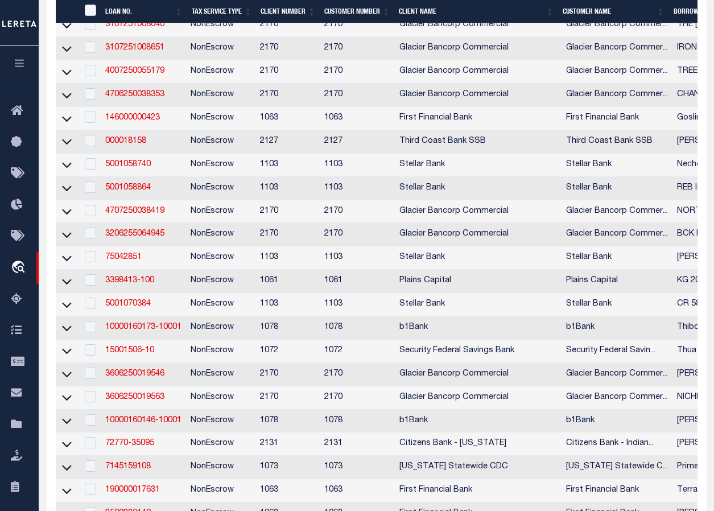
scroll to position [512, 0]
click at [137, 377] on link "3606250019546" at bounding box center [134, 373] width 59 height 8
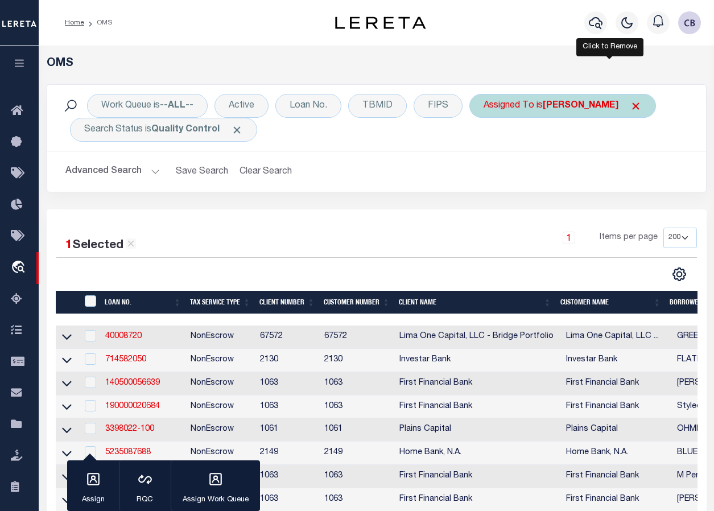
click at [630, 103] on span "Click to Remove" at bounding box center [636, 106] width 12 height 12
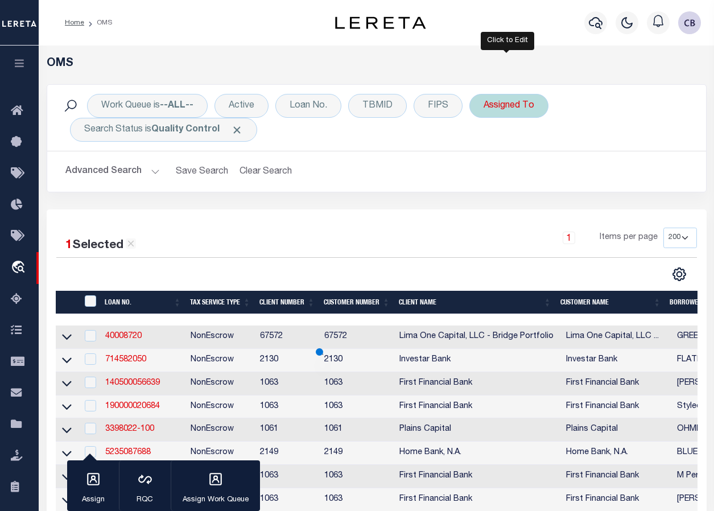
click at [527, 106] on div "Assigned To" at bounding box center [508, 106] width 79 height 24
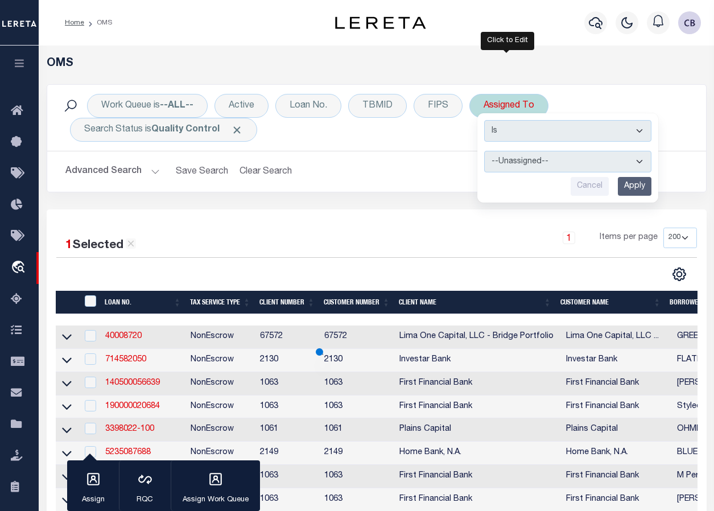
click at [528, 161] on select "--Unassigned-- [PERSON_NAME] [PERSON_NAME] [PERSON_NAME] [PERSON_NAME], [PERSON…" at bounding box center [567, 162] width 167 height 22
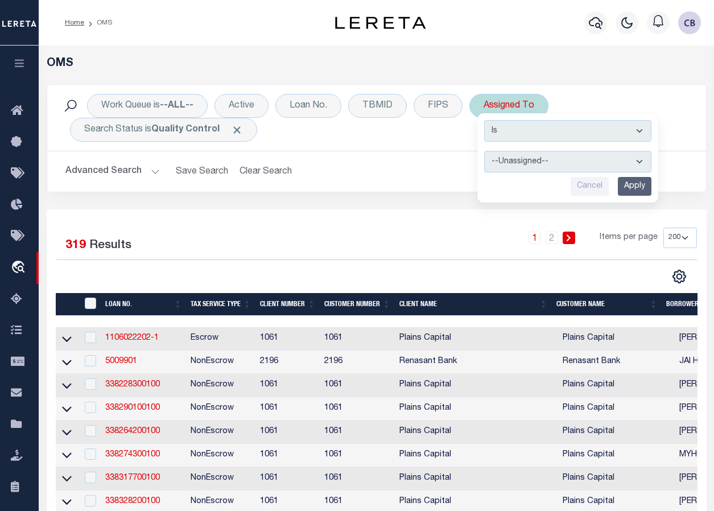
click at [484, 151] on select "--Unassigned-- [PERSON_NAME] [PERSON_NAME] [PERSON_NAME] [PERSON_NAME], [PERSON…" at bounding box center [567, 162] width 167 height 22
click at [637, 190] on input "Apply" at bounding box center [635, 186] width 34 height 19
